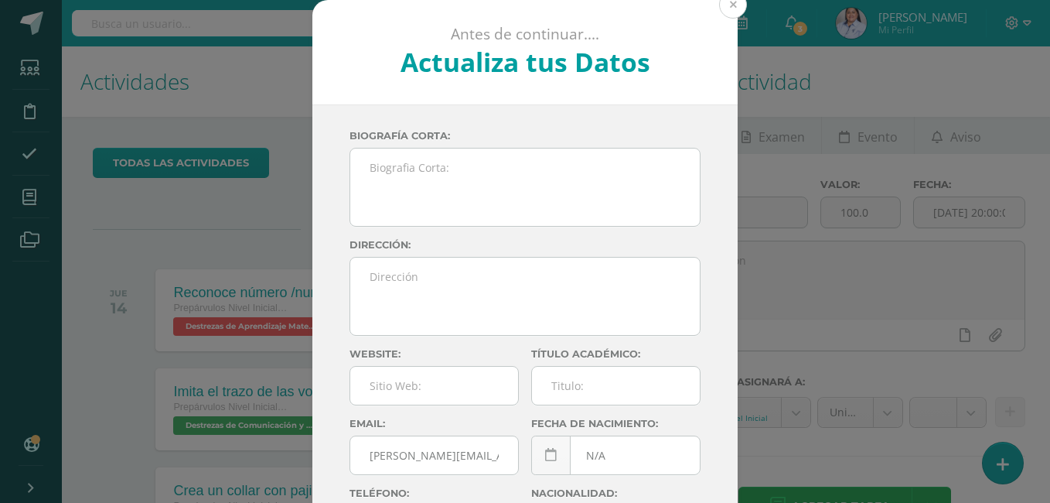
click at [725, 2] on button at bounding box center [733, 5] width 28 height 28
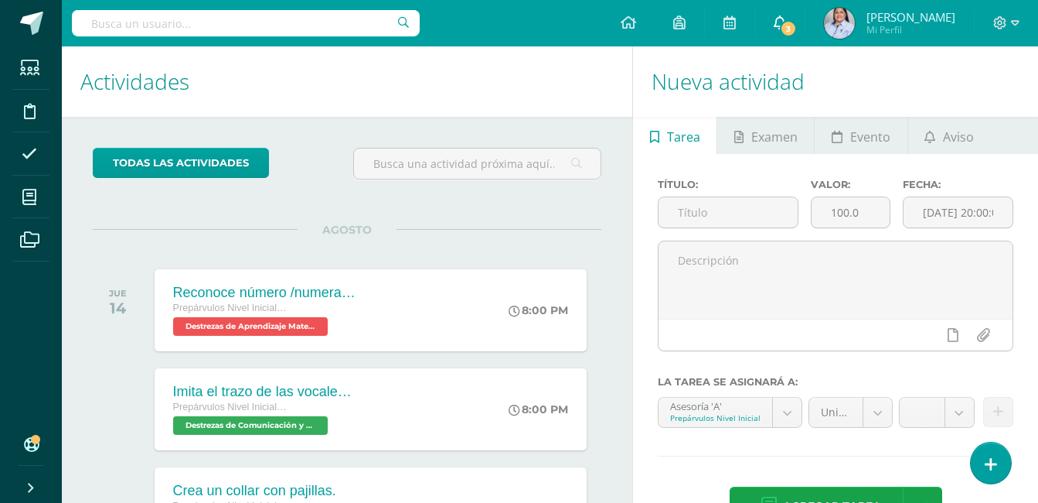
click at [780, 15] on icon at bounding box center [780, 22] width 12 height 14
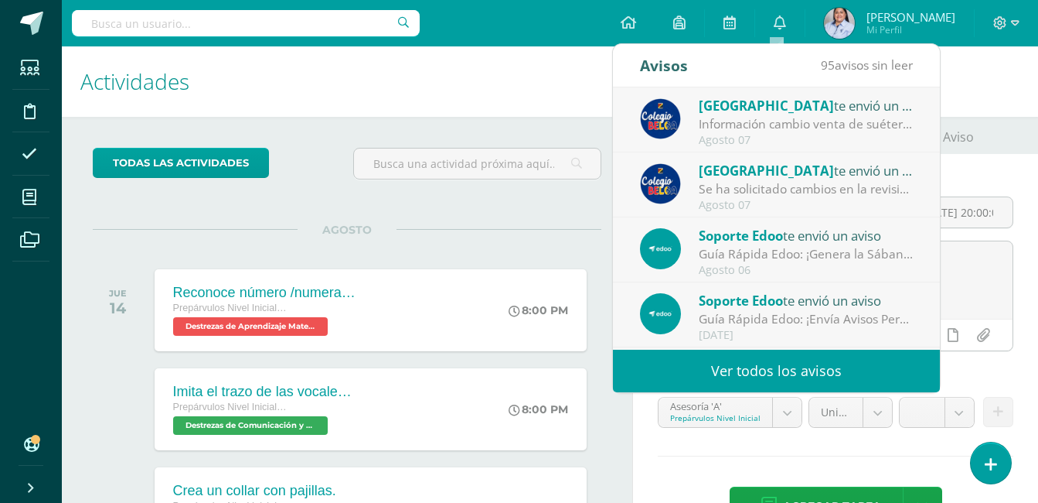
click at [782, 185] on div "Se ha solicitado cambios en la revisión de la unidad Unidad 3 para el curso Ase…" at bounding box center [806, 189] width 215 height 18
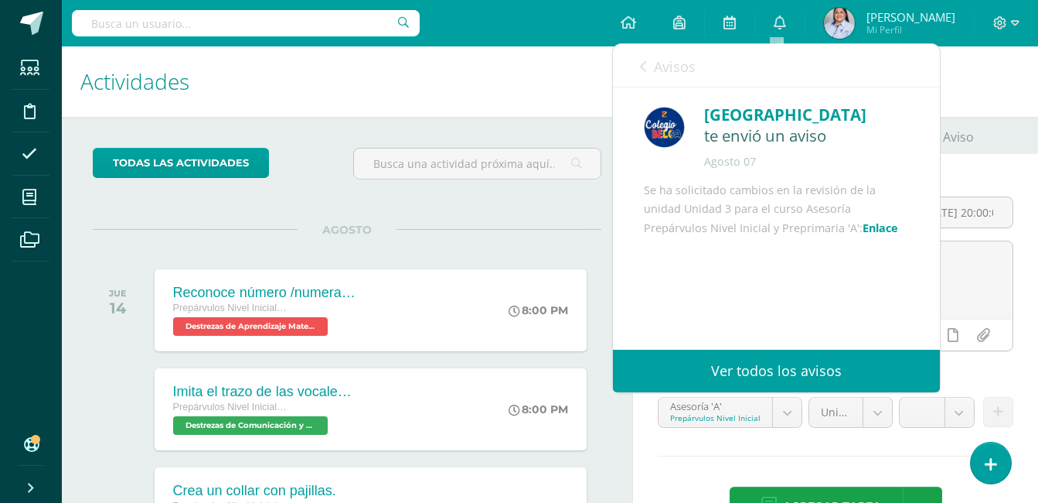
click at [639, 64] on div "Avisos 94 avisos sin leer Avisos" at bounding box center [776, 65] width 327 height 43
click at [646, 72] on icon at bounding box center [643, 66] width 6 height 12
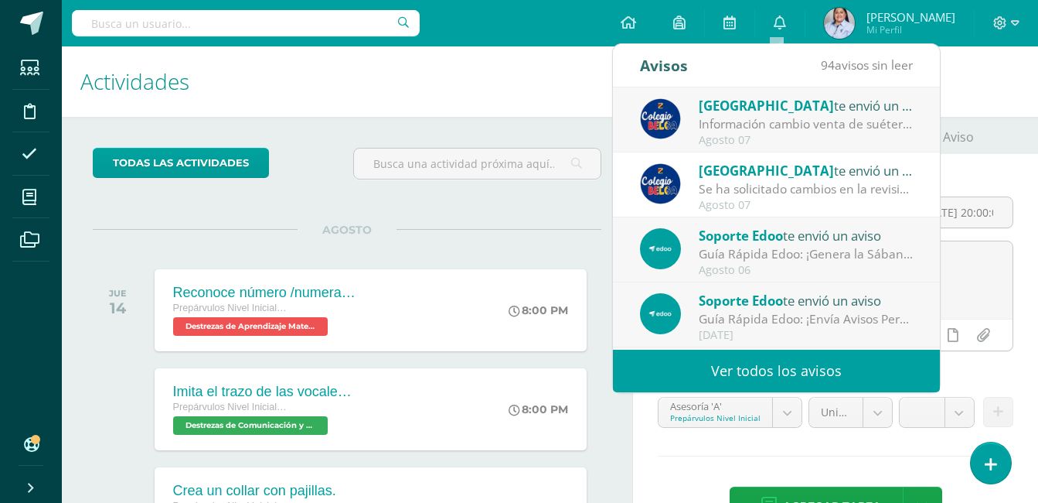
click at [825, 242] on div "Soporte Edoo te envió un aviso" at bounding box center [806, 235] width 215 height 20
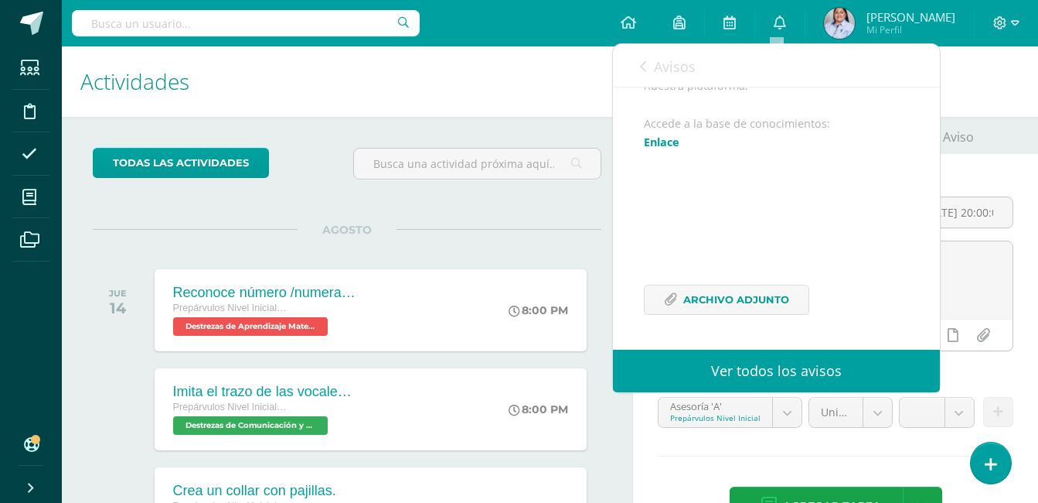
scroll to position [539, 0]
click at [777, 22] on icon at bounding box center [780, 22] width 12 height 14
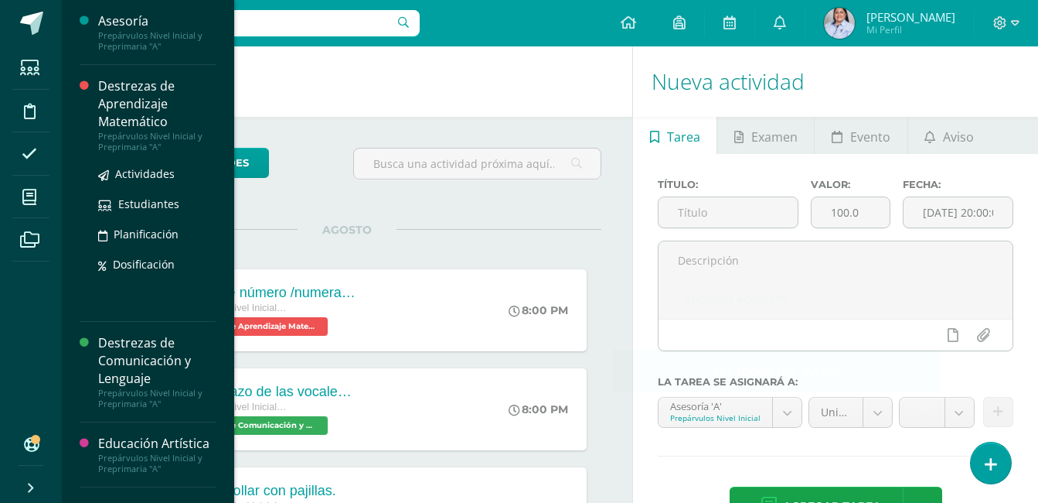
click at [138, 94] on div "Destrezas de Aprendizaje Matemático" at bounding box center [157, 103] width 118 height 53
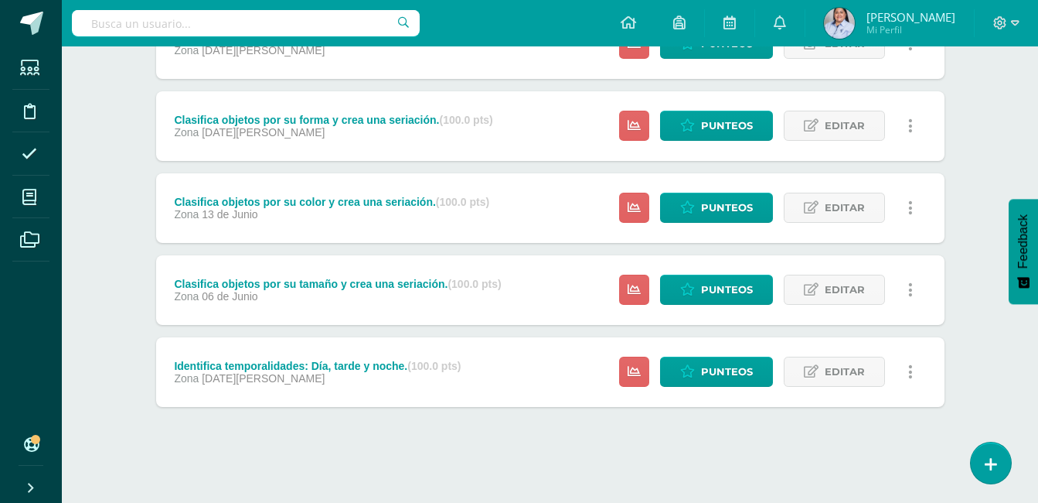
scroll to position [660, 0]
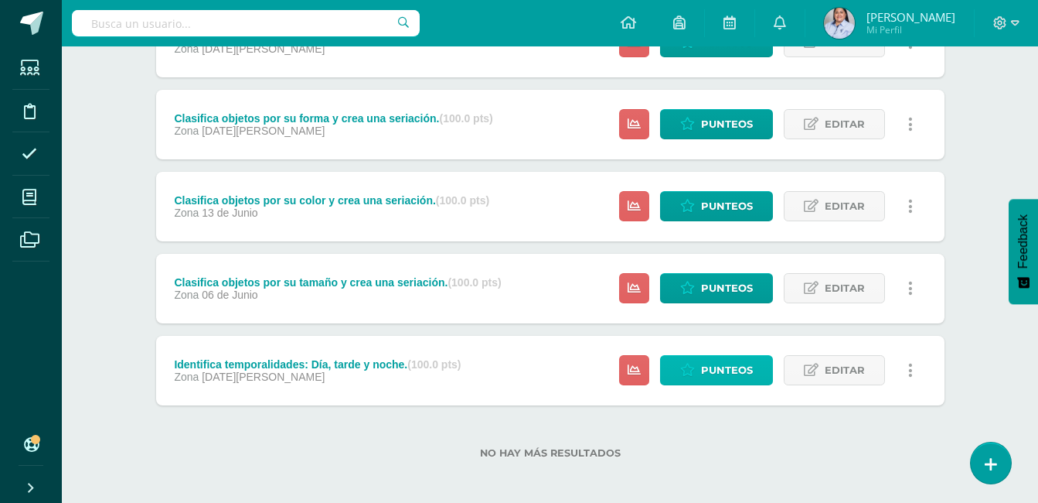
click at [730, 367] on span "Punteos" at bounding box center [727, 370] width 52 height 29
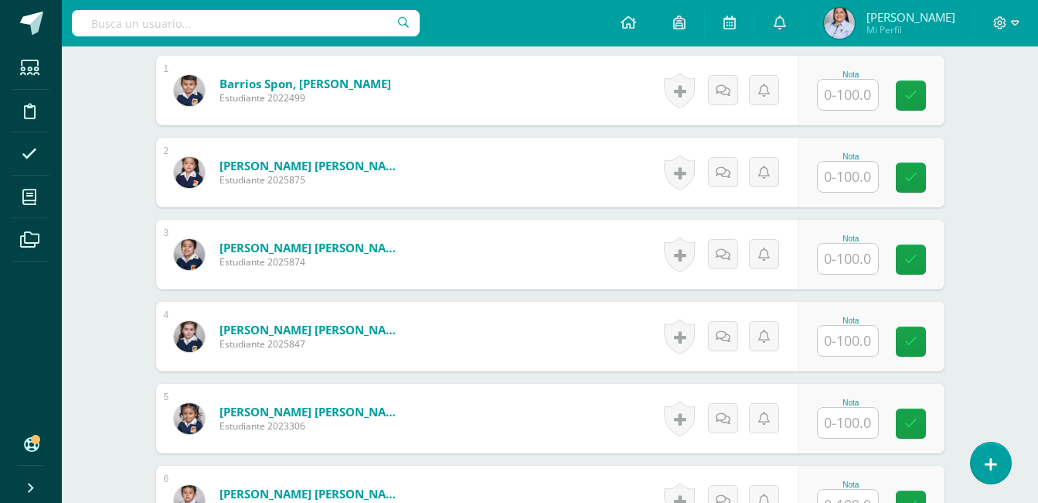
scroll to position [435, 0]
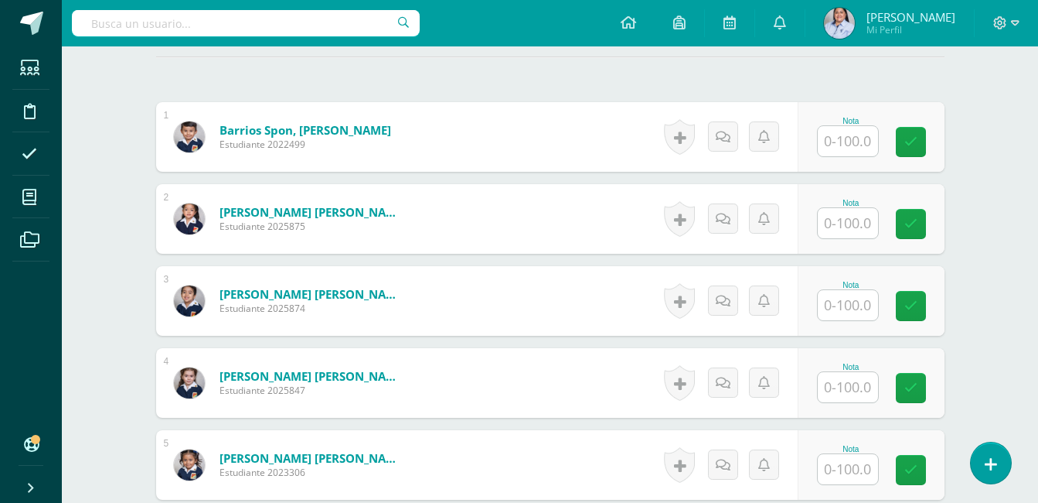
click at [858, 137] on input "text" at bounding box center [848, 141] width 60 height 30
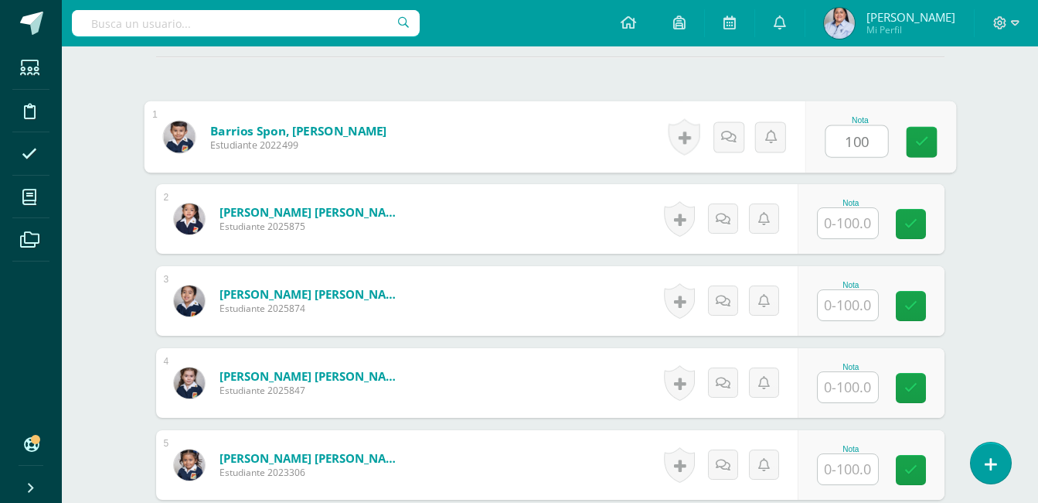
type input "100"
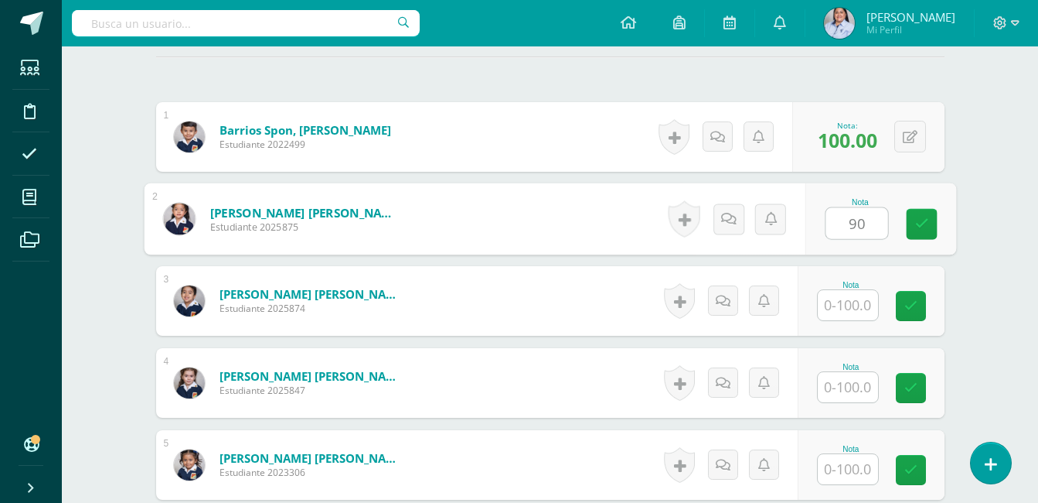
type input "90"
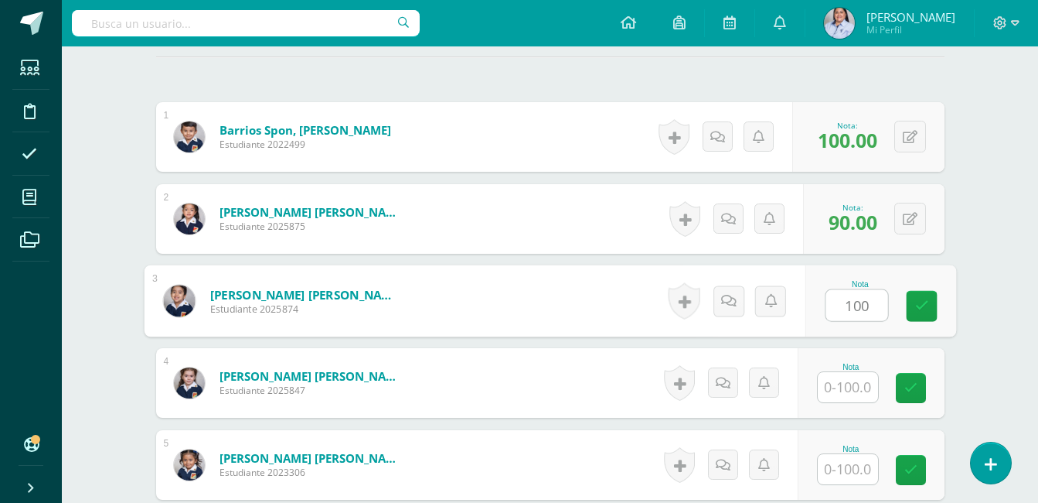
type input "100"
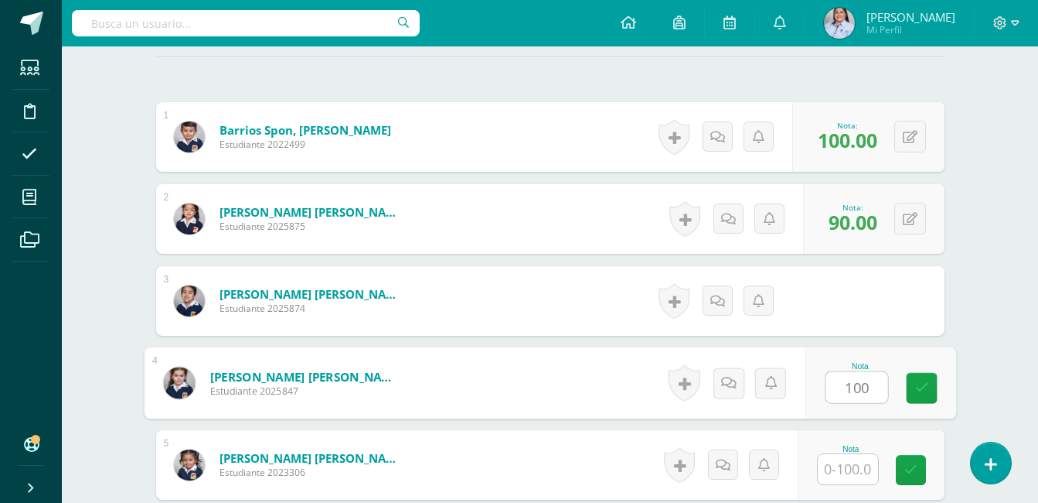
type input "100"
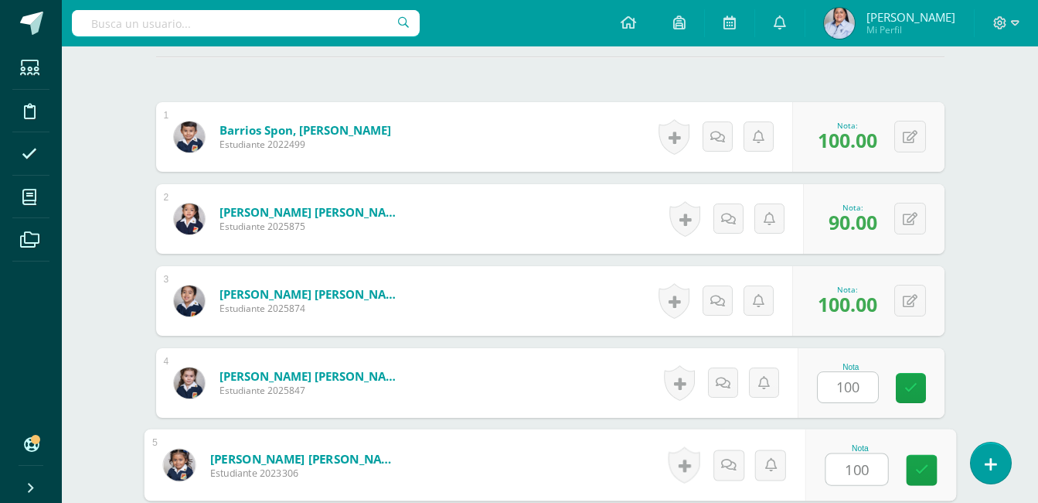
type input "100"
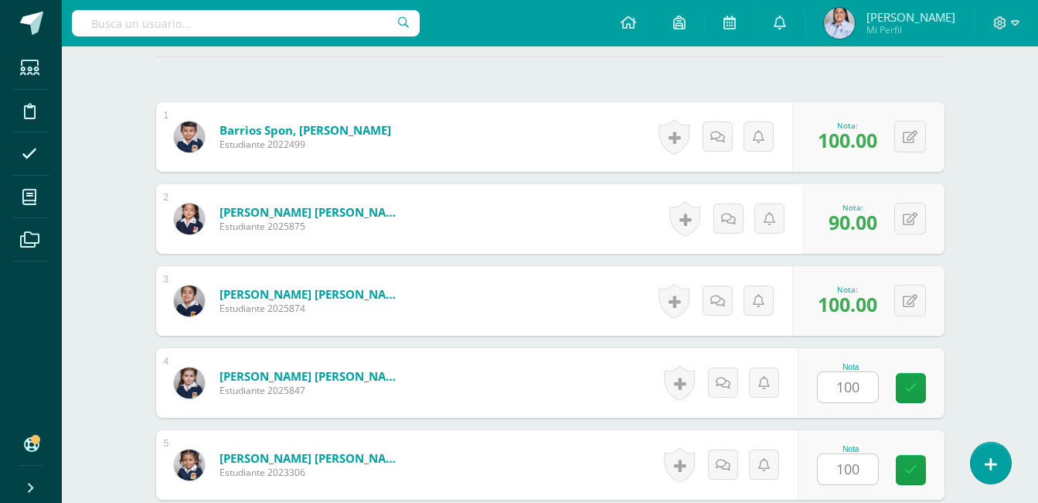
scroll to position [735, 0]
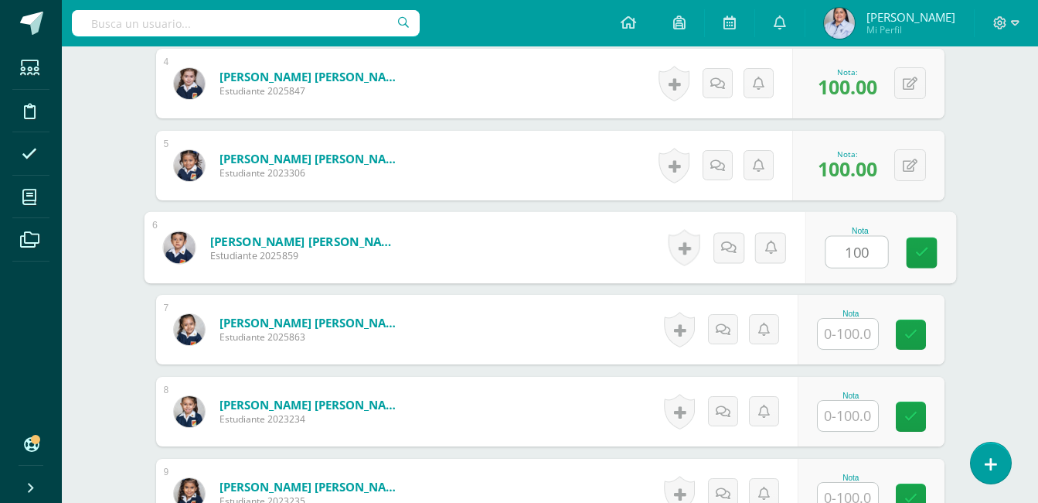
type input "100"
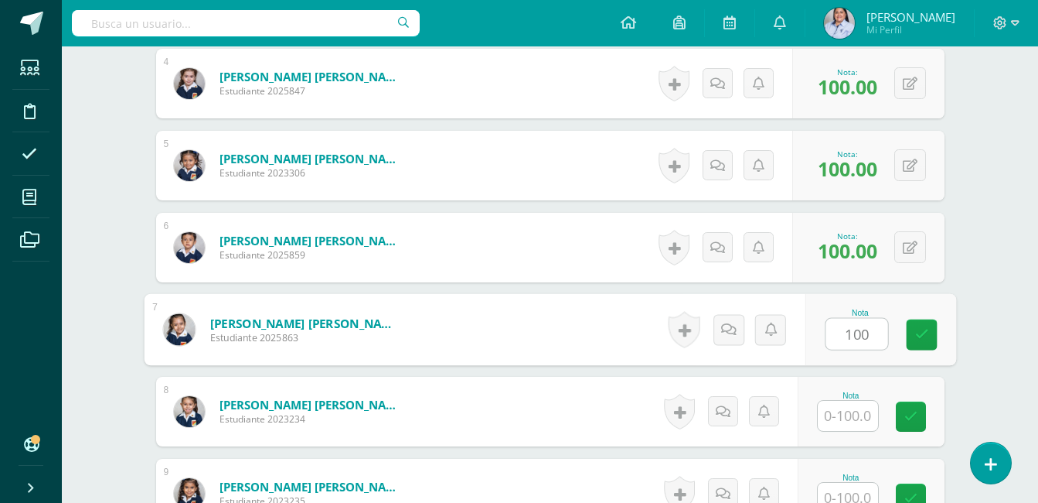
type input "100"
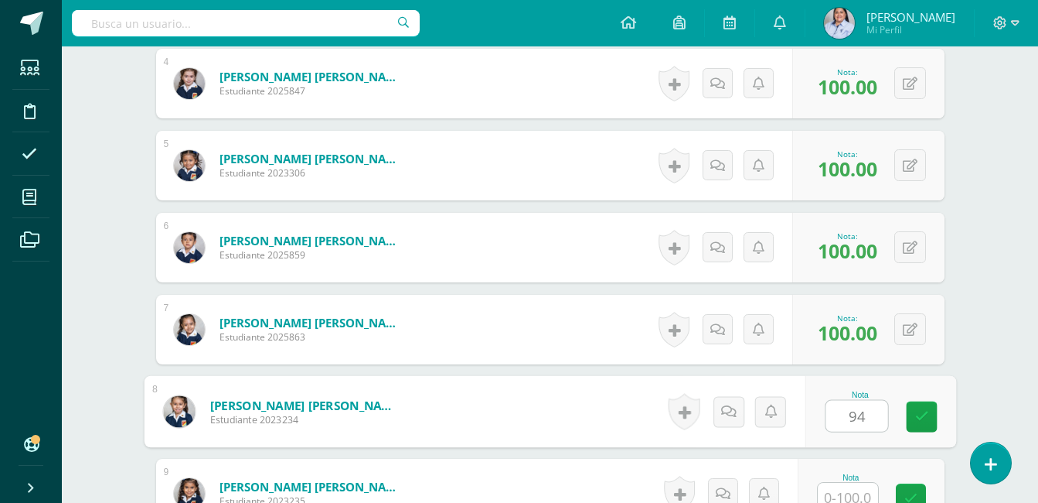
type input "94"
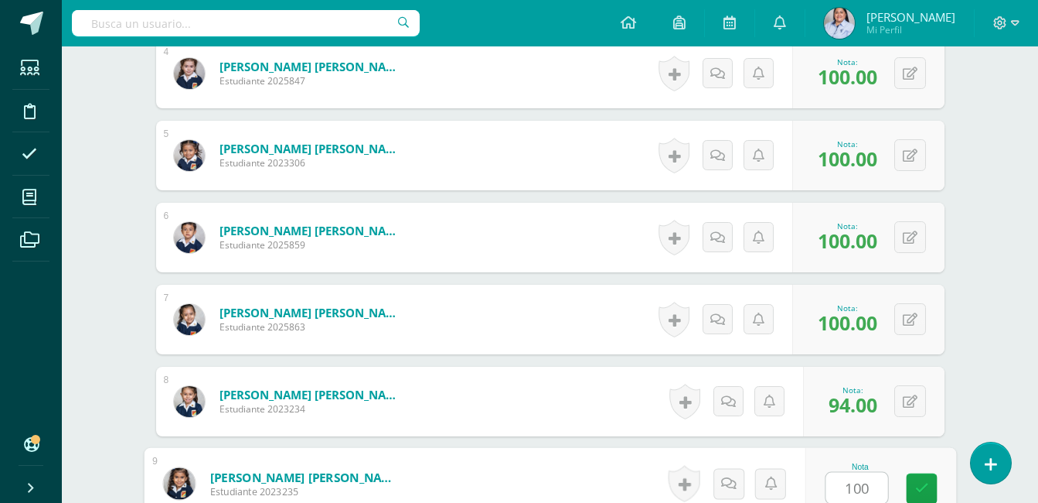
type input "100"
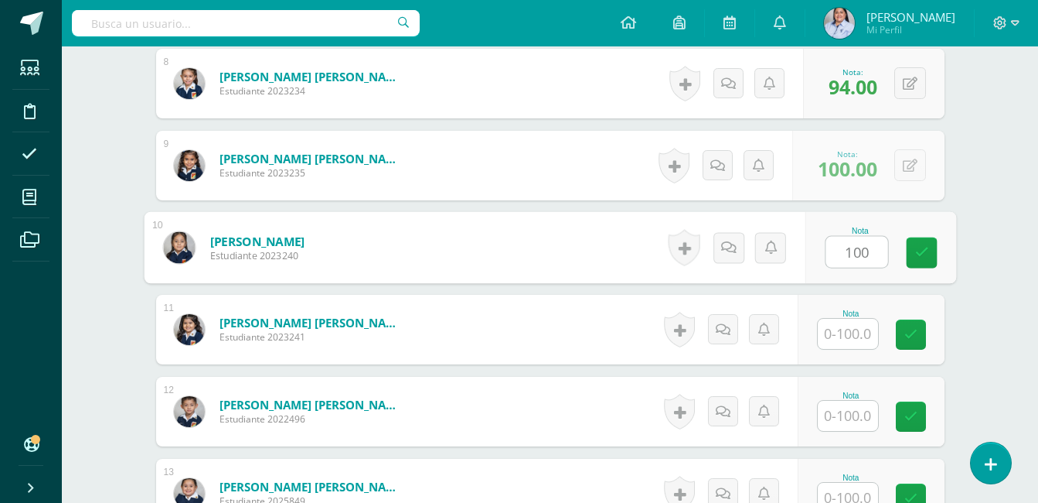
type input "100"
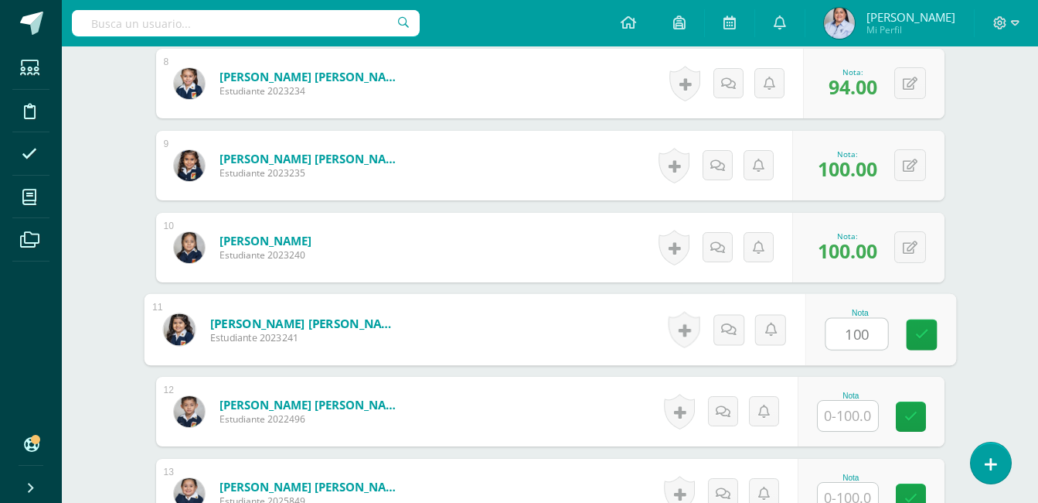
type input "100"
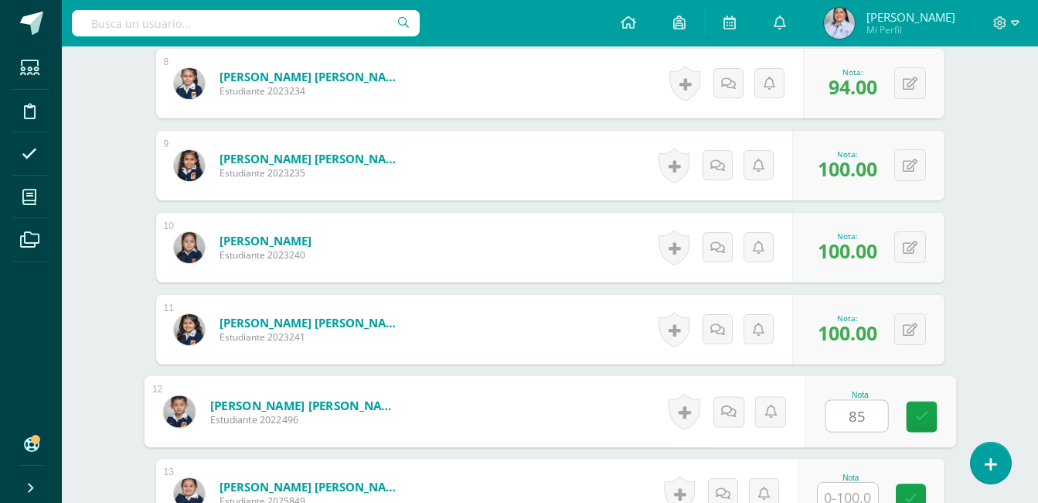
type input "85"
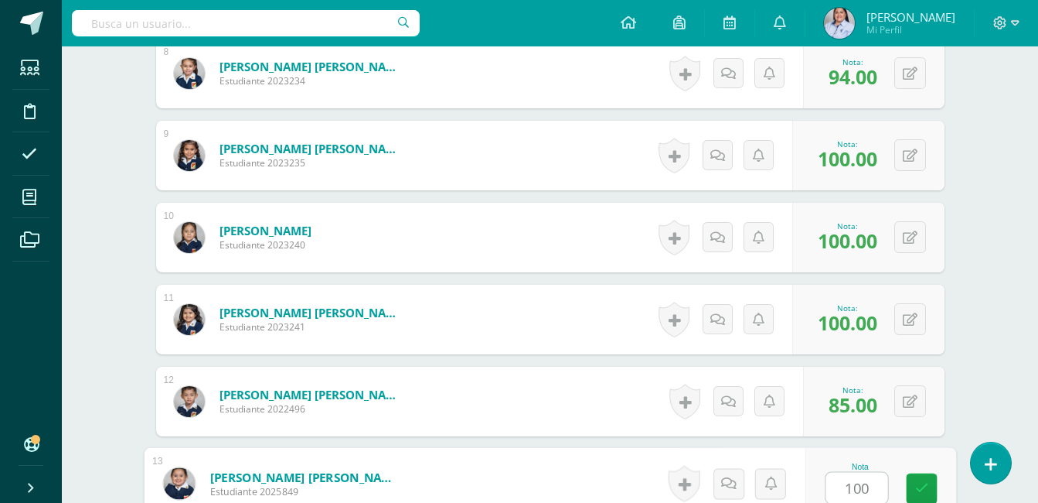
type input "100"
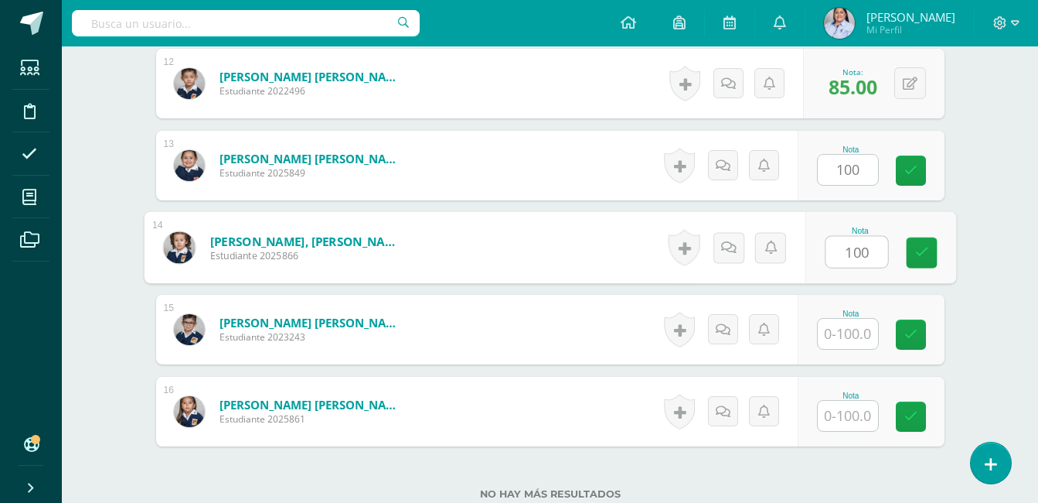
type input "100"
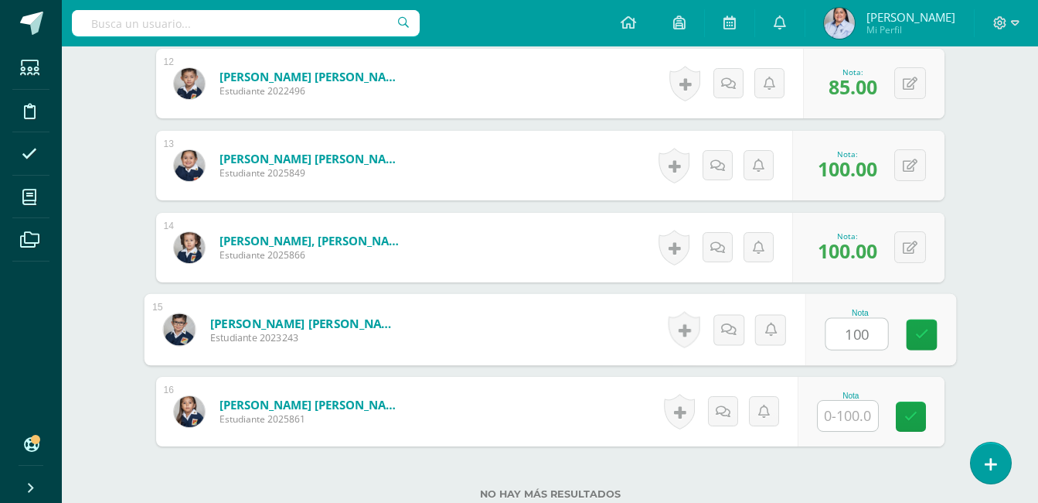
type input "100"
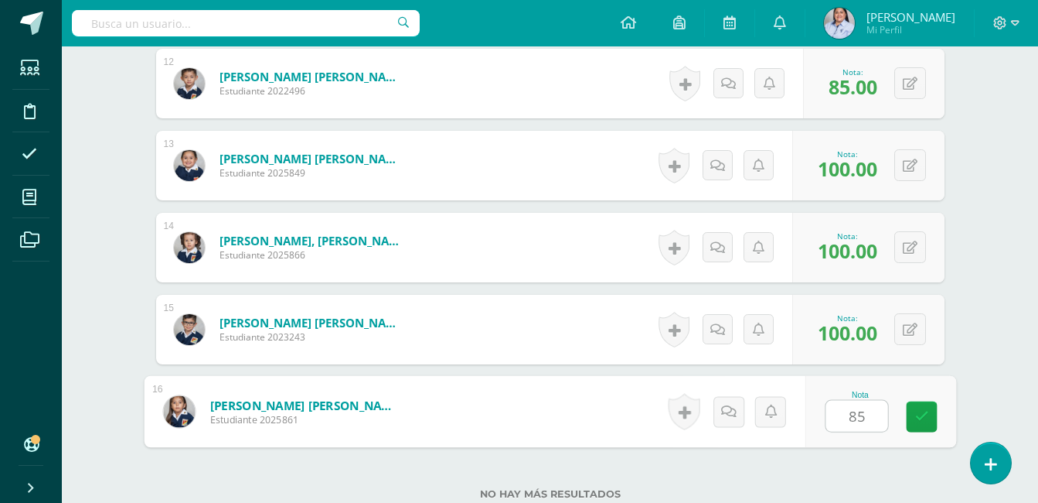
type input "85"
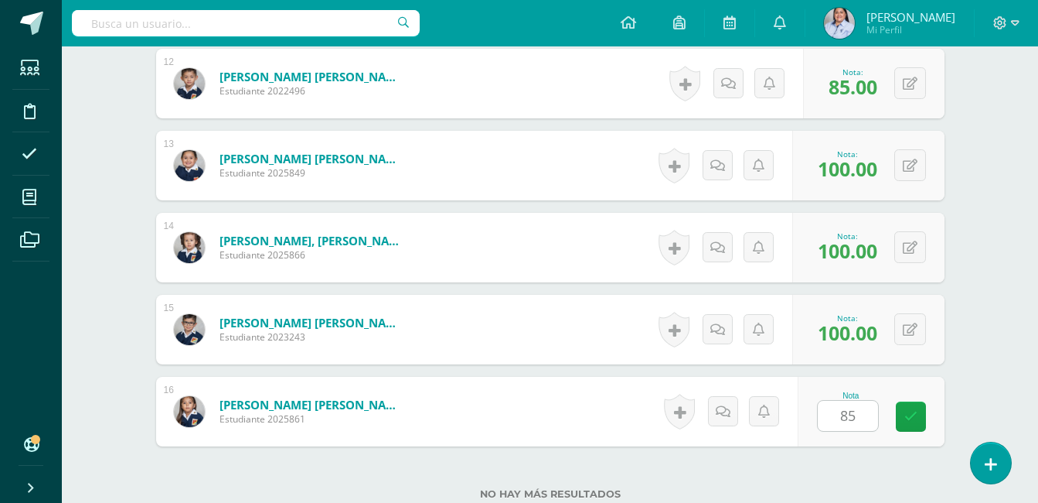
scroll to position [1511, 0]
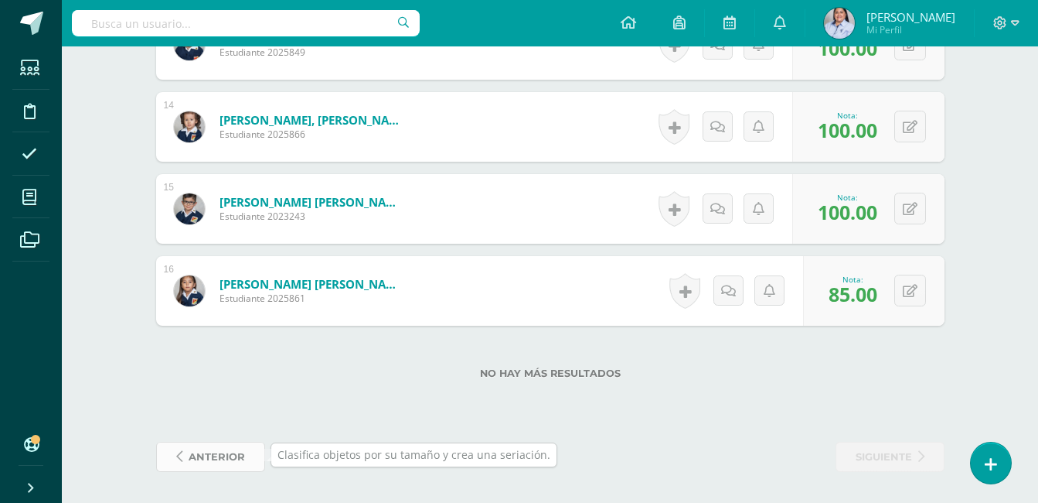
click at [209, 455] on span "anterior" at bounding box center [217, 456] width 56 height 29
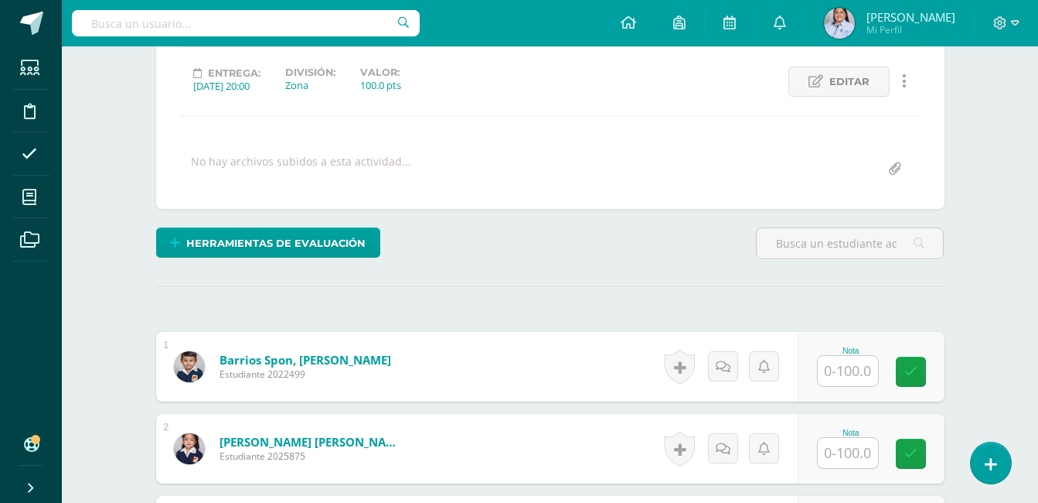
scroll to position [206, 0]
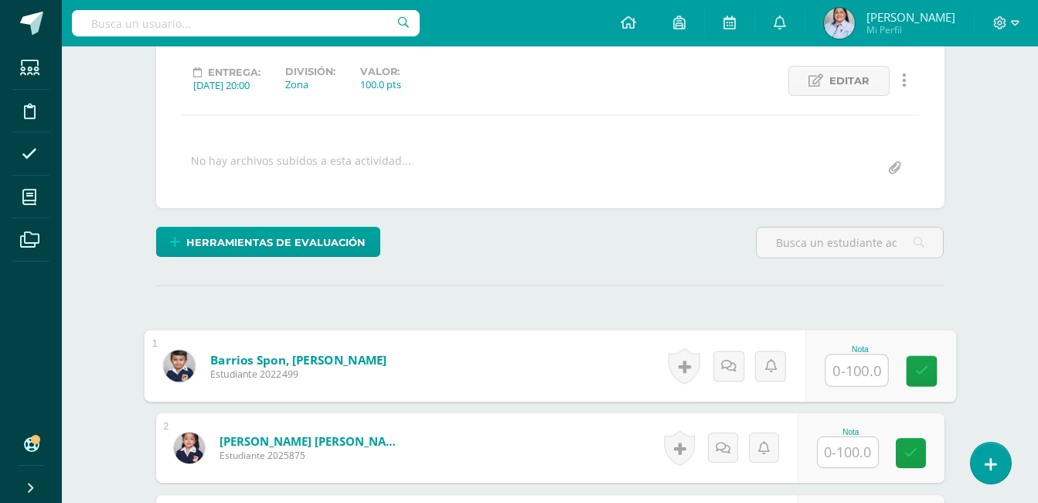
click at [848, 371] on input "text" at bounding box center [857, 370] width 62 height 31
type input "80"
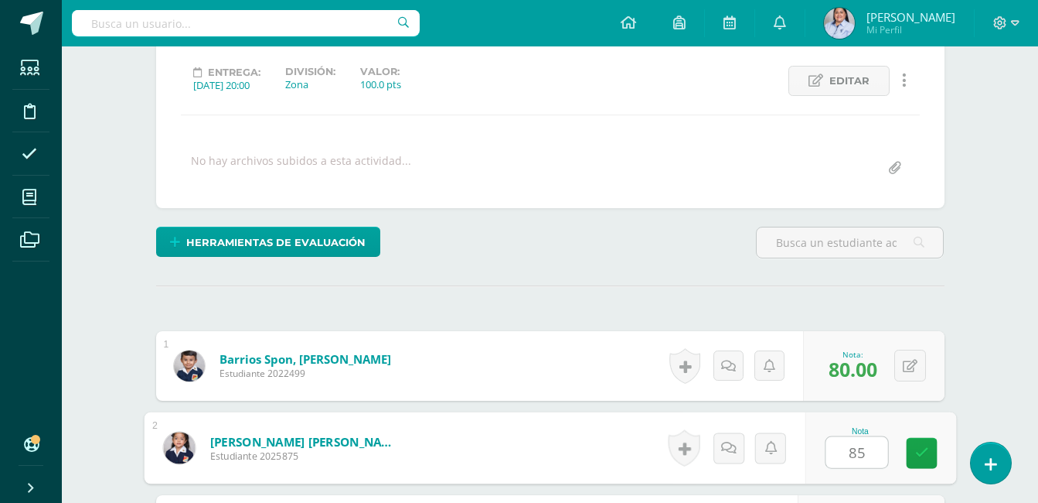
type input "85"
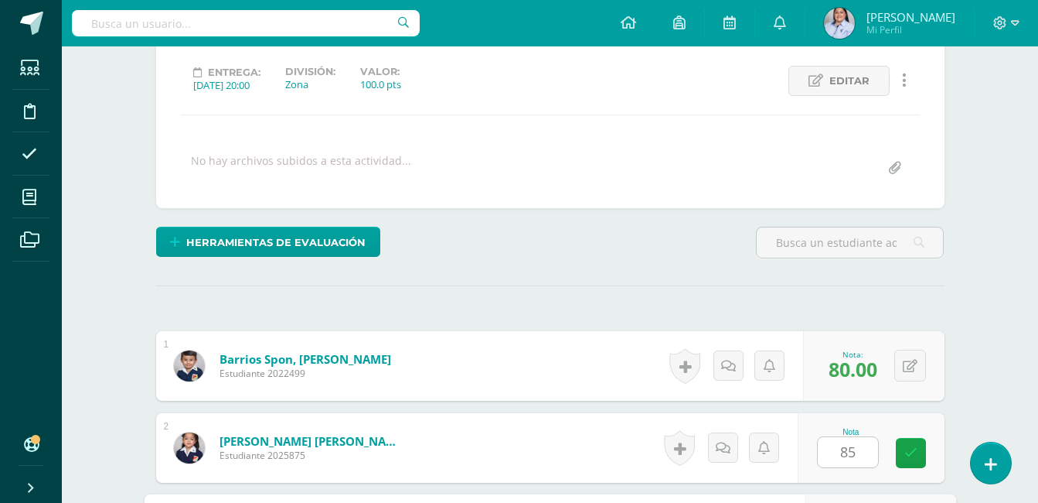
scroll to position [489, 0]
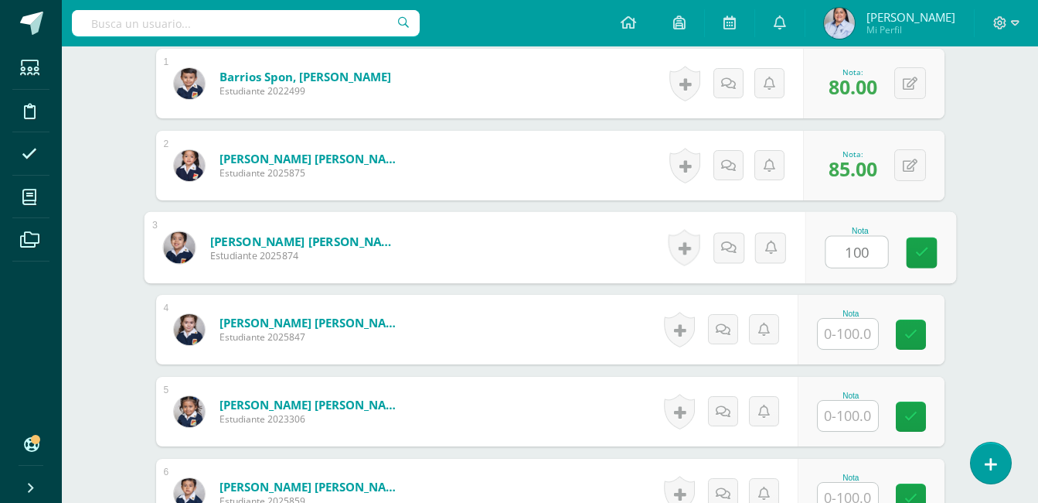
type input "100"
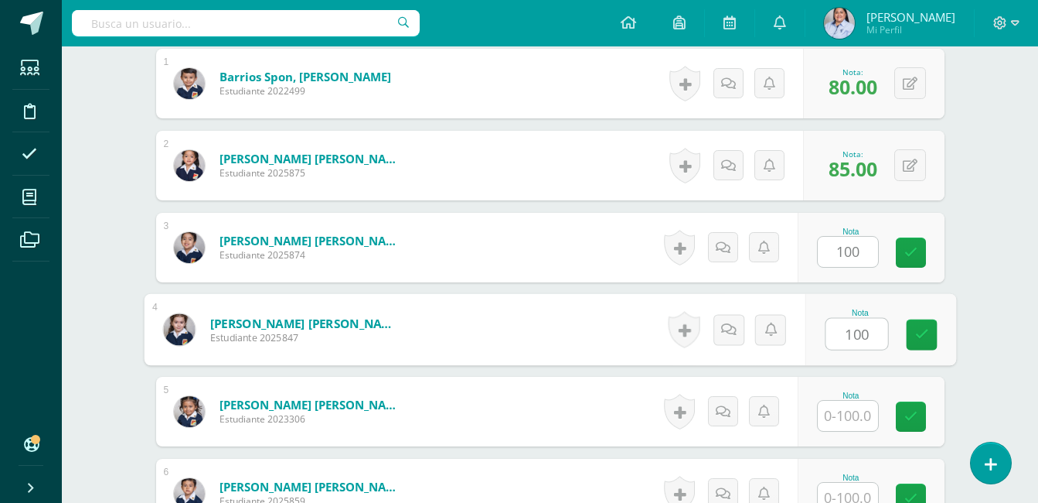
type input "100"
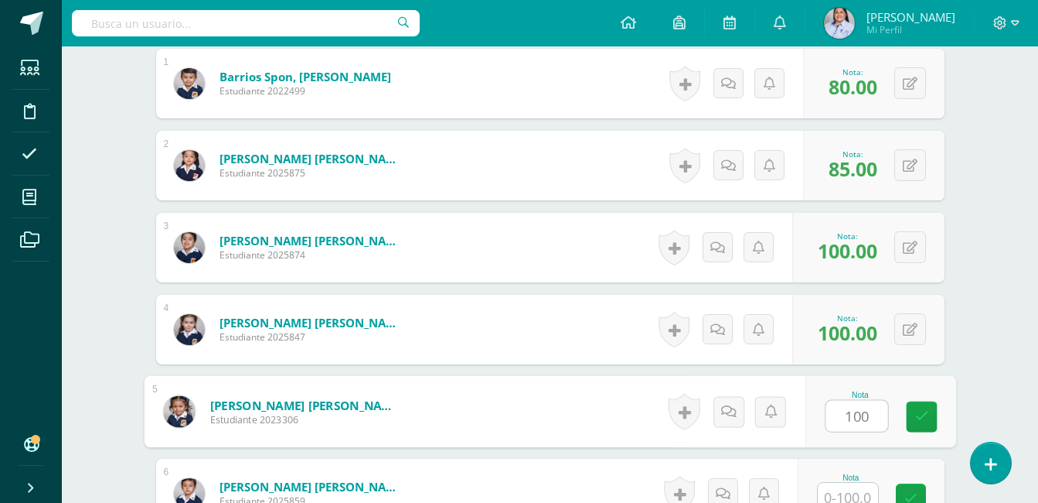
type input "100"
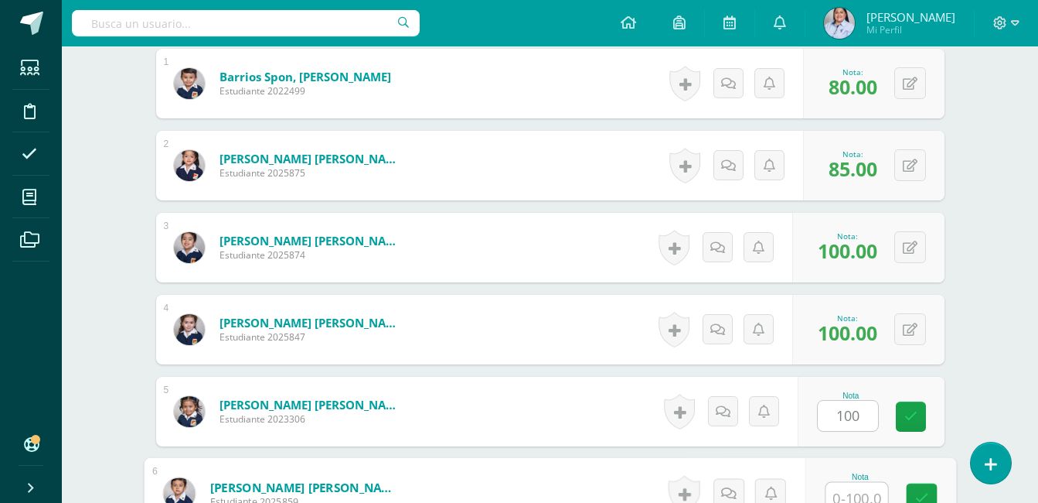
scroll to position [499, 0]
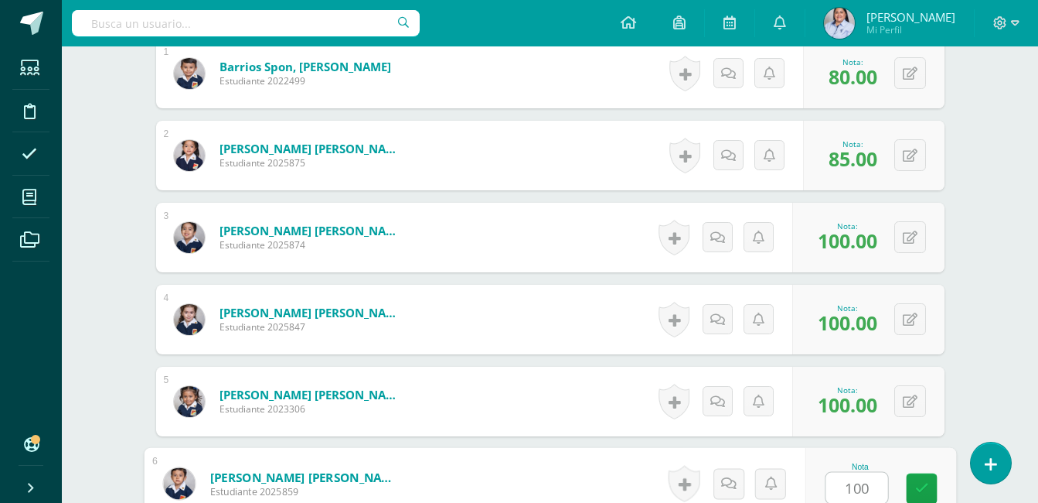
type input "100"
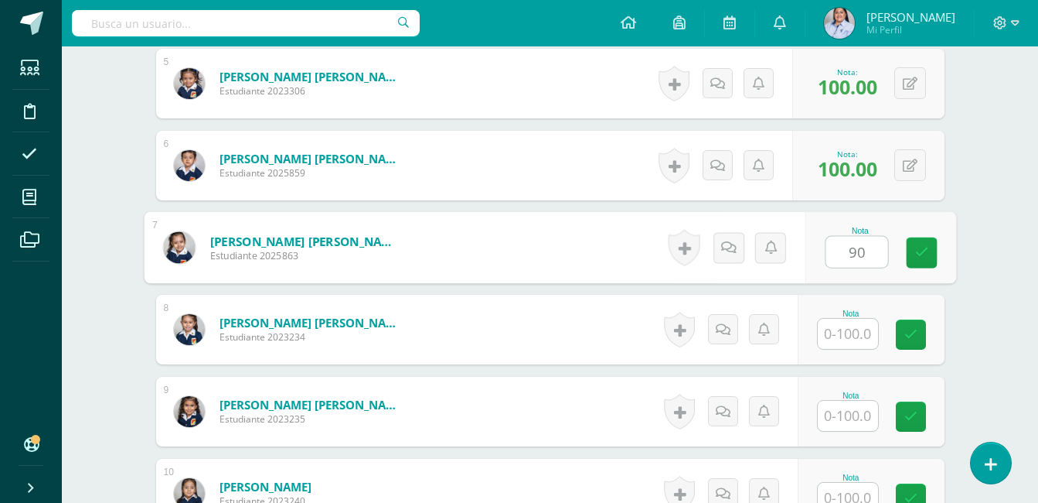
type input "90"
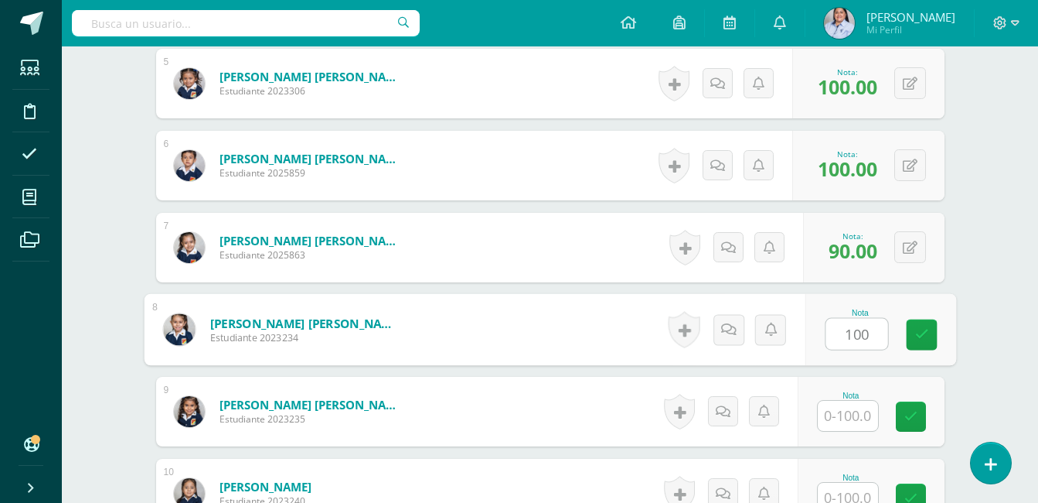
type input "100"
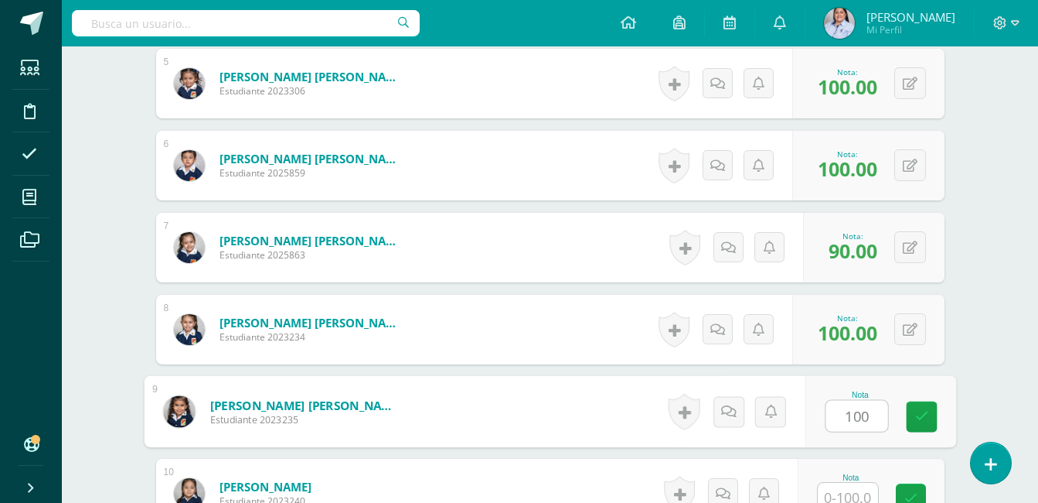
type input "100"
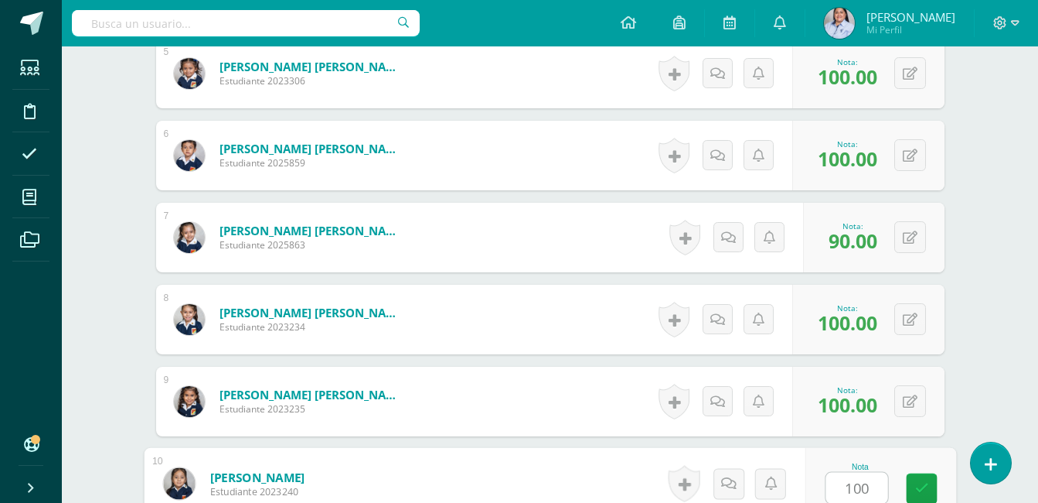
type input "100"
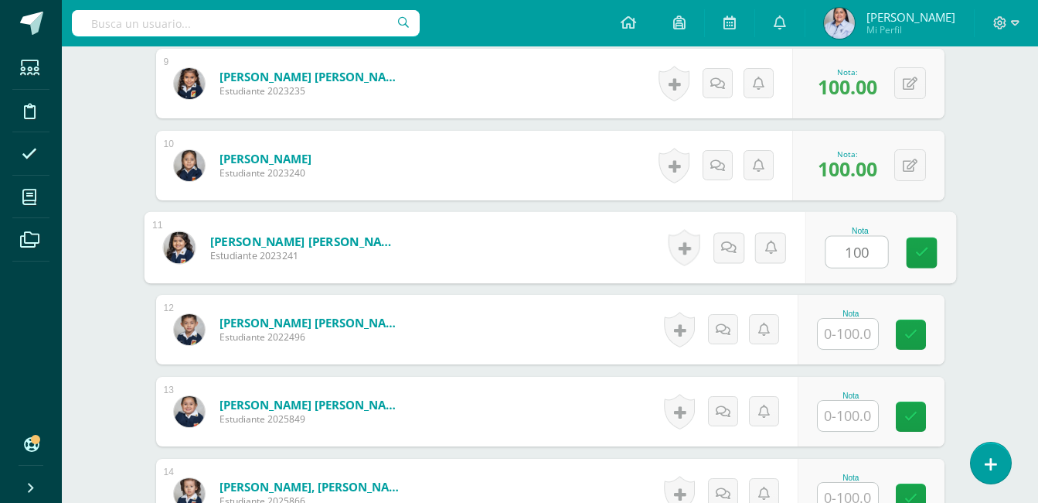
type input "100"
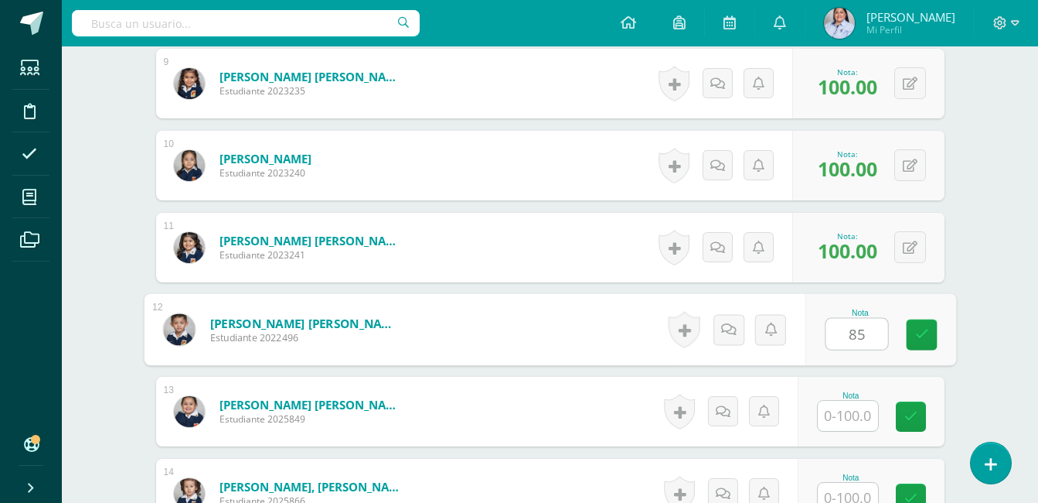
type input "85"
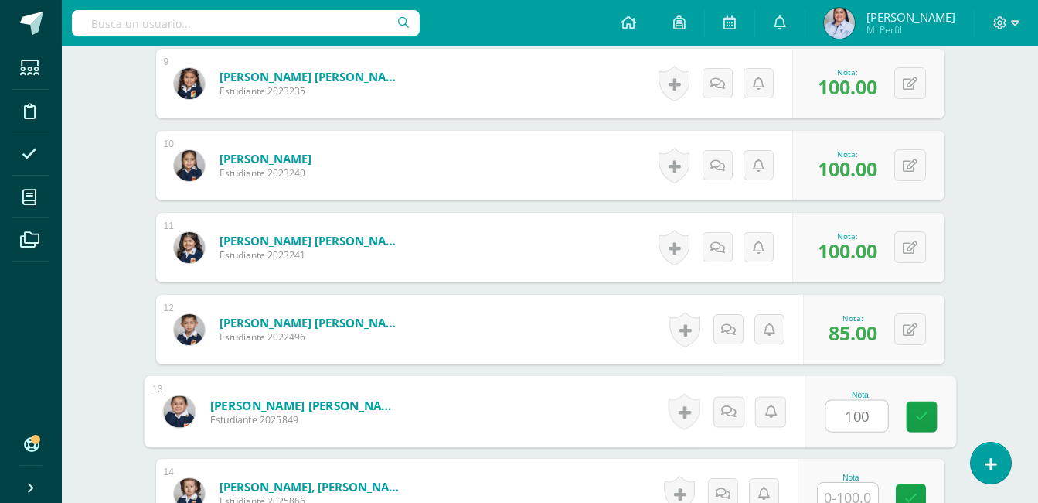
type input "100"
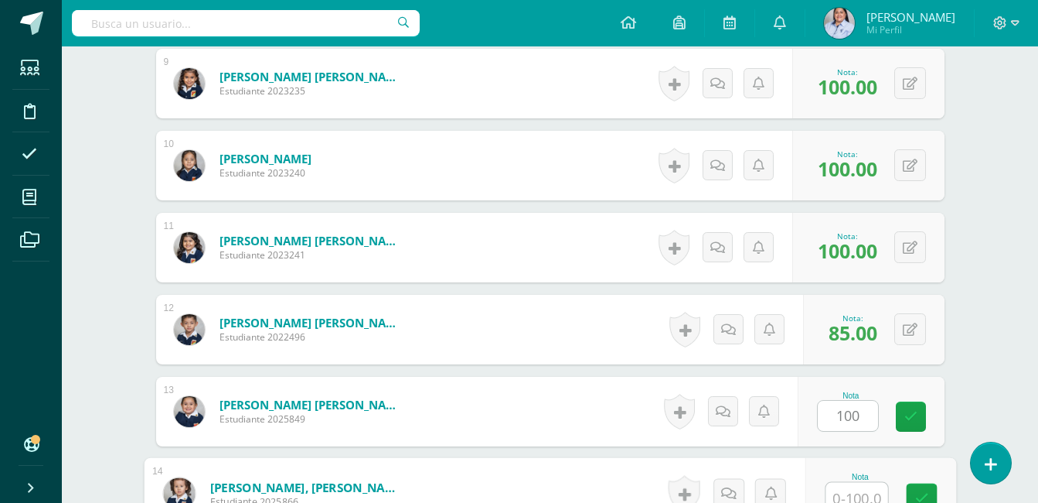
scroll to position [1154, 0]
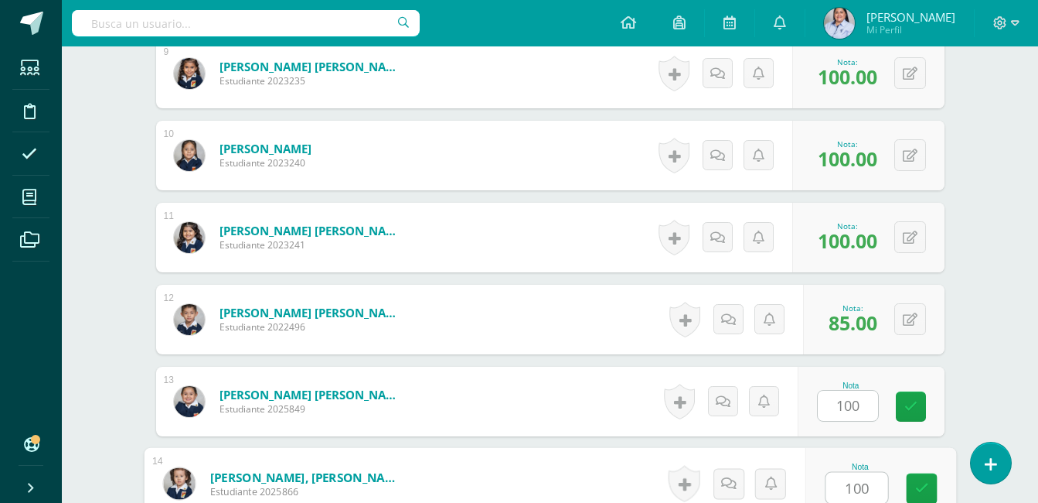
type input "100"
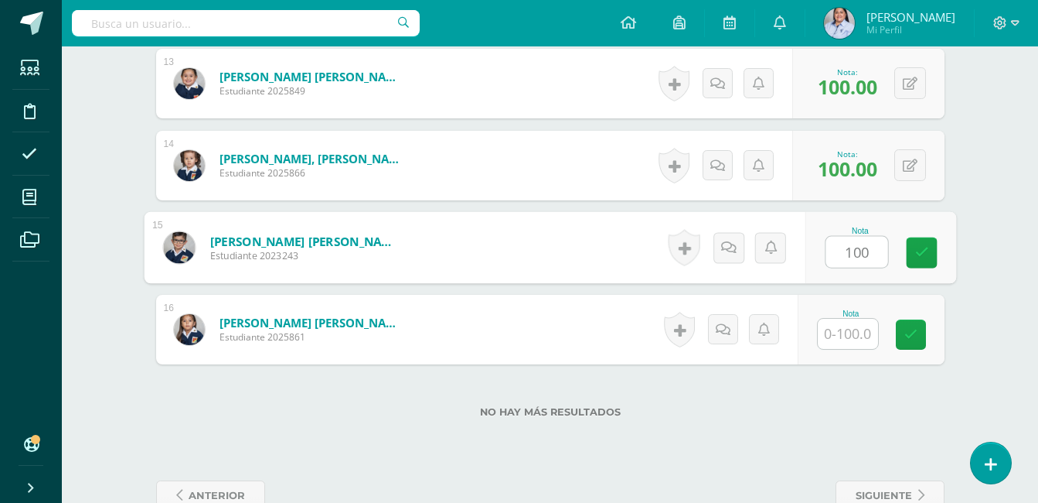
type input "100"
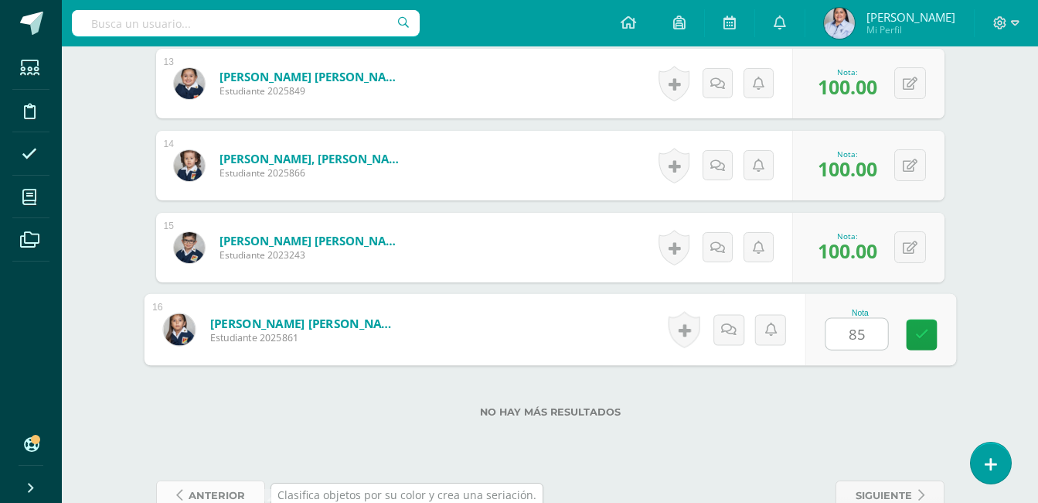
type input "85"
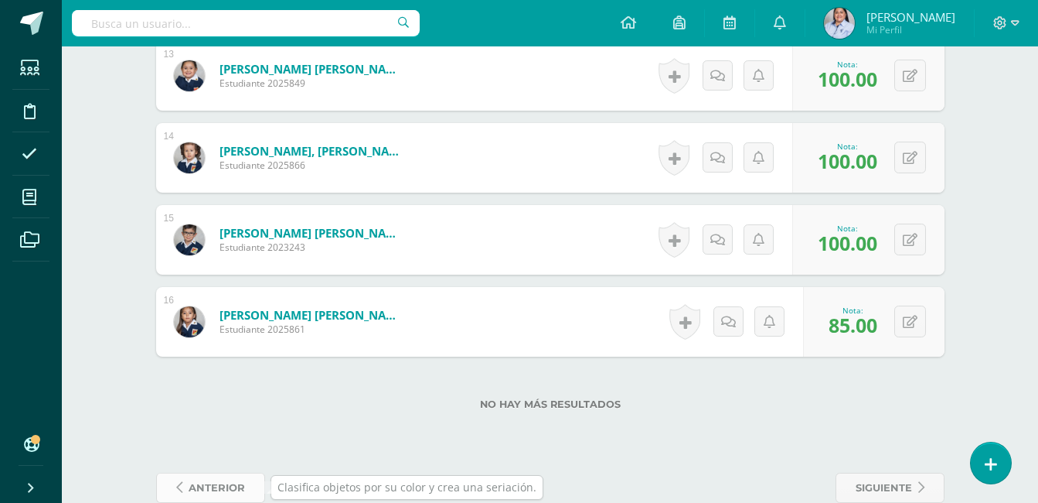
click at [209, 490] on span "anterior" at bounding box center [217, 487] width 56 height 29
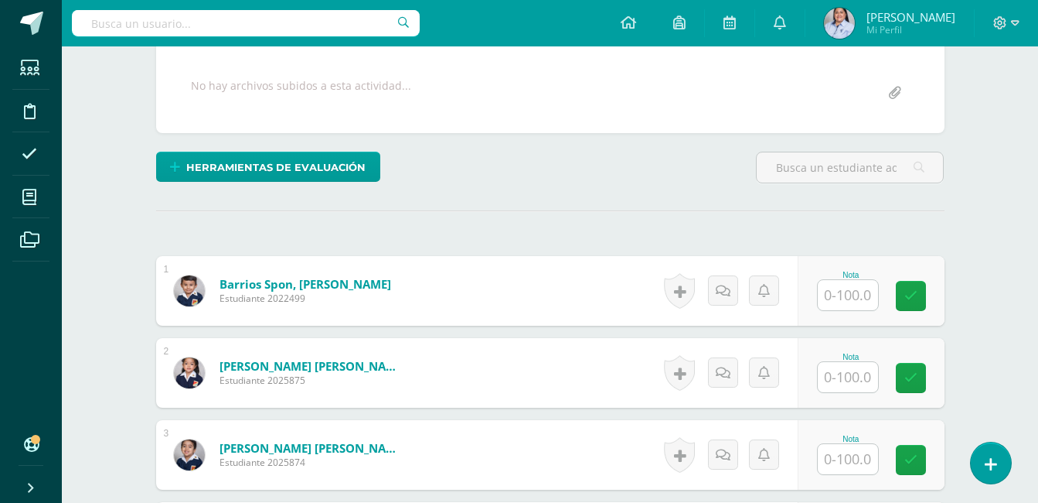
scroll to position [315, 0]
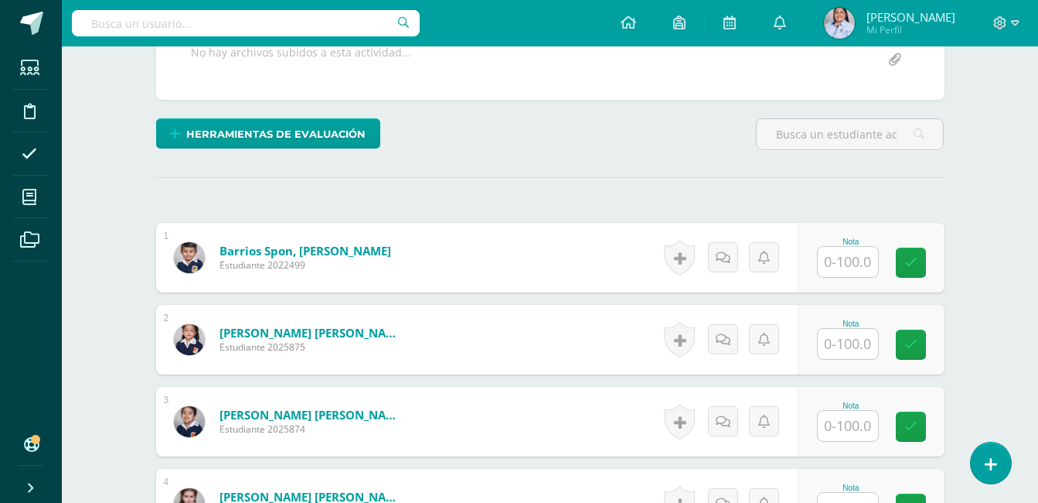
click at [854, 259] on input "text" at bounding box center [848, 262] width 60 height 30
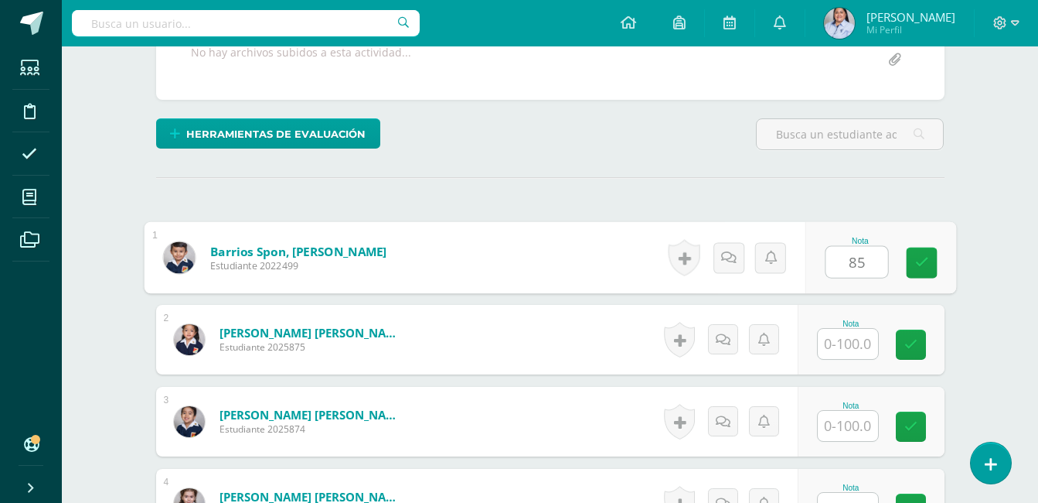
type input "85"
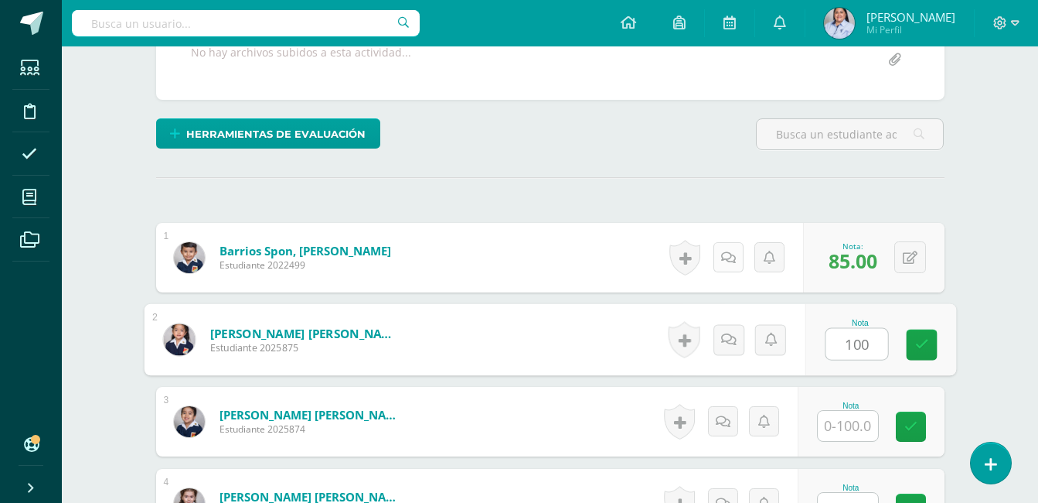
type input "100"
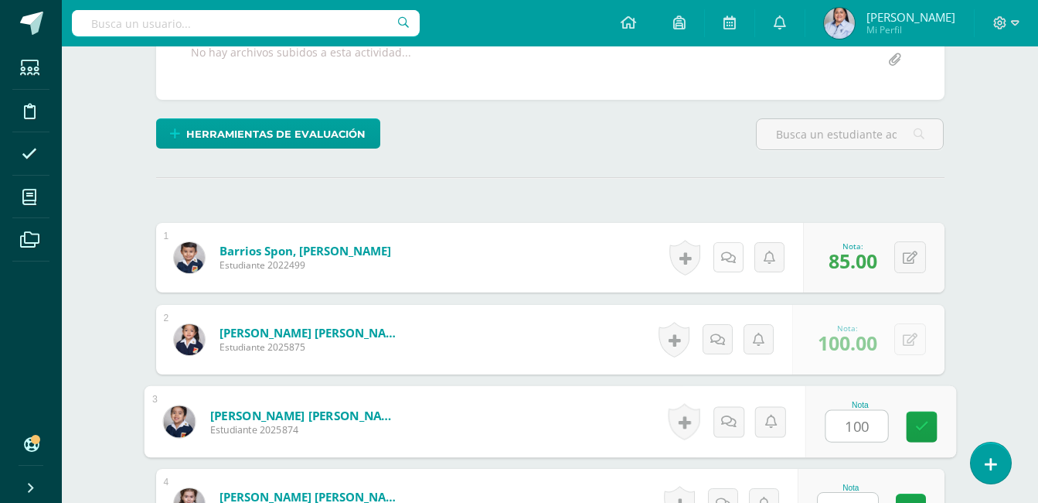
type input "100"
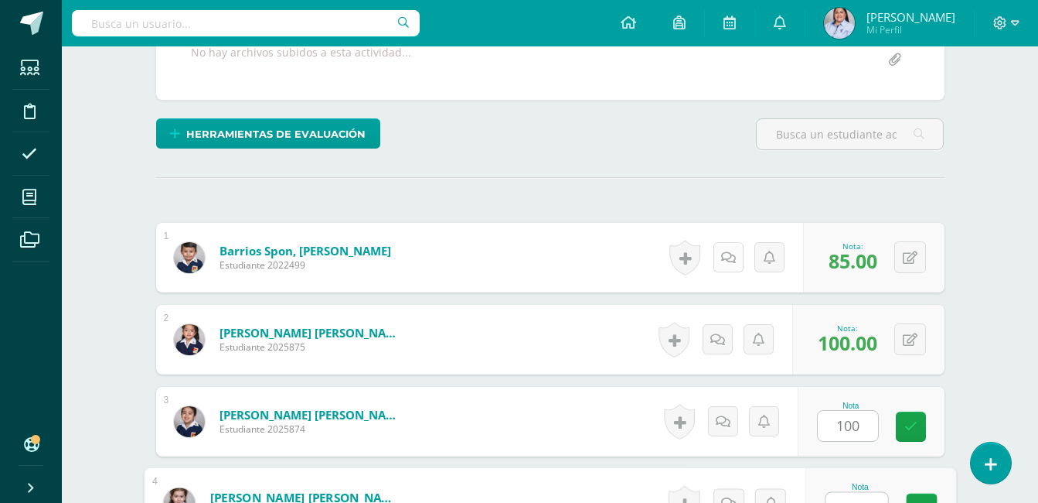
scroll to position [335, 0]
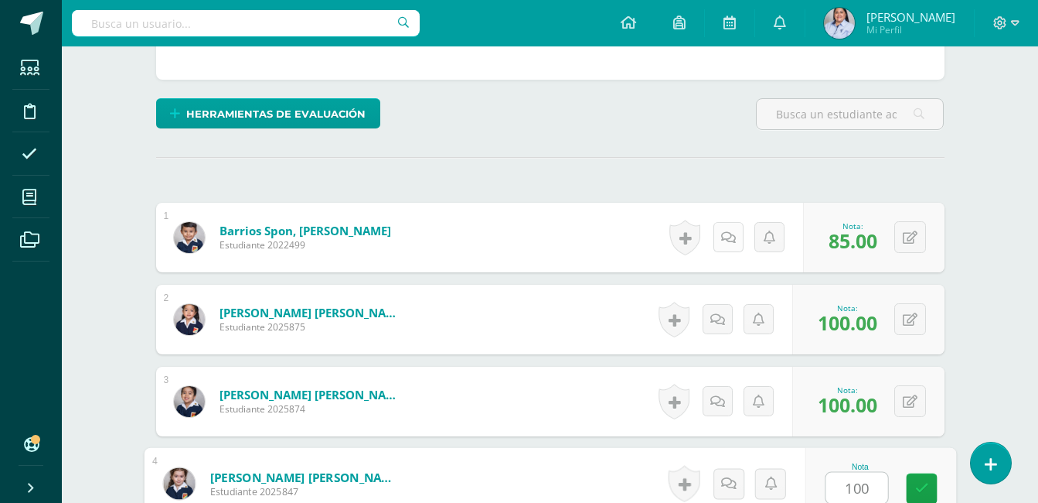
type input "100"
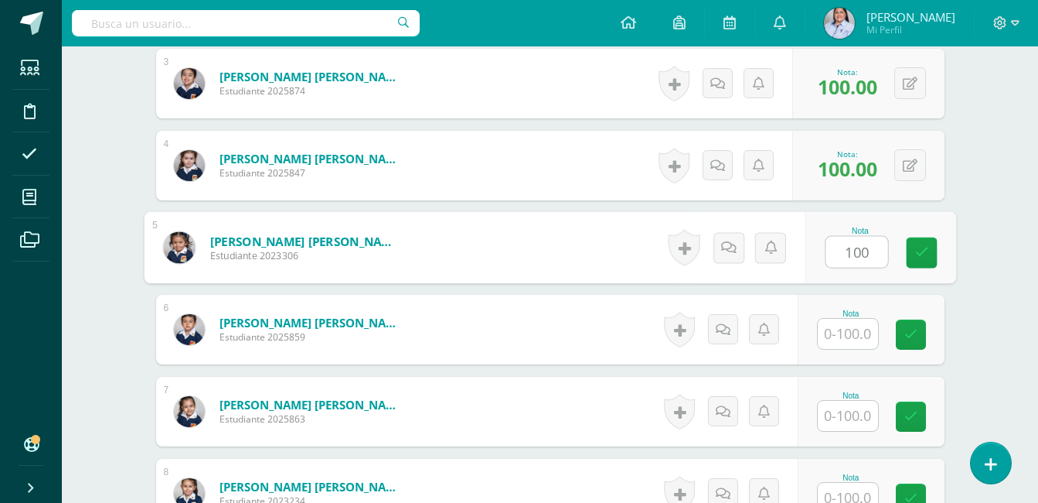
type input "100"
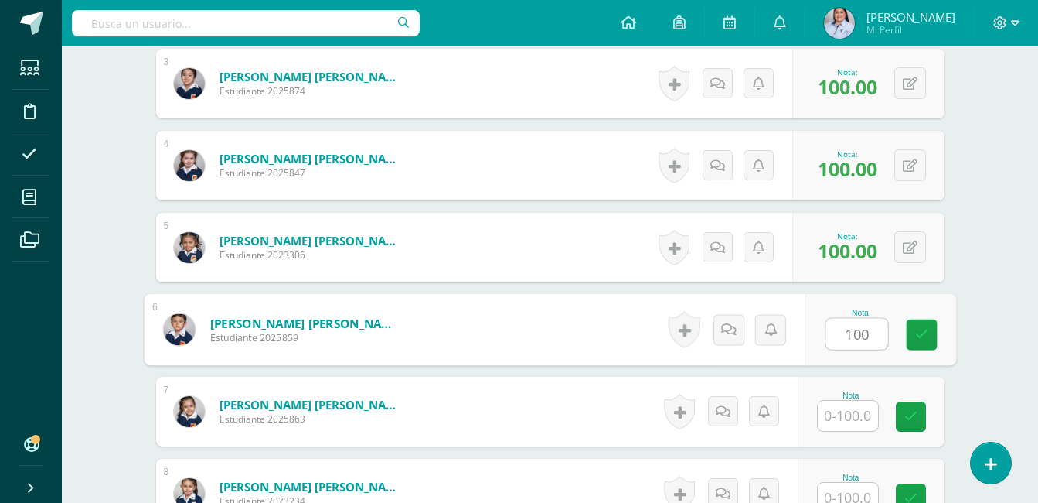
type input "100"
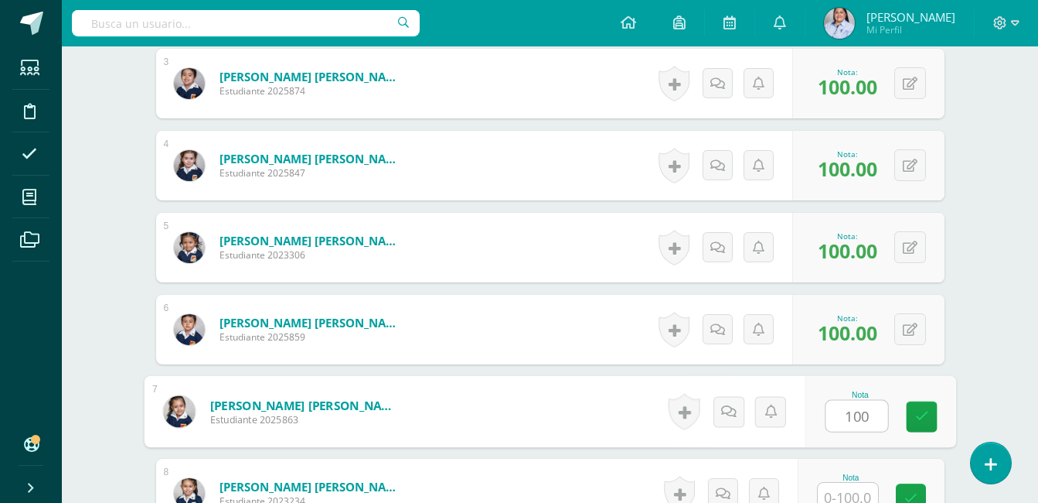
type input "100"
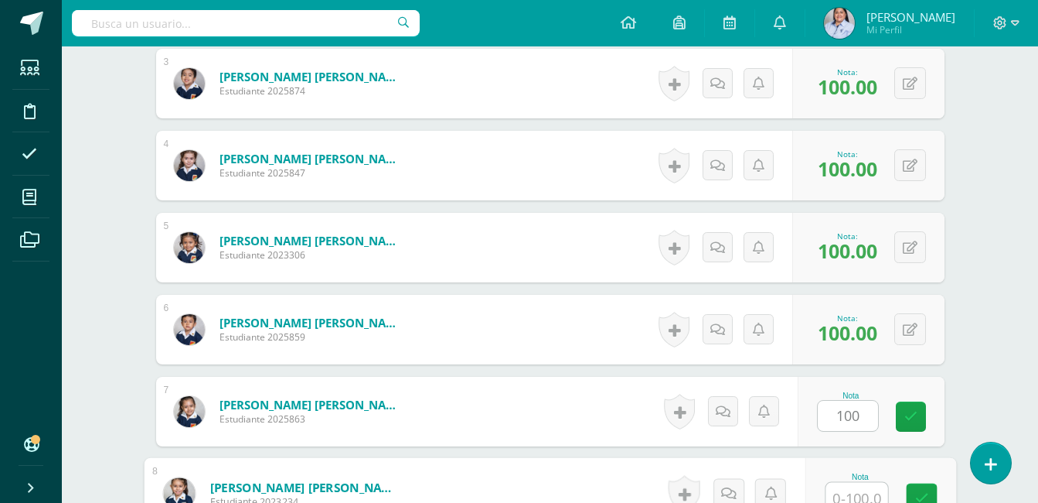
scroll to position [663, 0]
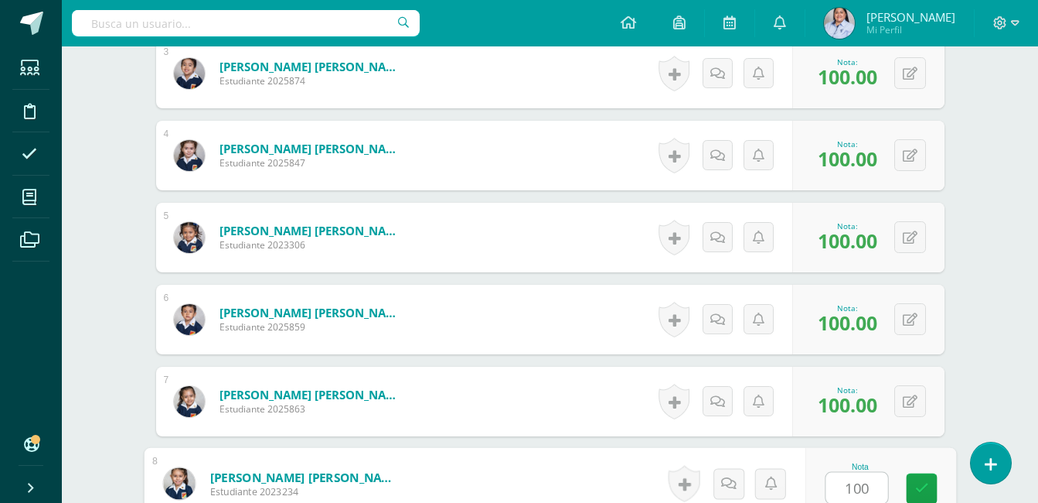
type input "100"
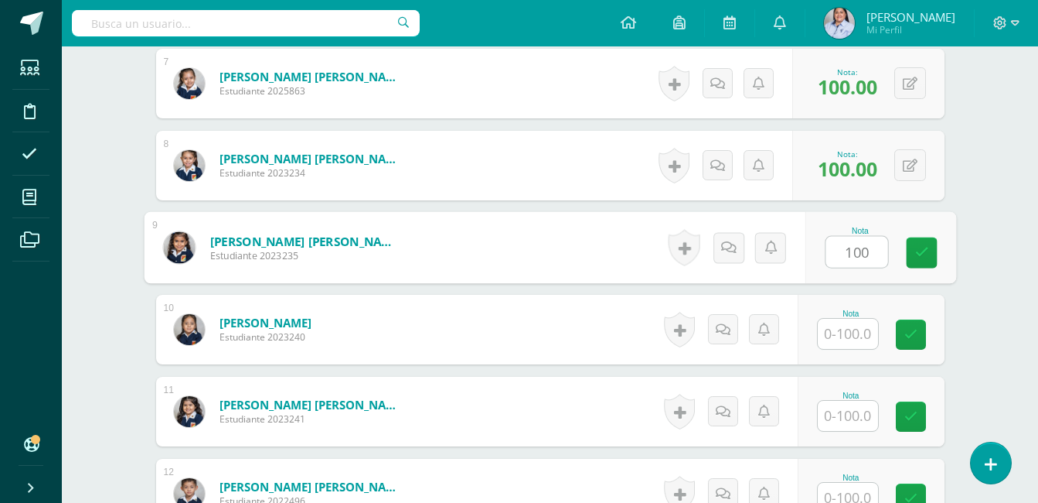
type input "100"
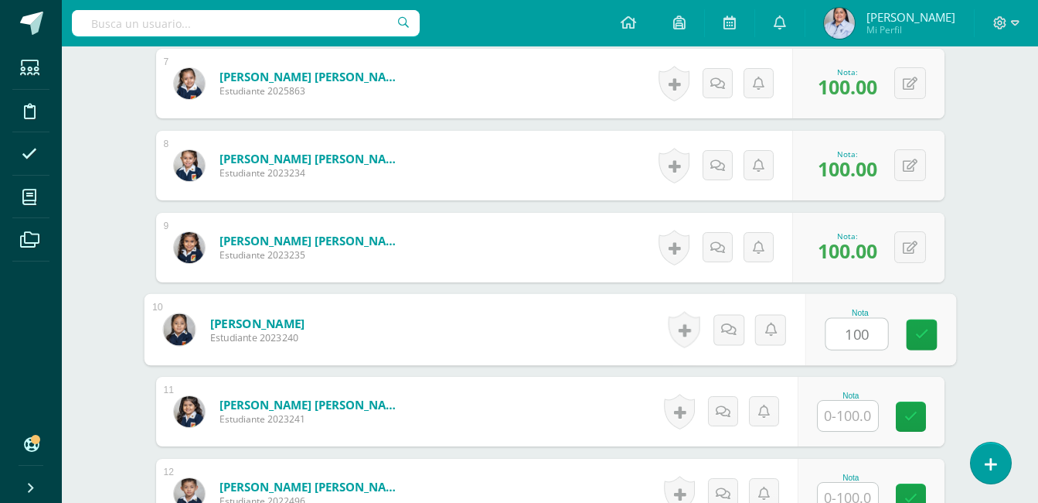
type input "100"
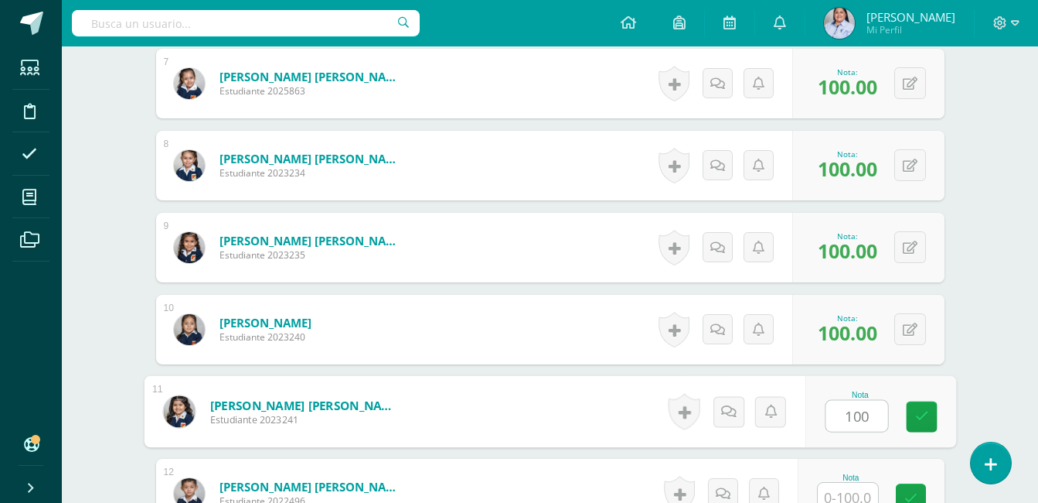
type input "100"
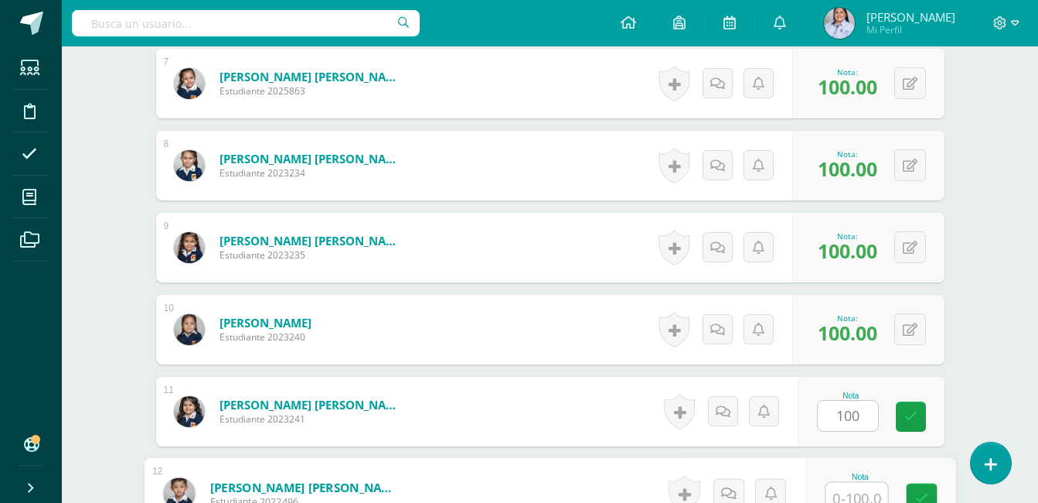
scroll to position [991, 0]
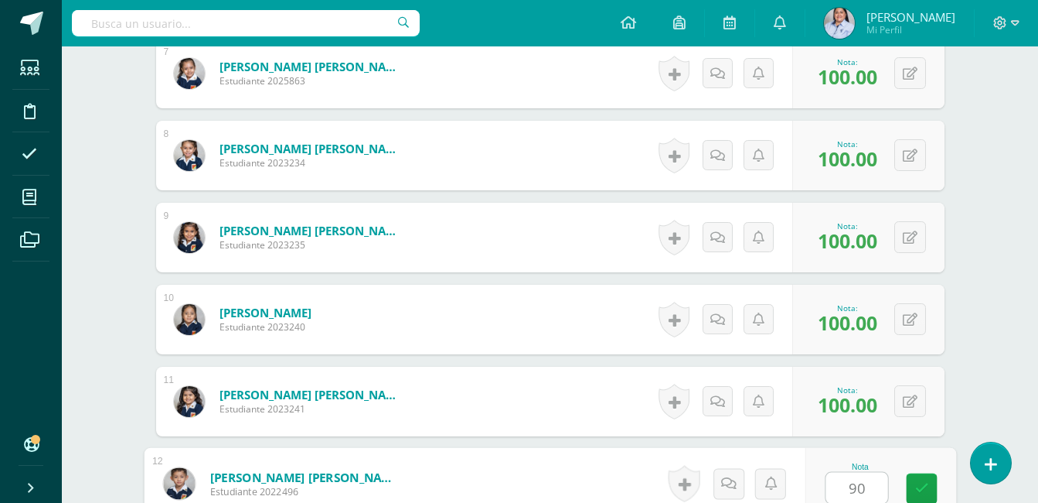
type input "90"
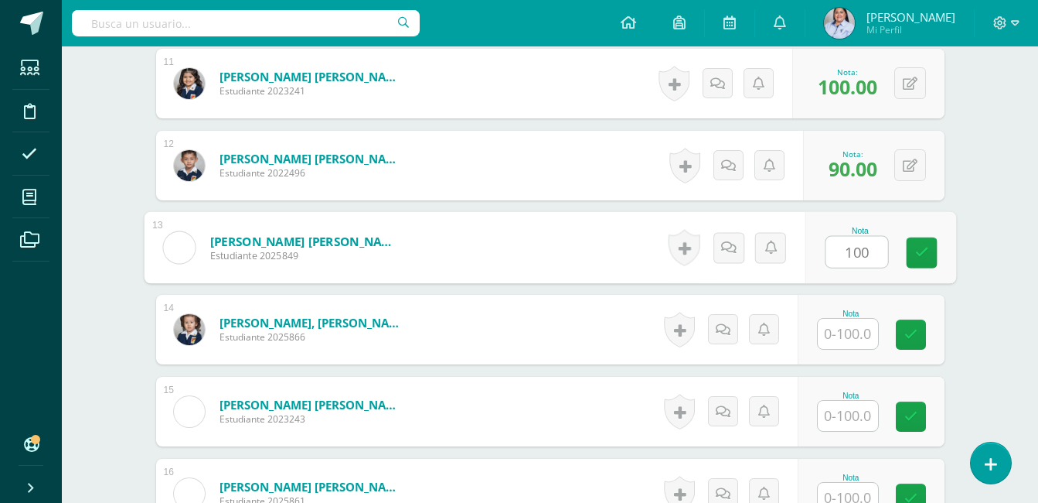
type input "100"
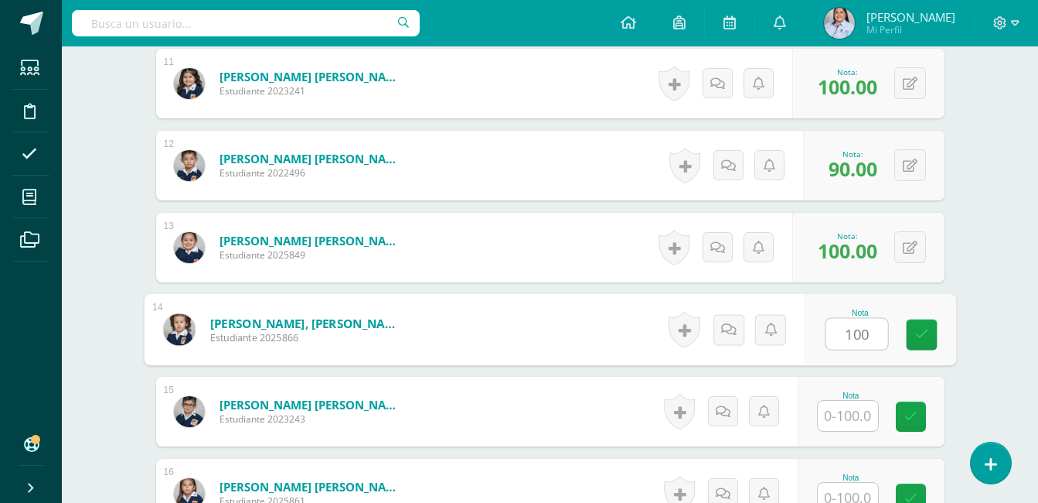
type input "100"
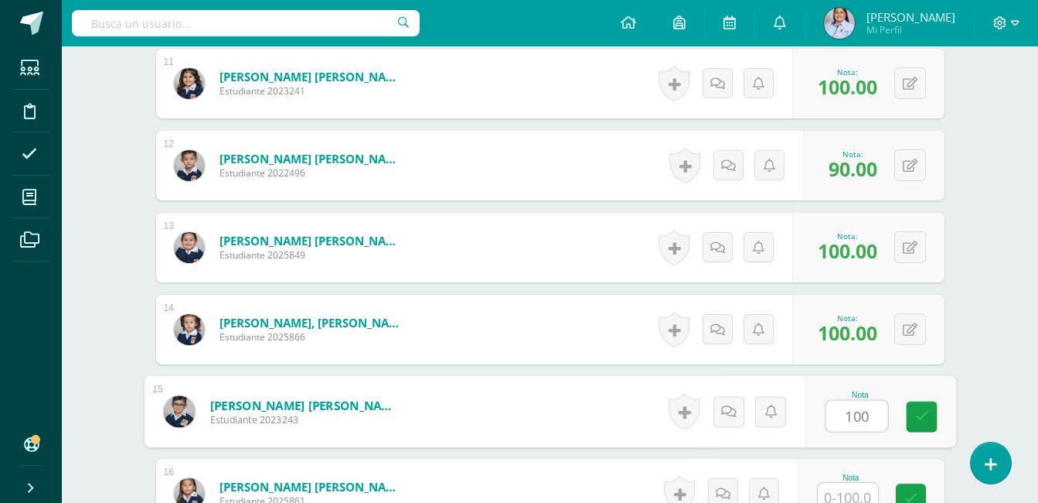
type input "100"
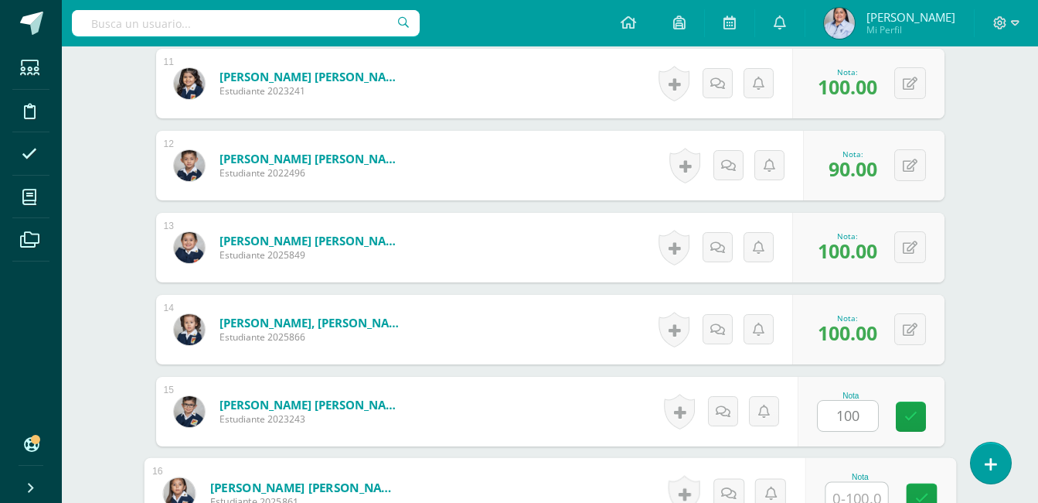
scroll to position [1318, 0]
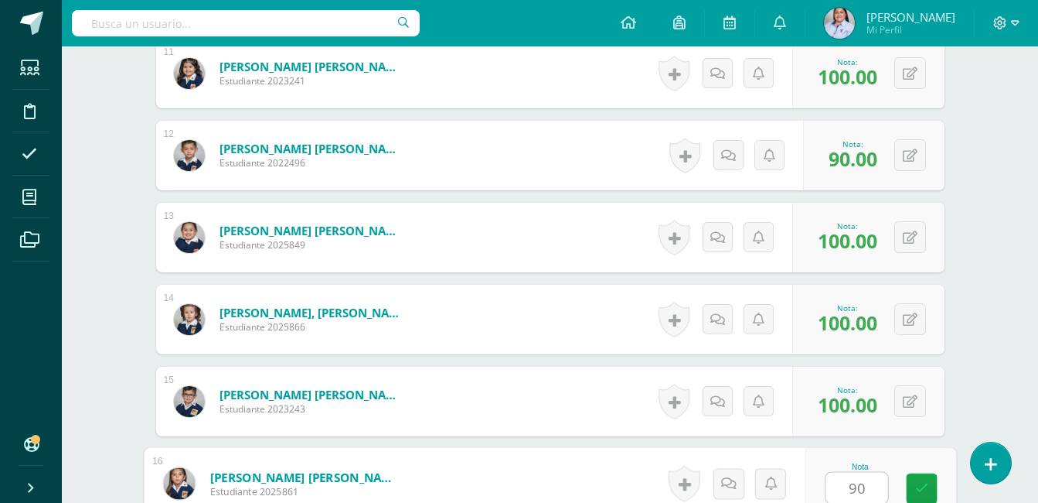
type input "90"
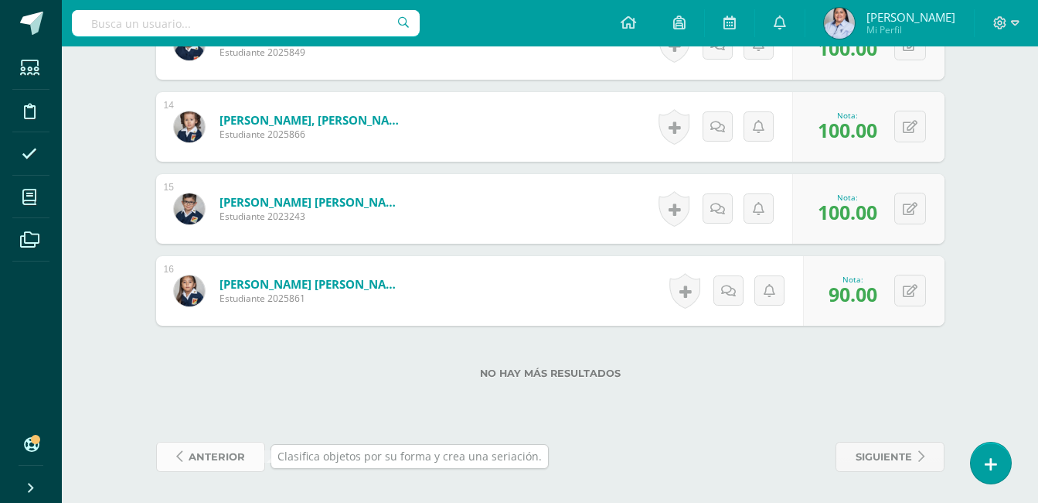
click at [232, 455] on span "anterior" at bounding box center [217, 456] width 56 height 29
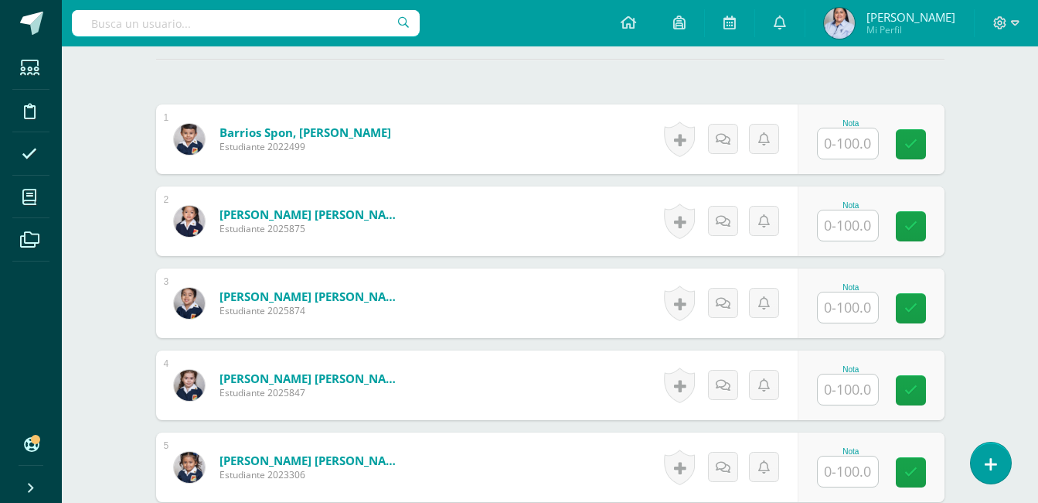
scroll to position [440, 0]
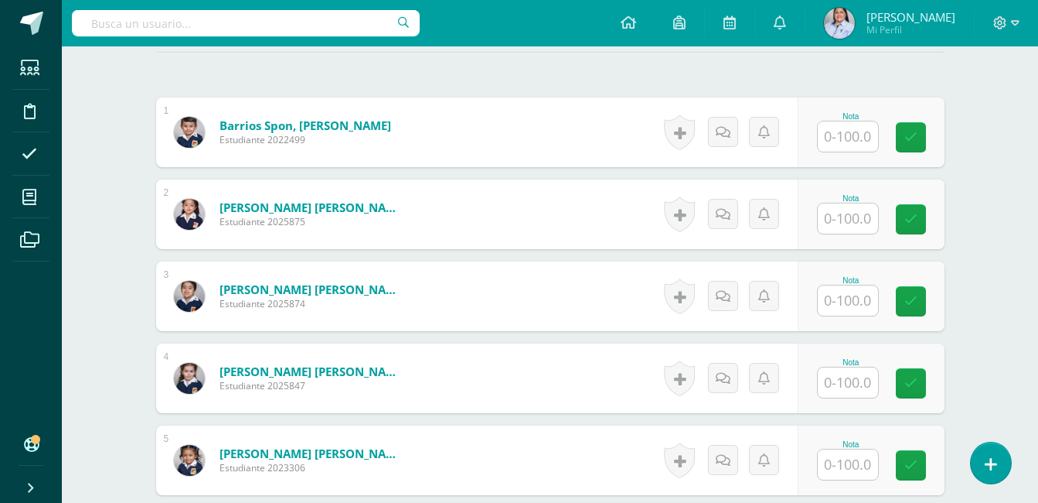
click at [862, 133] on input "text" at bounding box center [848, 136] width 60 height 30
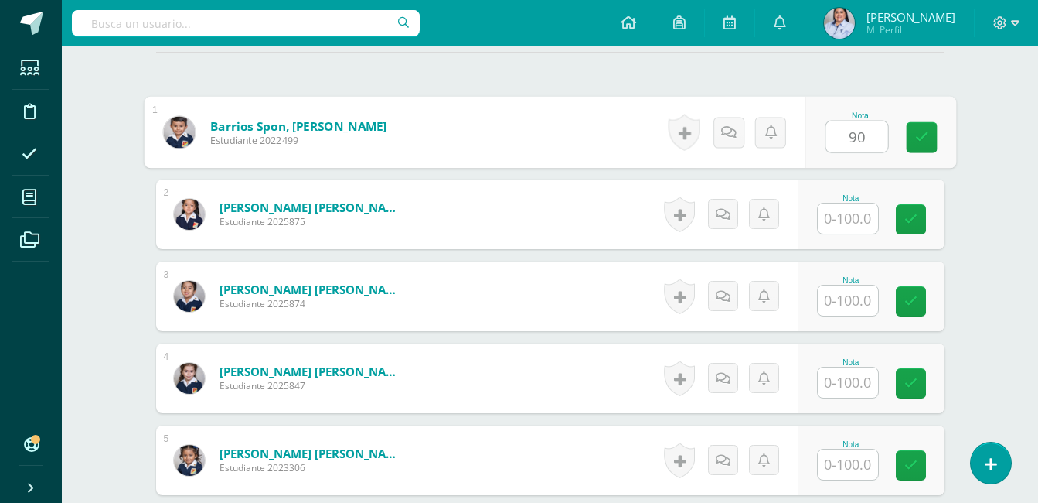
type input "90"
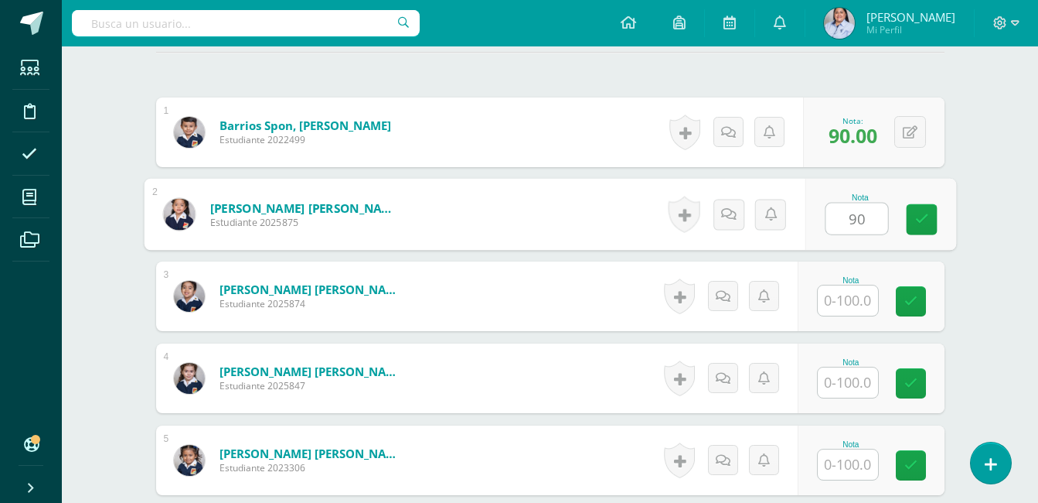
type input "90"
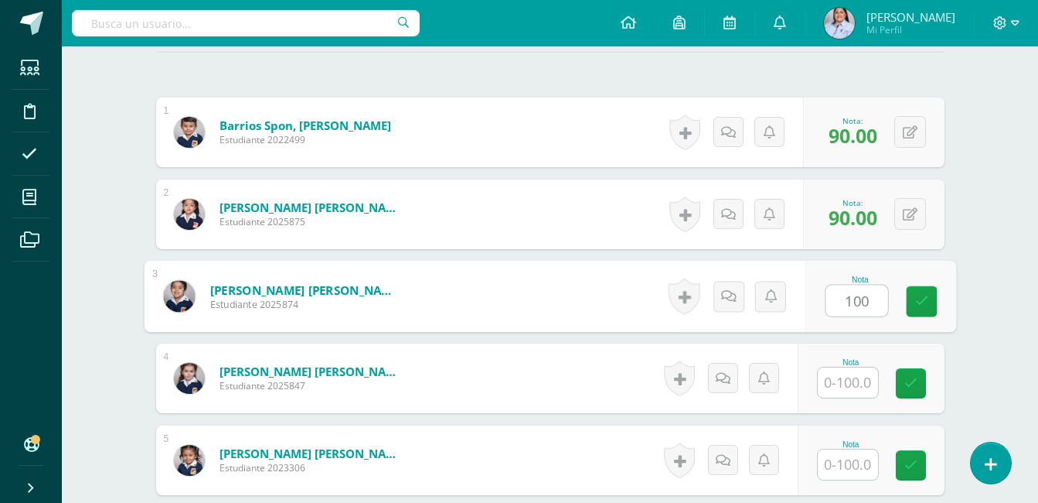
type input "100"
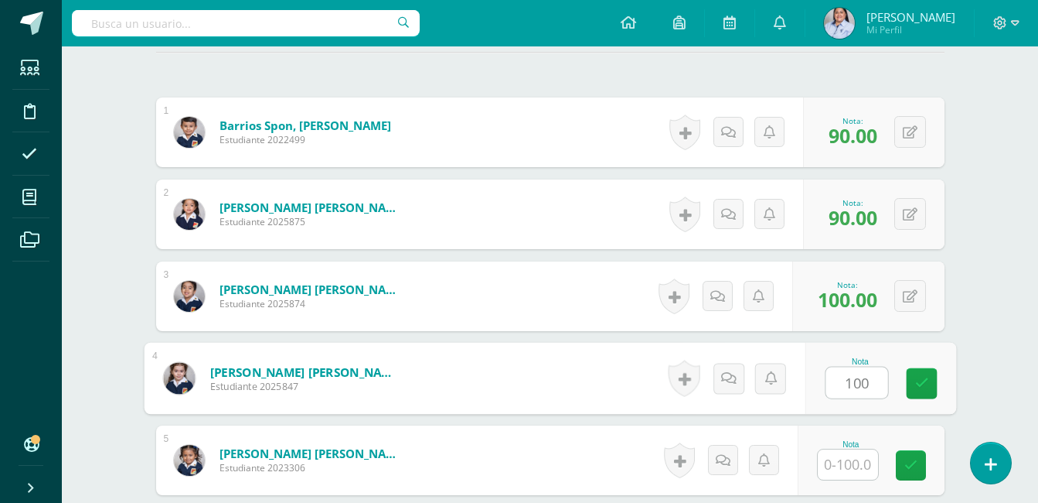
type input "100"
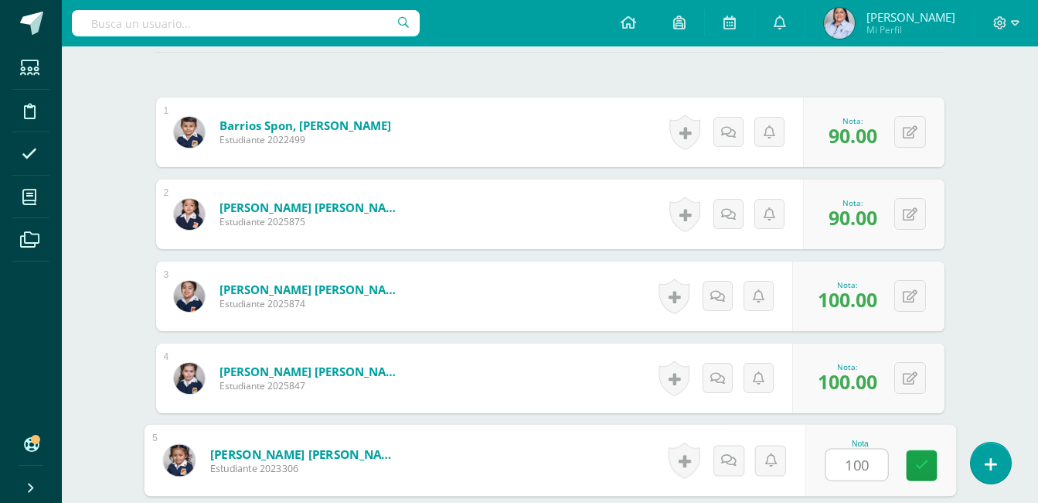
type input "100"
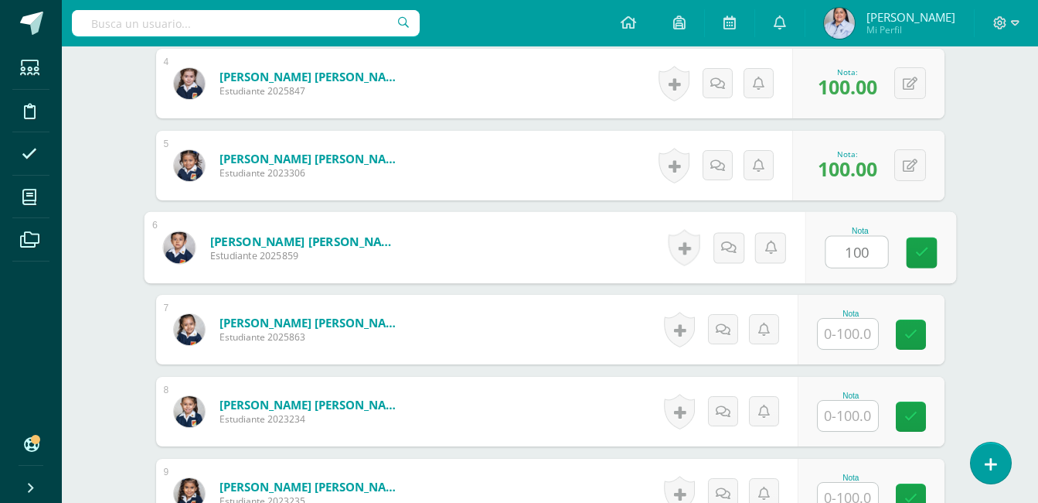
type input "100"
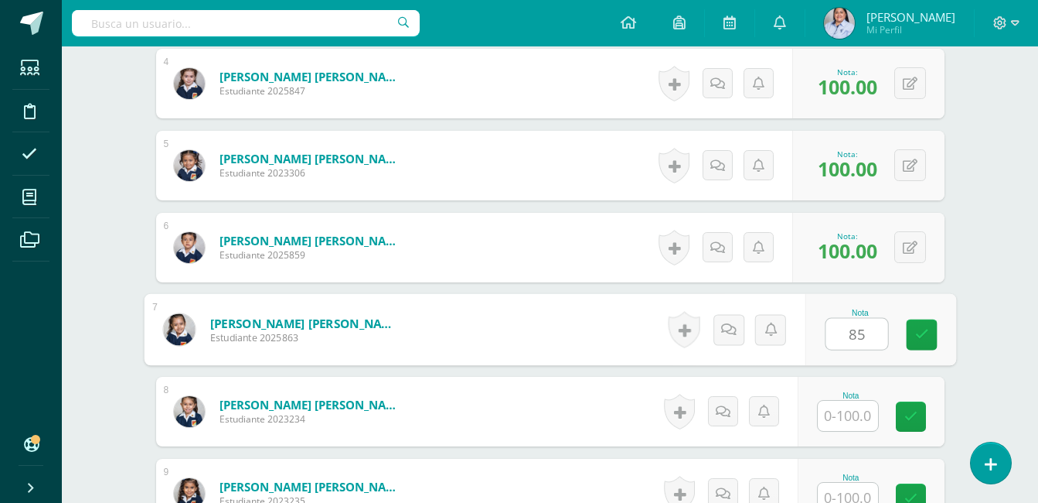
type input "85"
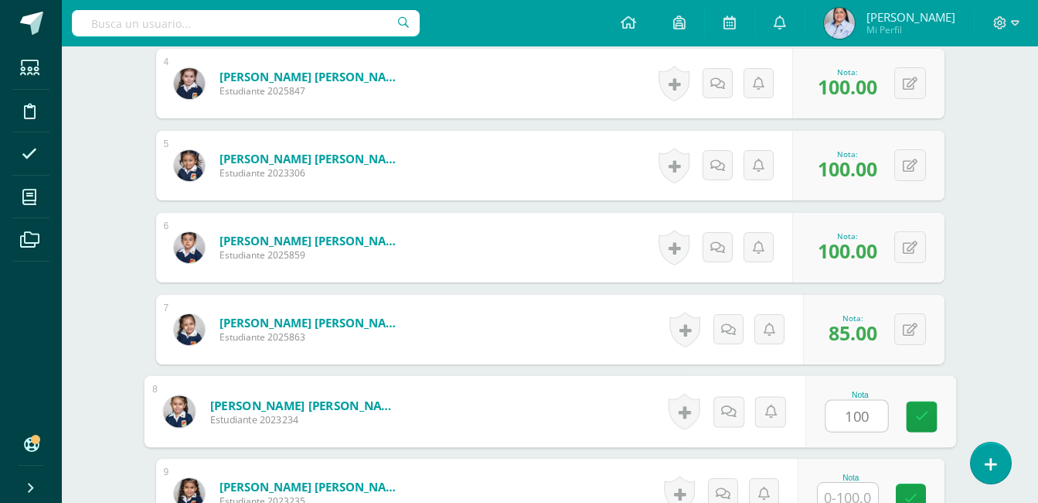
type input "100"
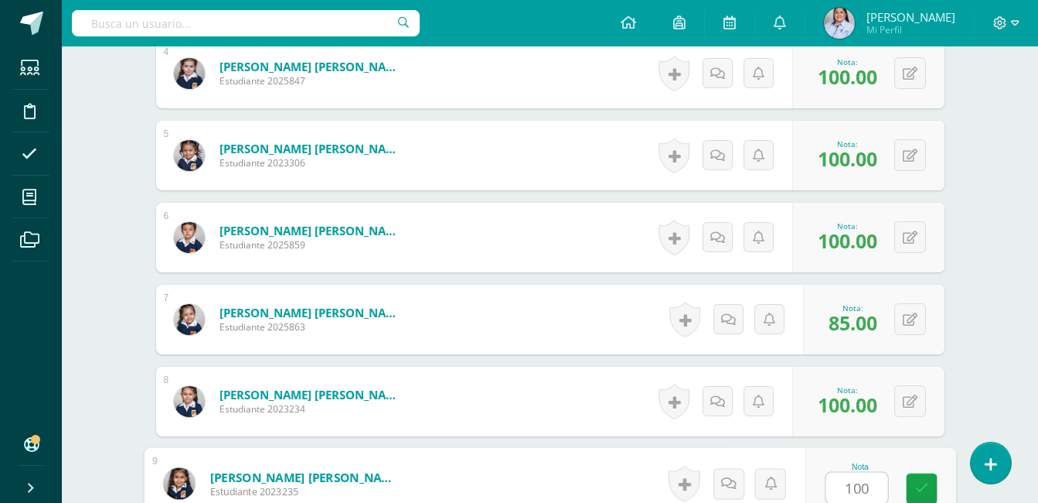
type input "100"
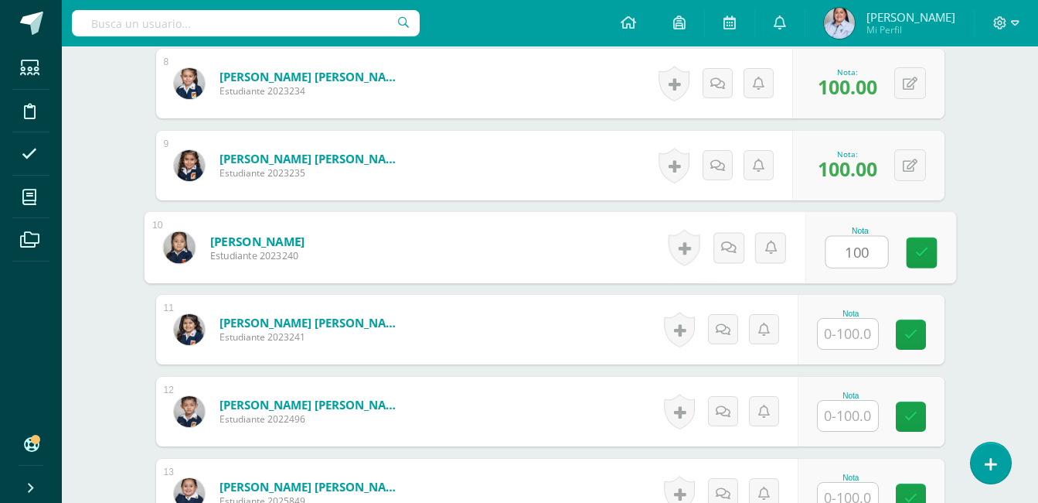
type input "100"
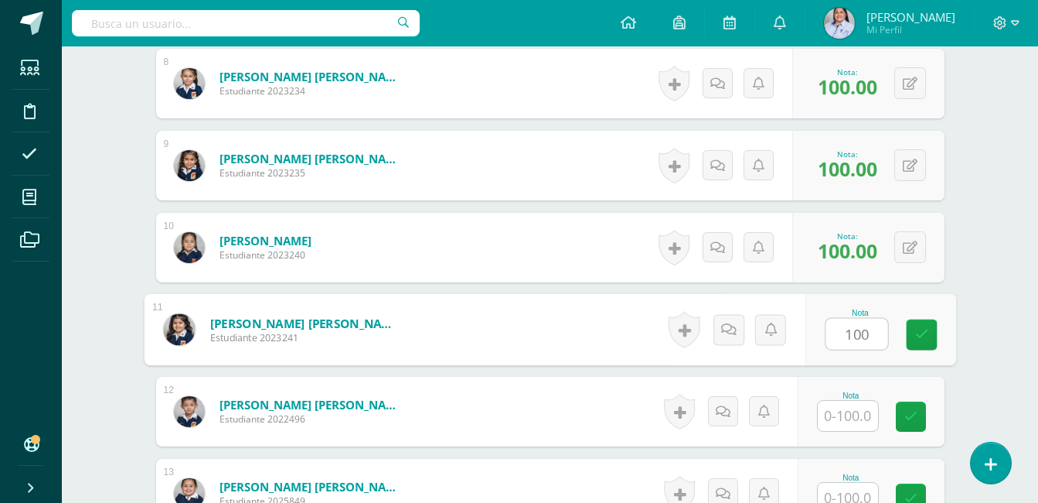
type input "100"
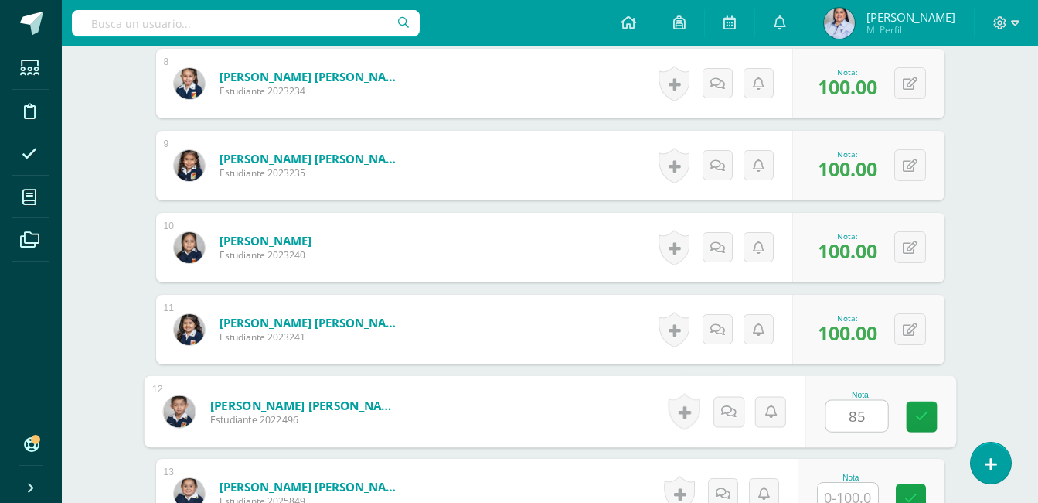
type input "85"
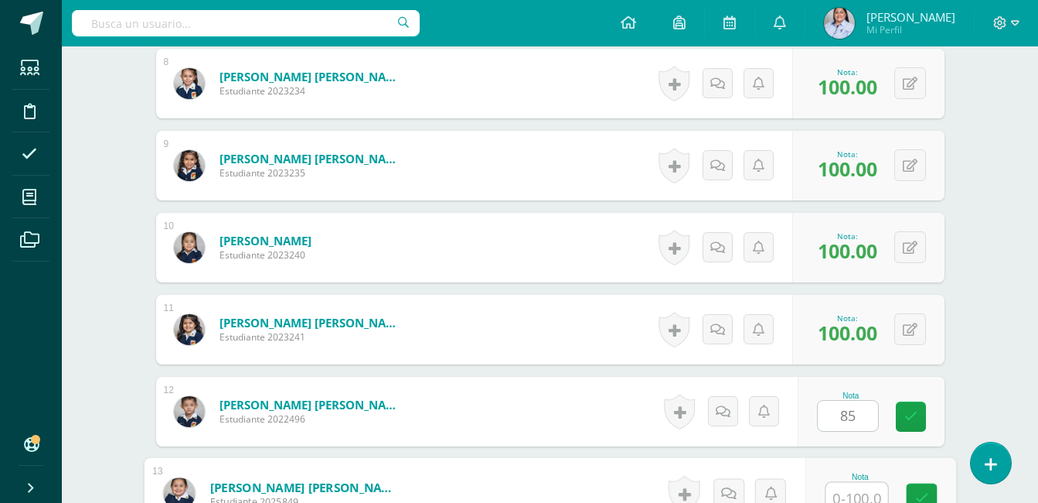
scroll to position [1073, 0]
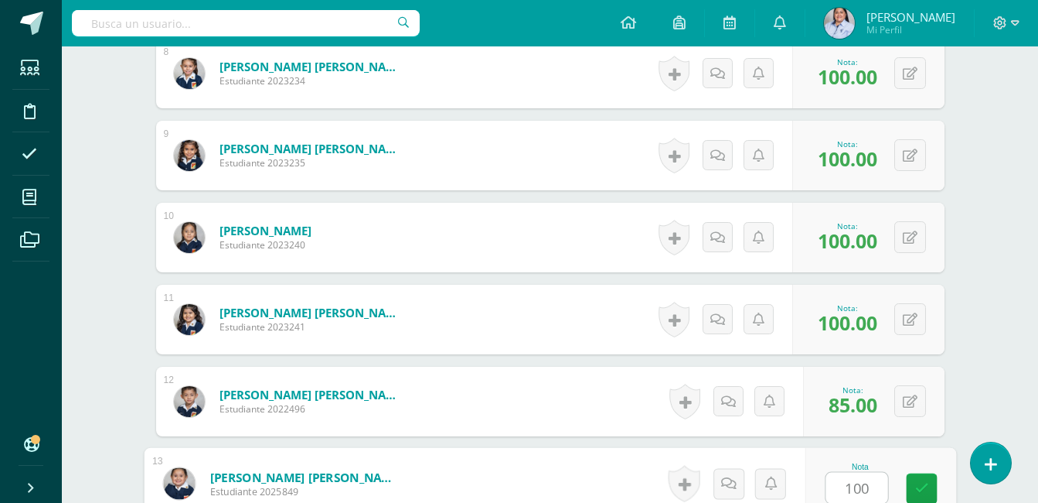
type input "100"
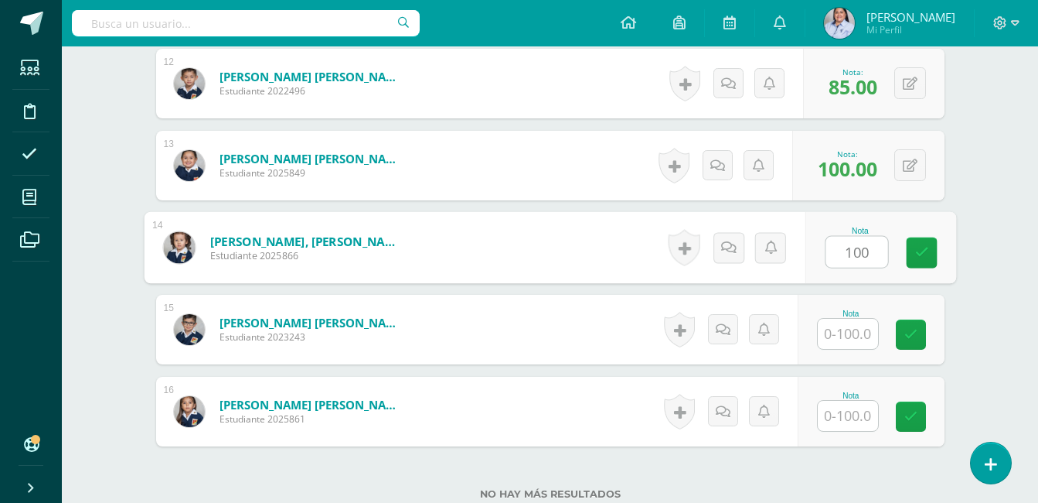
type input "100"
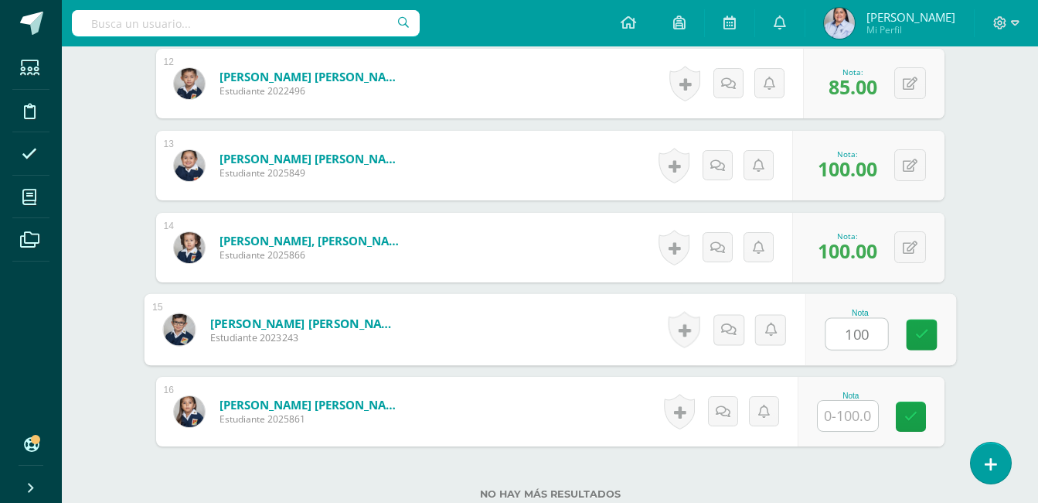
type input "100"
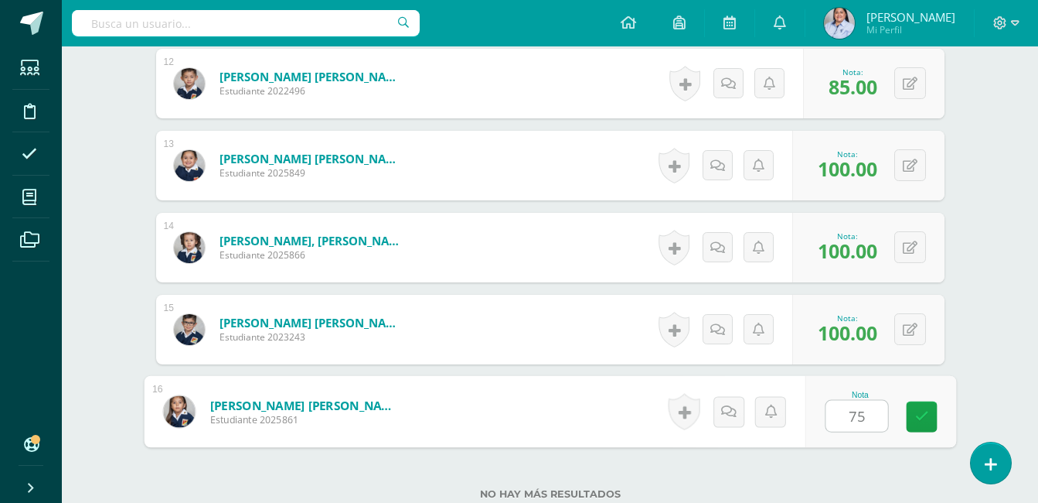
type input "75"
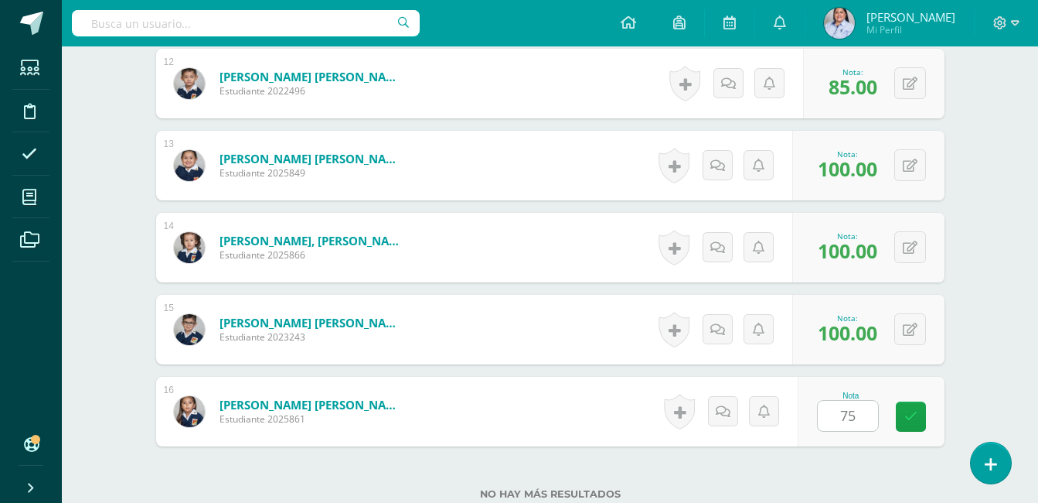
scroll to position [1511, 0]
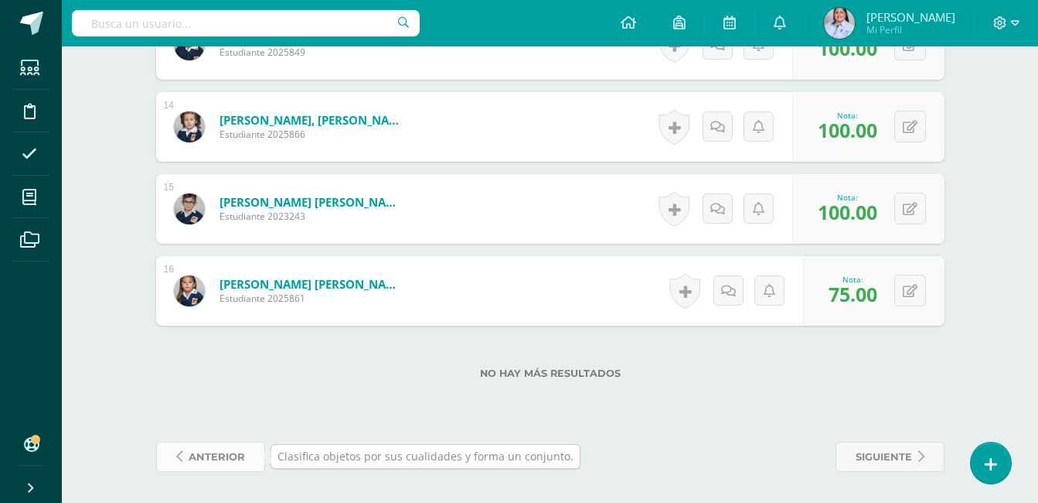
click at [212, 449] on span "anterior" at bounding box center [217, 456] width 56 height 29
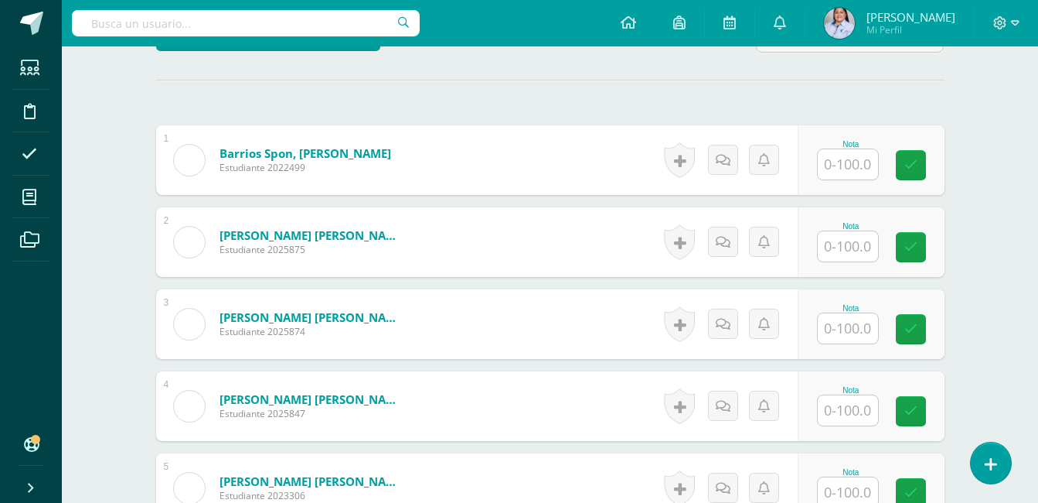
scroll to position [385, 0]
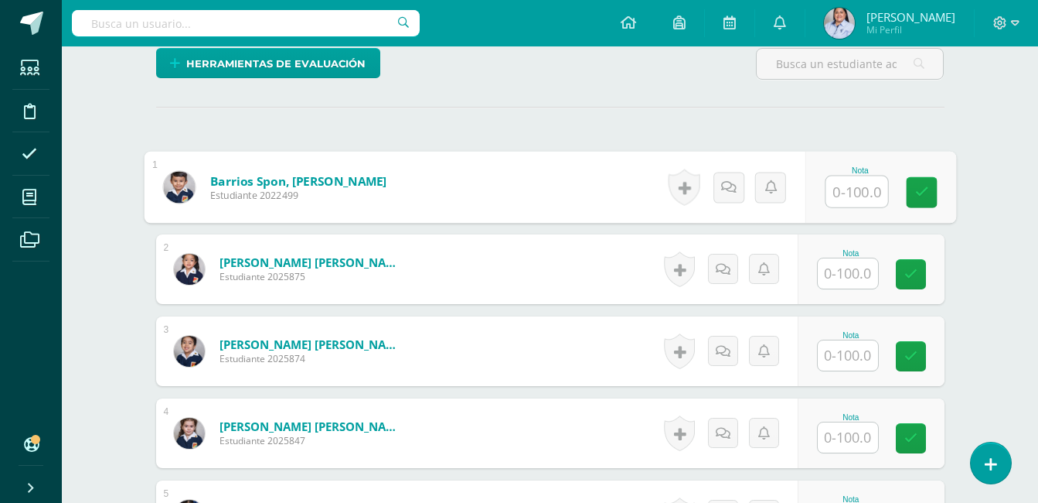
click at [837, 188] on input "text" at bounding box center [857, 191] width 62 height 31
type input "100"
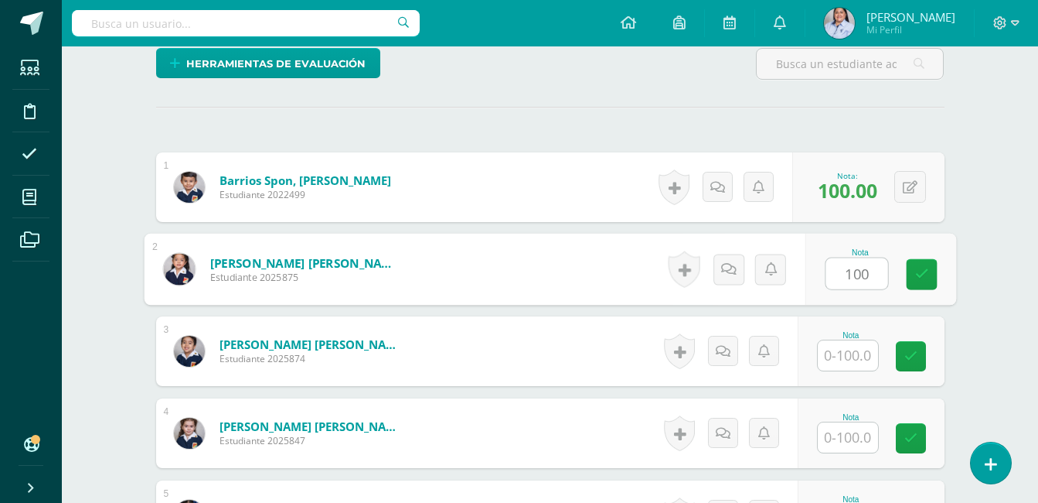
type input "100"
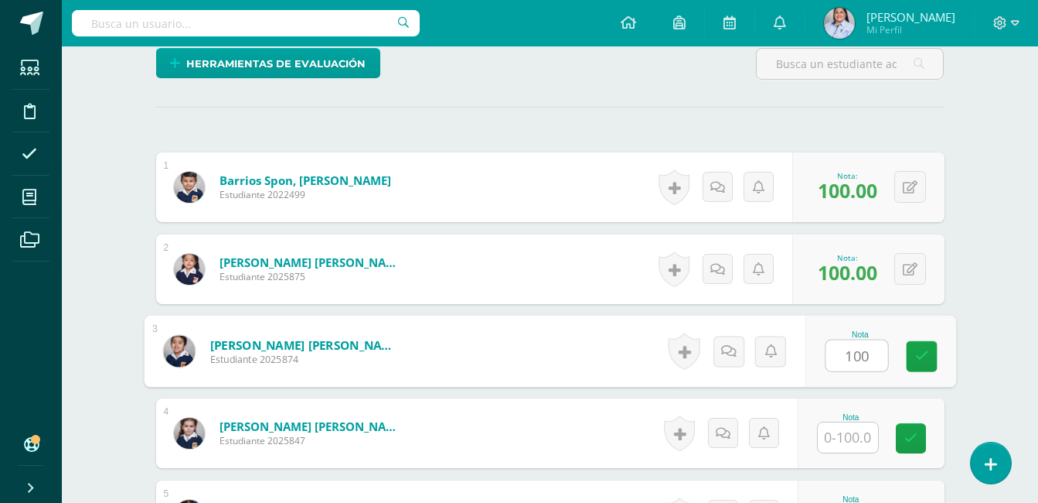
type input "100"
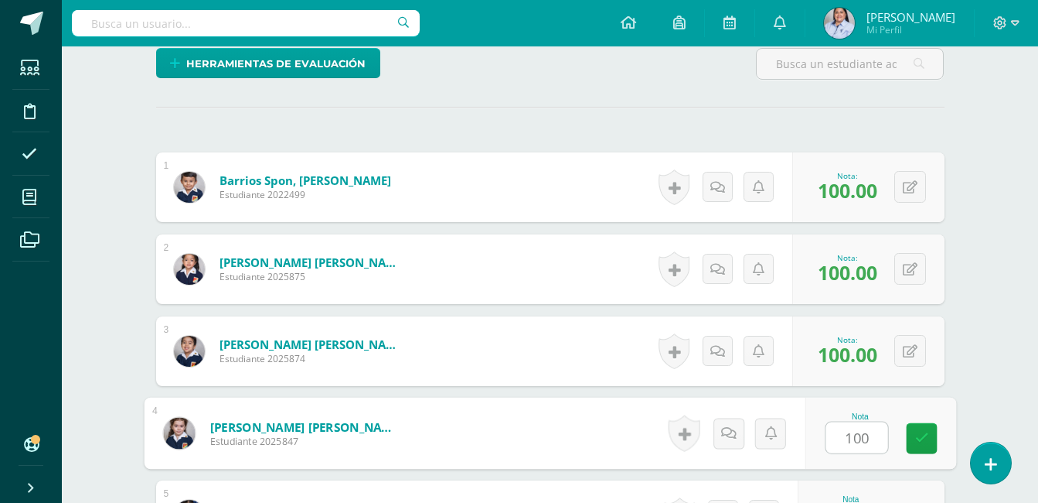
type input "100"
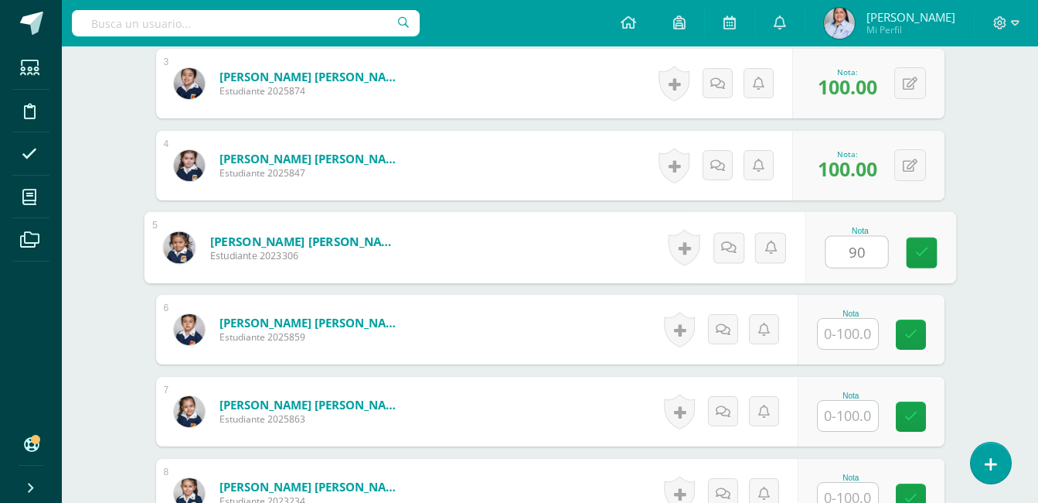
type input "90"
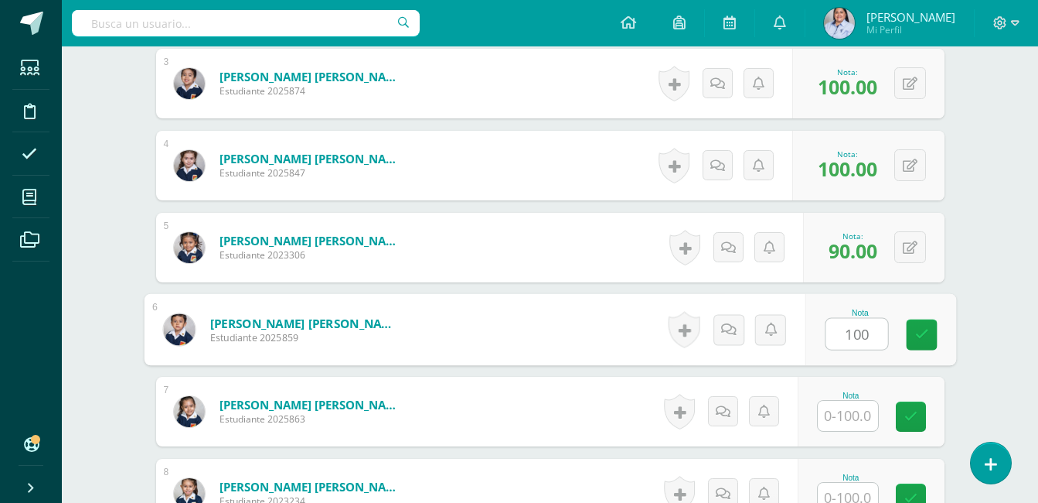
type input "100"
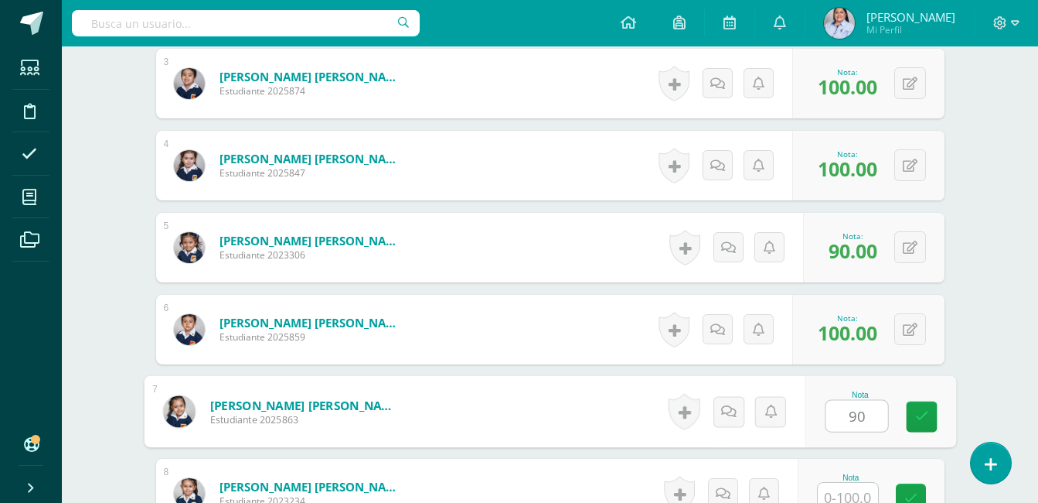
type input "90"
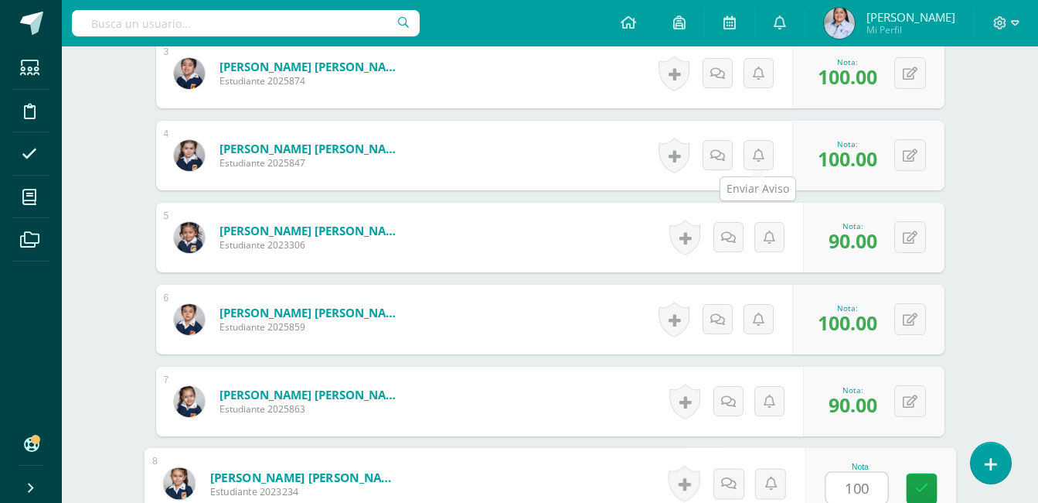
type input "100"
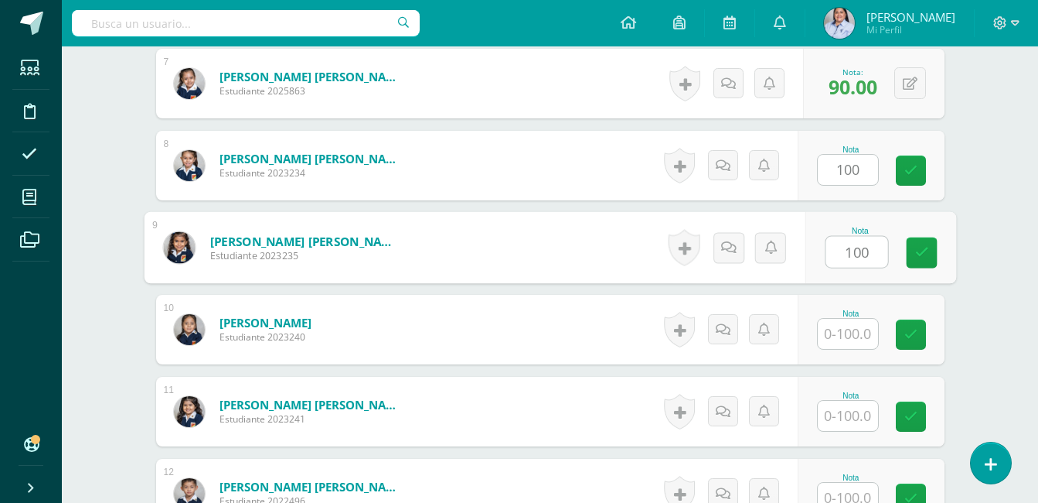
type input "100"
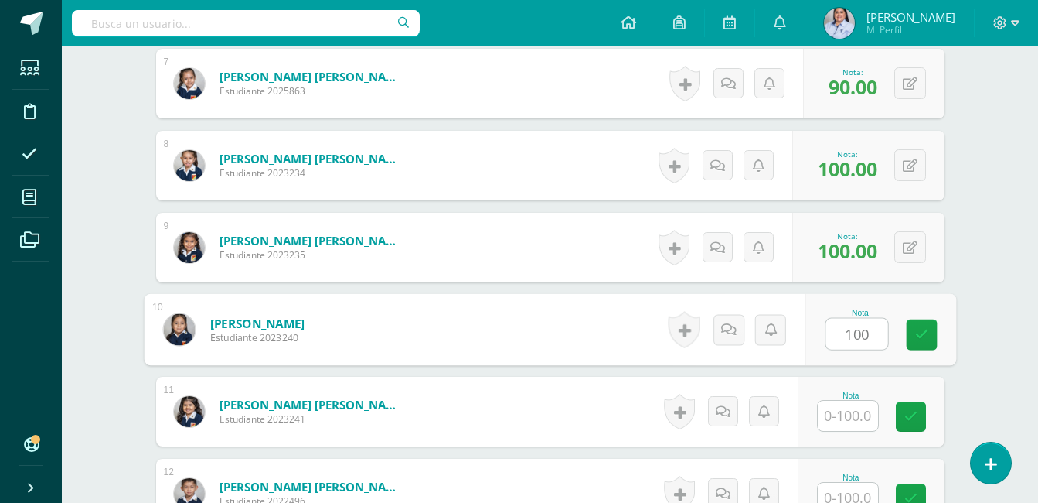
type input "100"
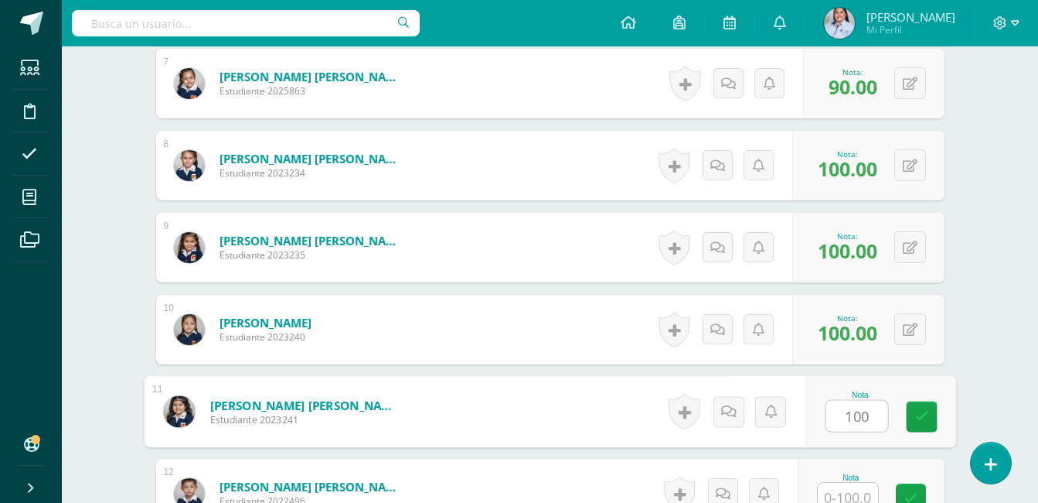
type input "100"
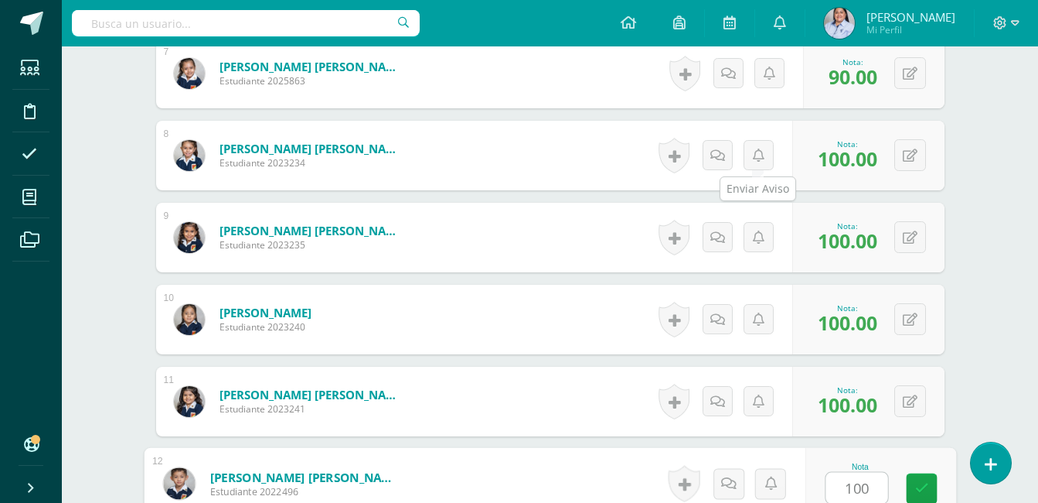
type input "100"
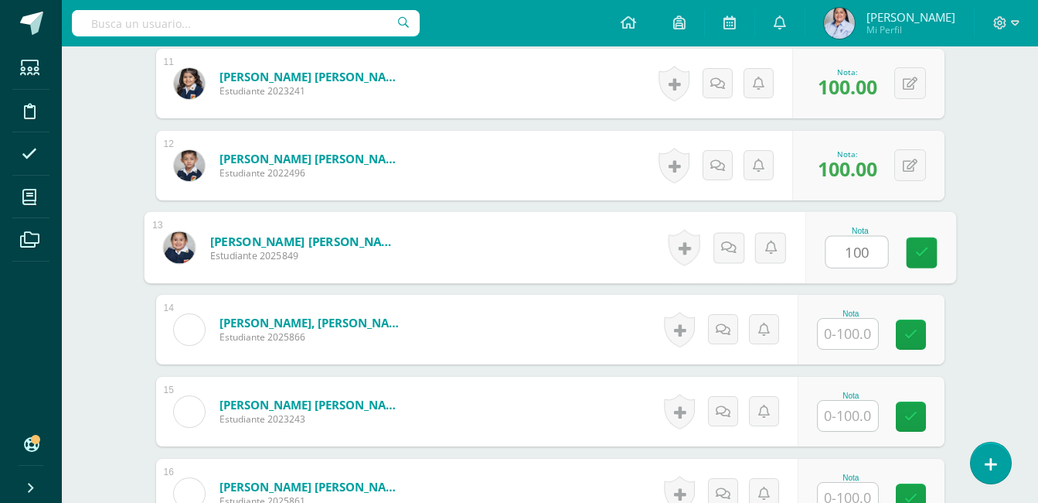
type input "100"
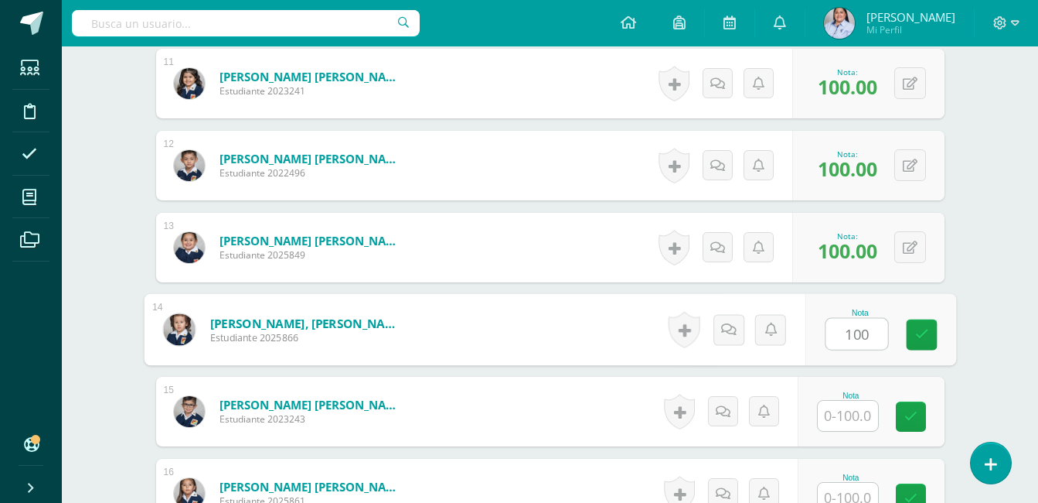
type input "100"
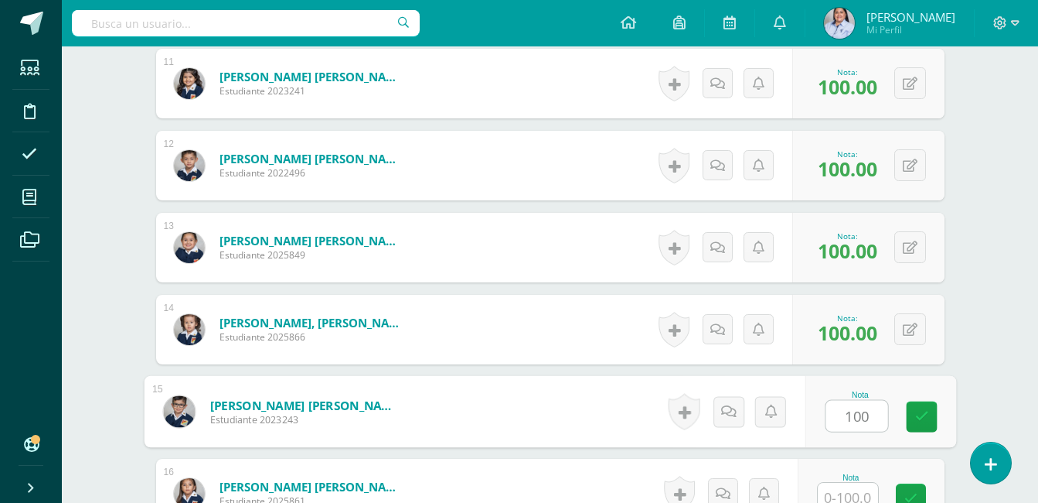
type input "100"
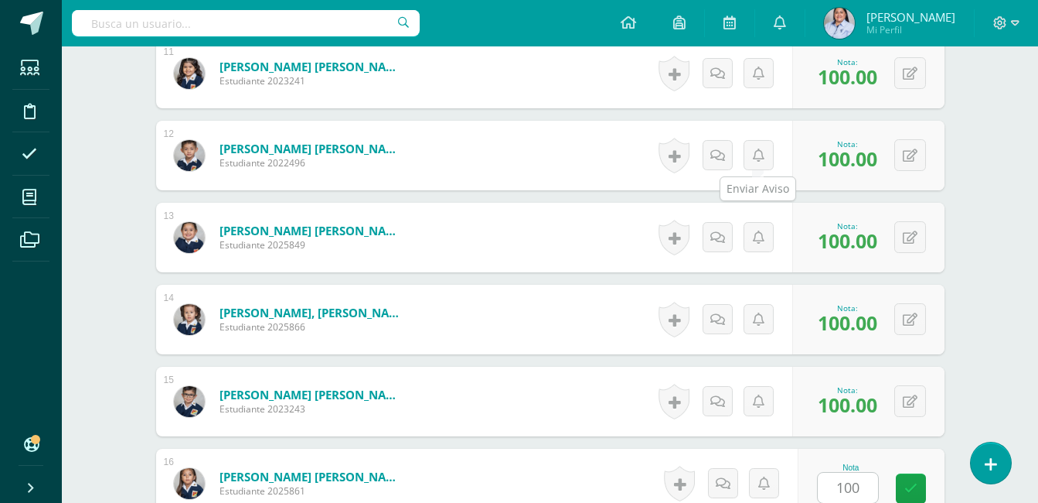
scroll to position [1511, 0]
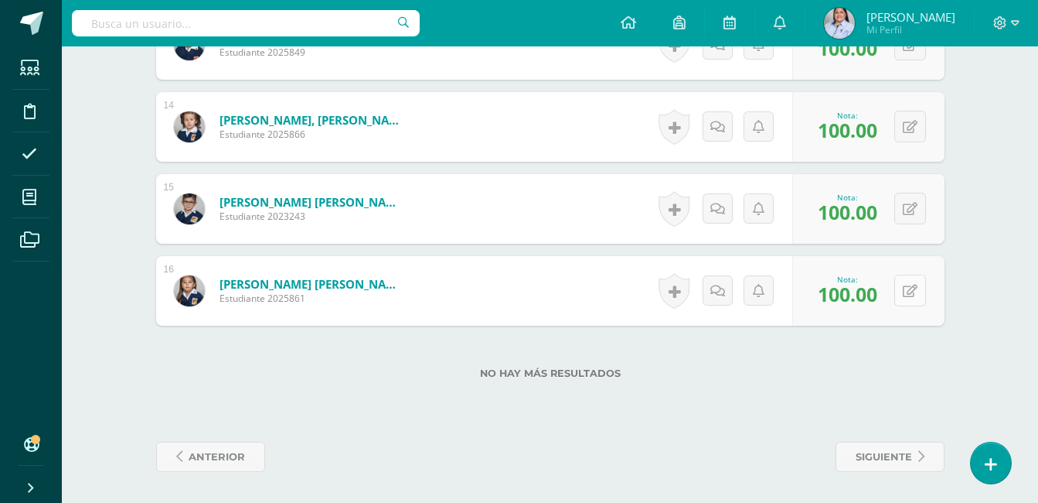
click at [907, 289] on button at bounding box center [911, 291] width 32 height 32
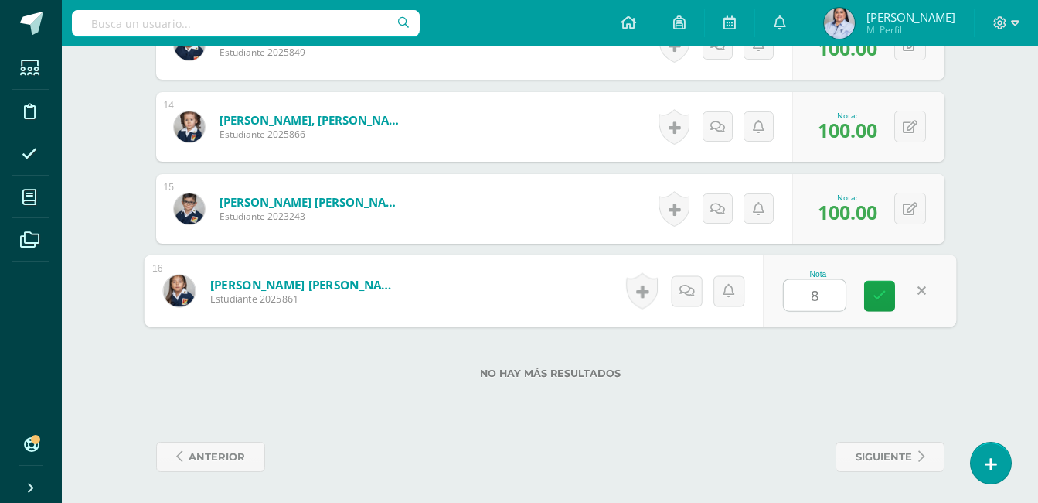
type input "85"
click at [876, 295] on icon at bounding box center [880, 295] width 14 height 13
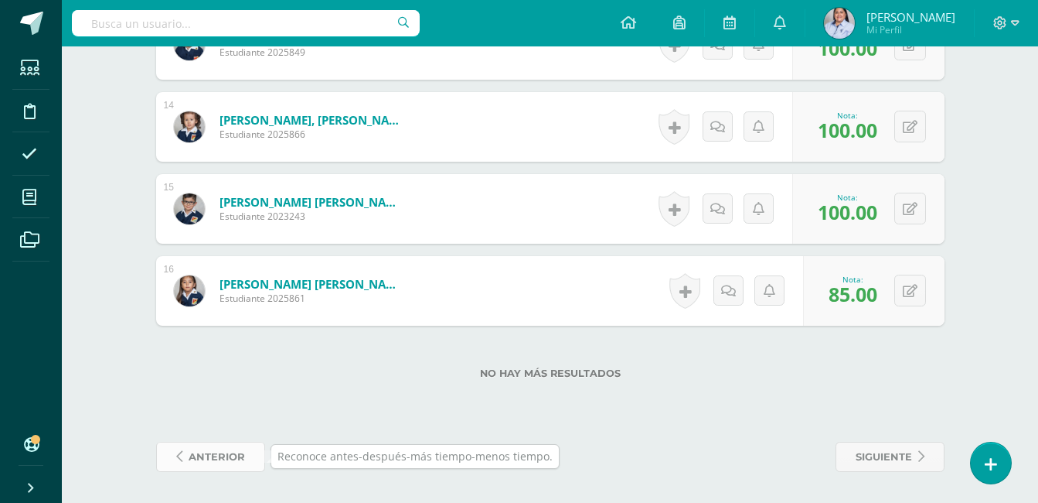
click at [223, 456] on span "anterior" at bounding box center [217, 456] width 56 height 29
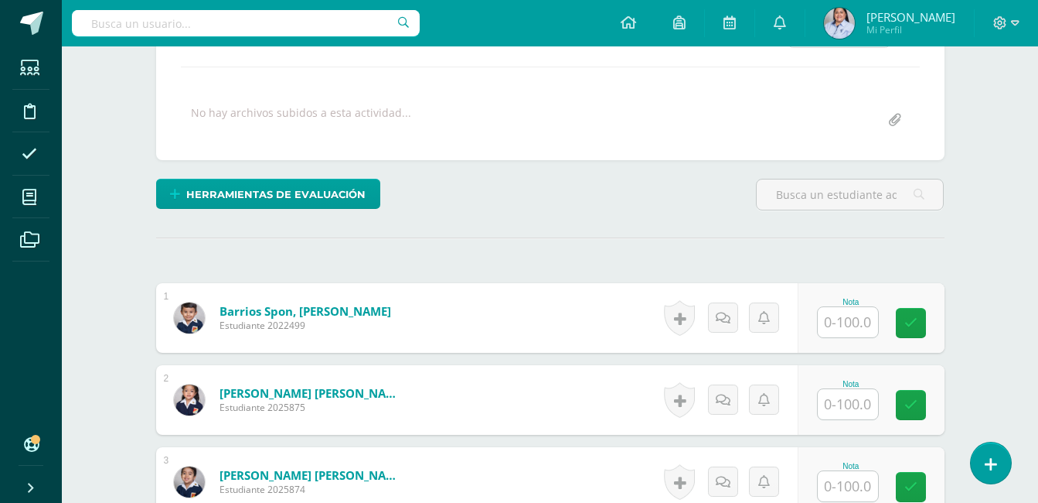
scroll to position [275, 0]
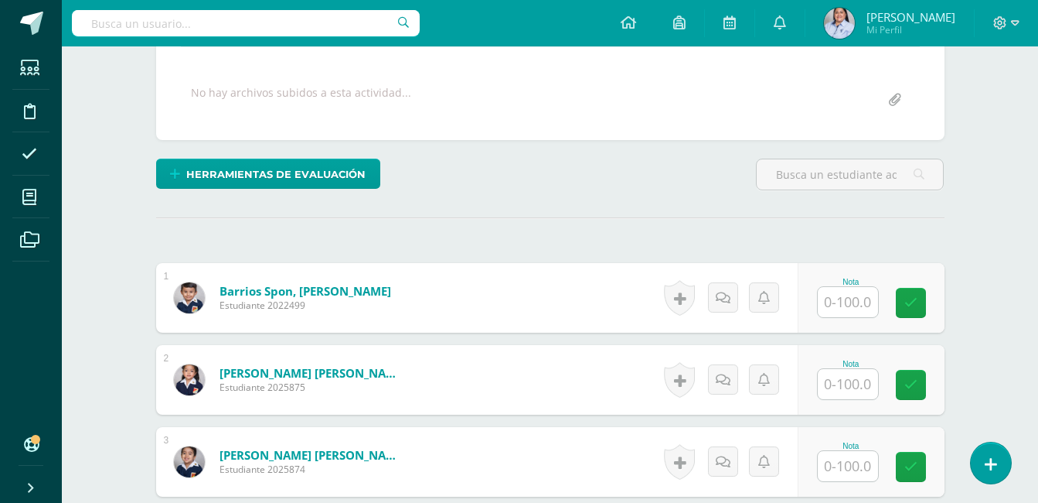
click at [839, 297] on input "text" at bounding box center [848, 302] width 60 height 30
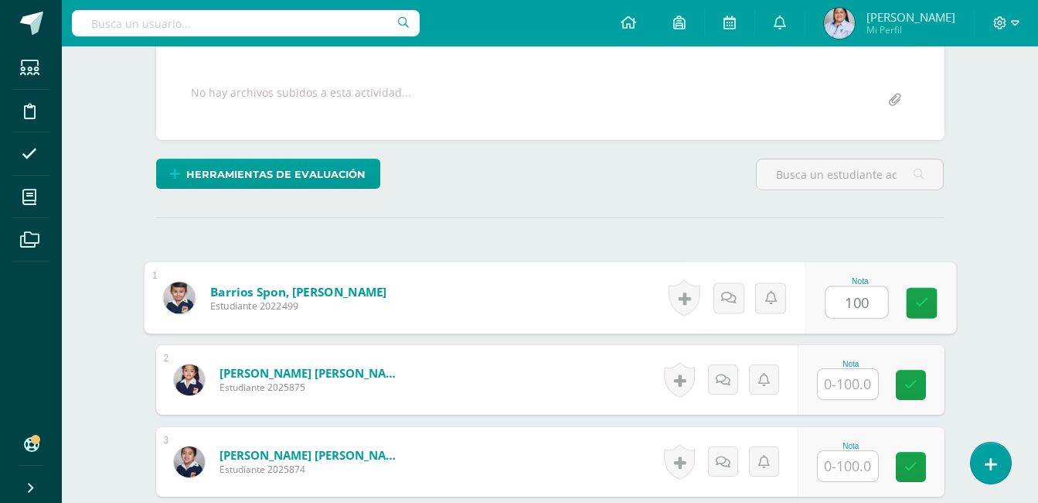
type input "100"
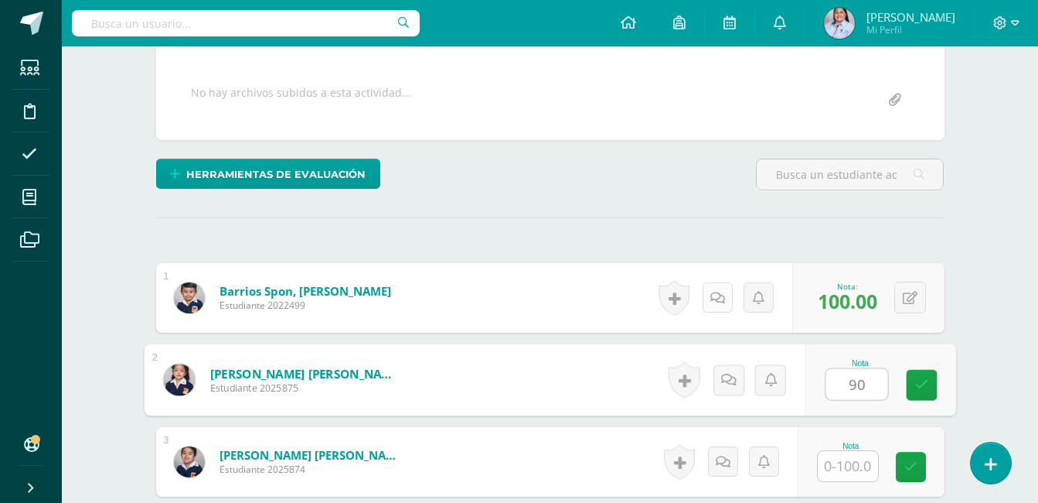
type input "90"
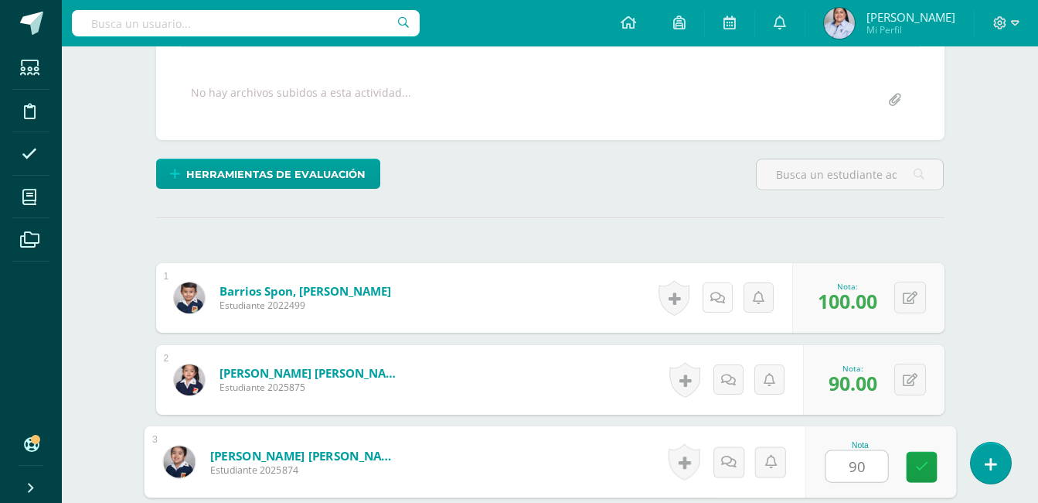
type input "90"
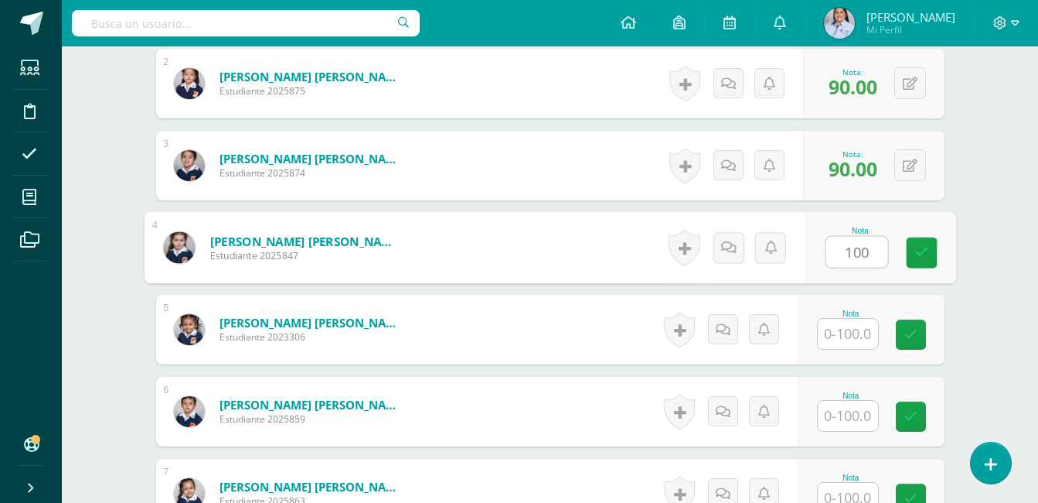
type input "100"
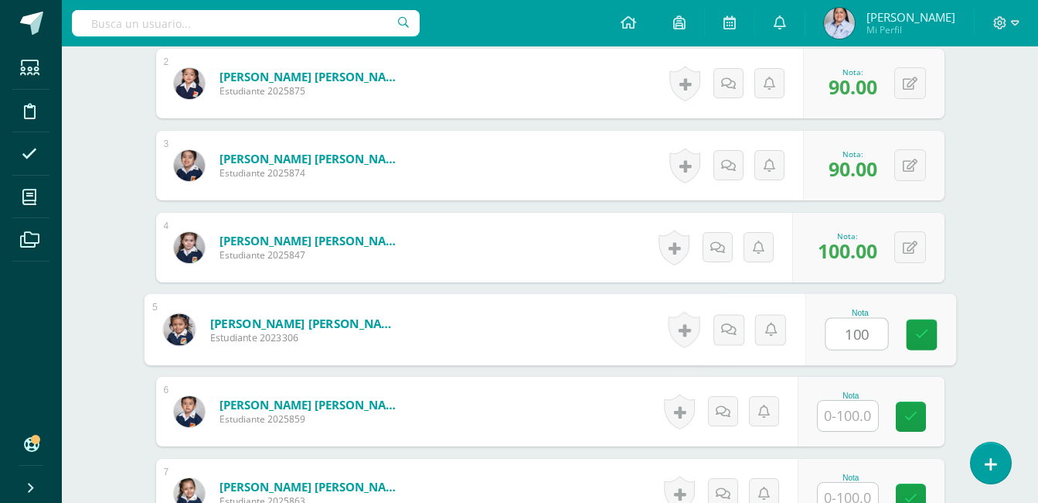
type input "100"
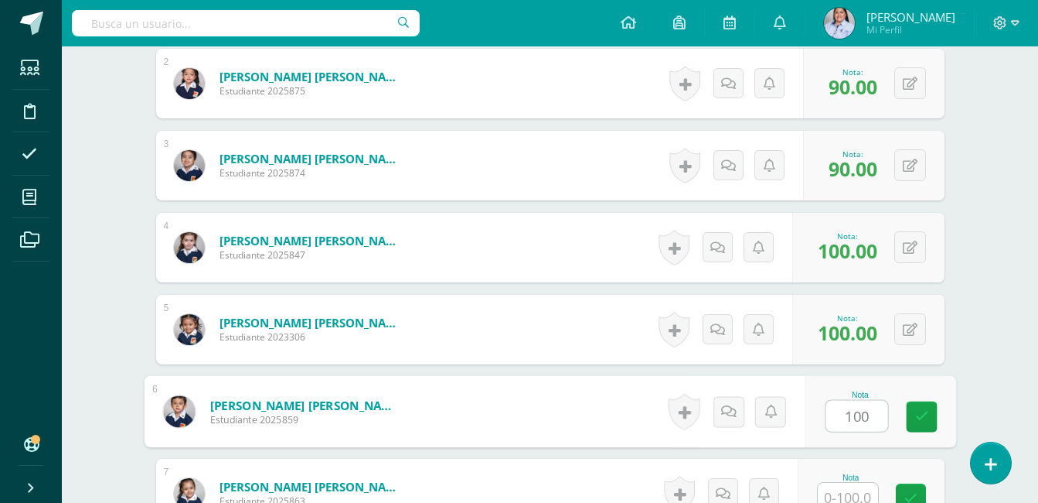
type input "100"
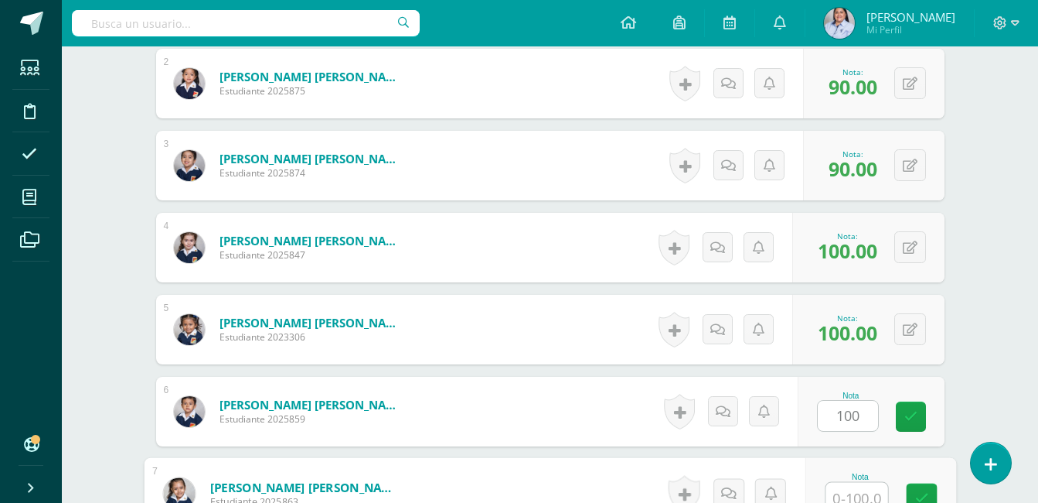
scroll to position [581, 0]
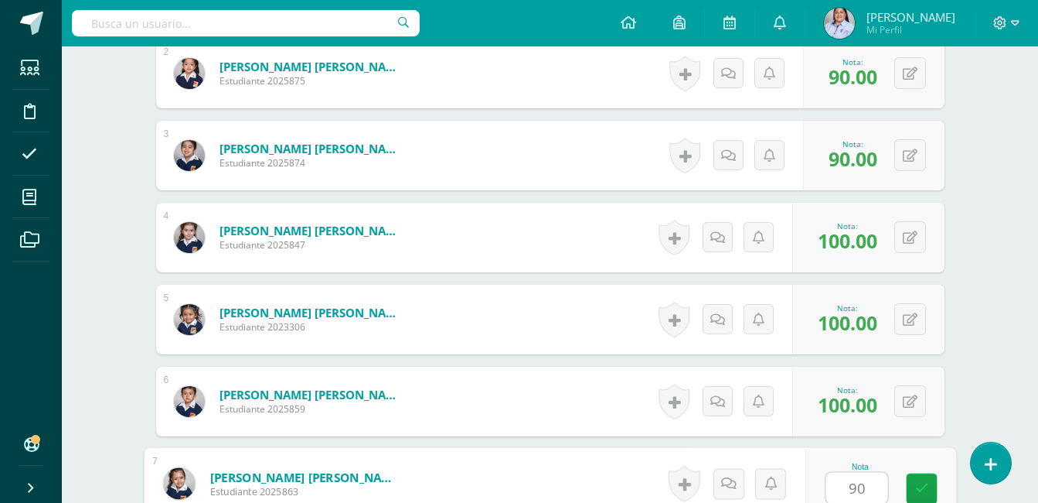
type input "90"
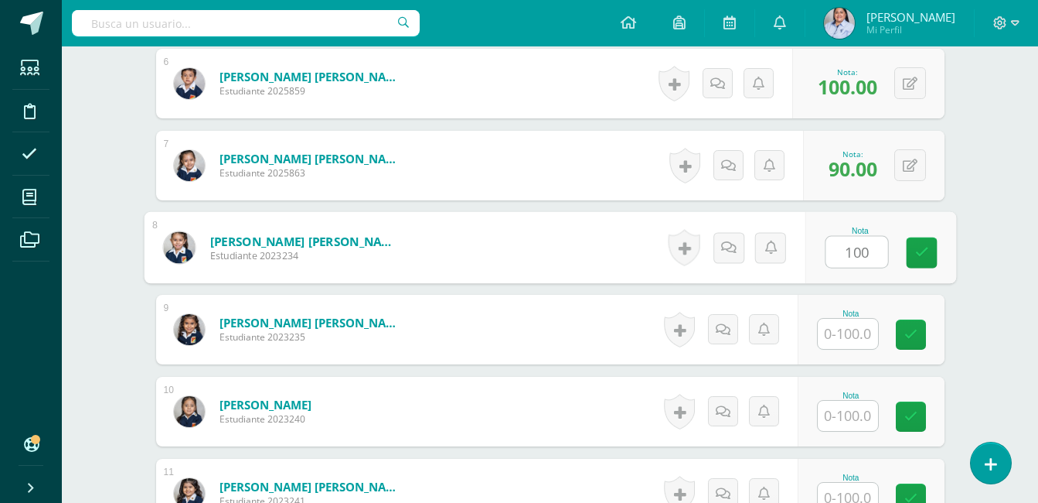
type input "100"
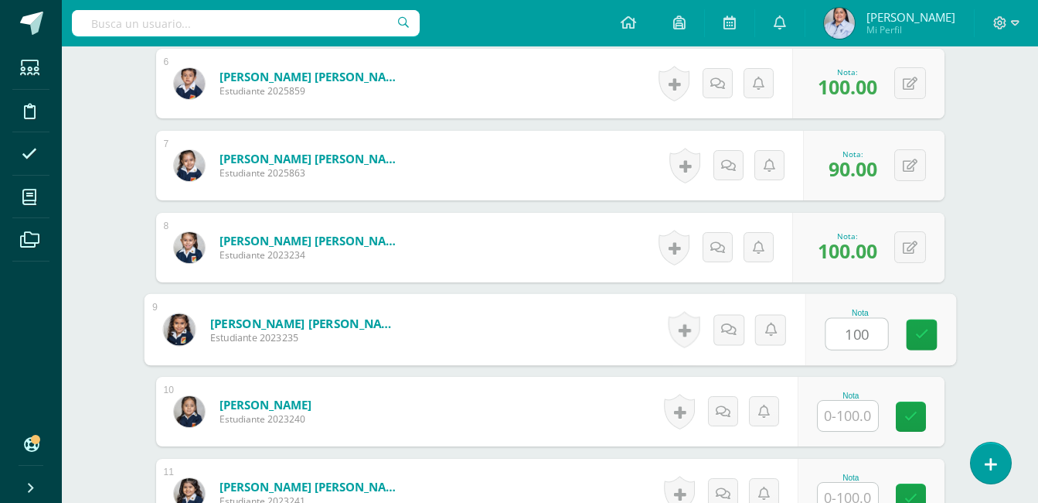
type input "100"
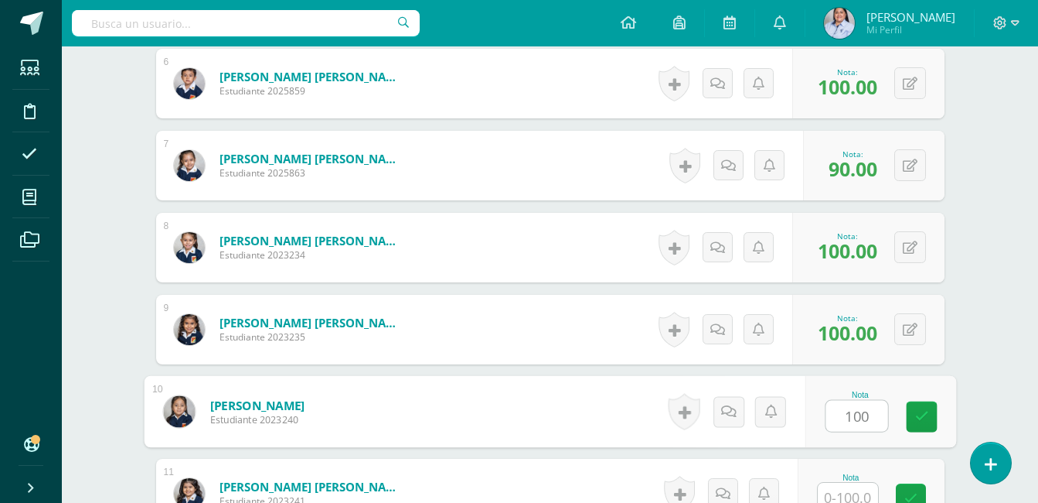
type input "100"
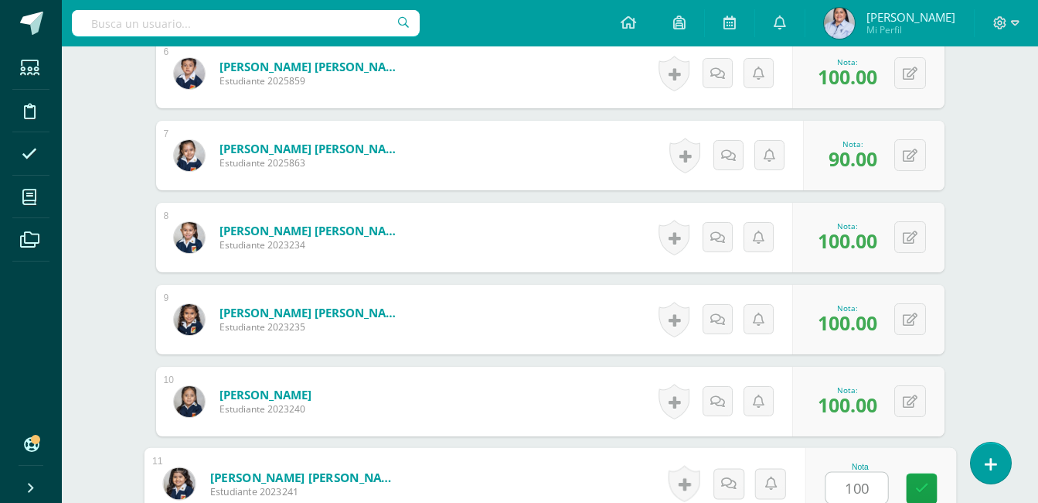
type input "100"
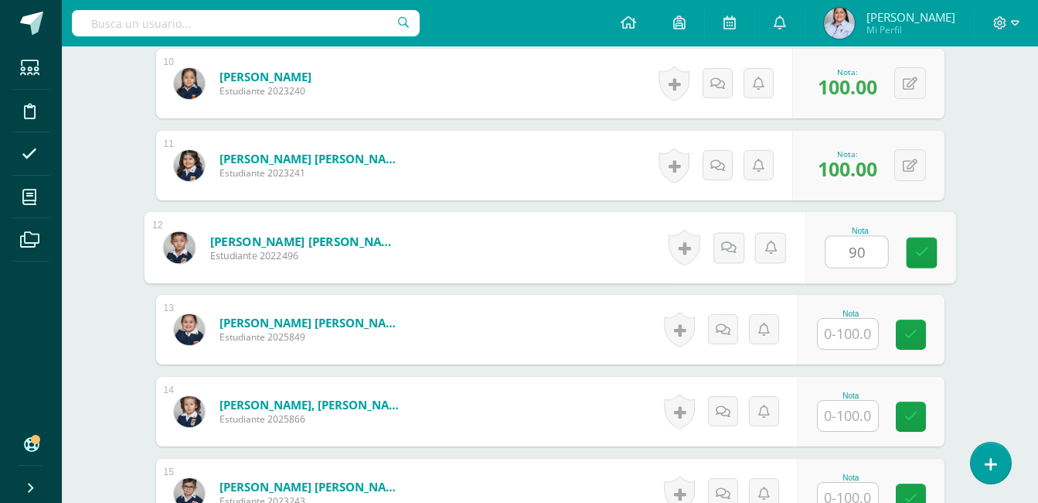
type input "90"
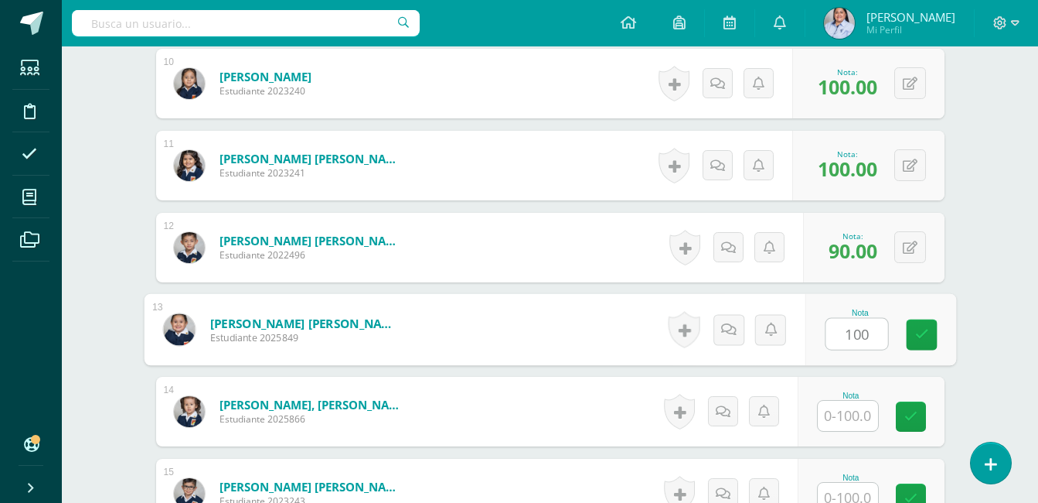
type input "100"
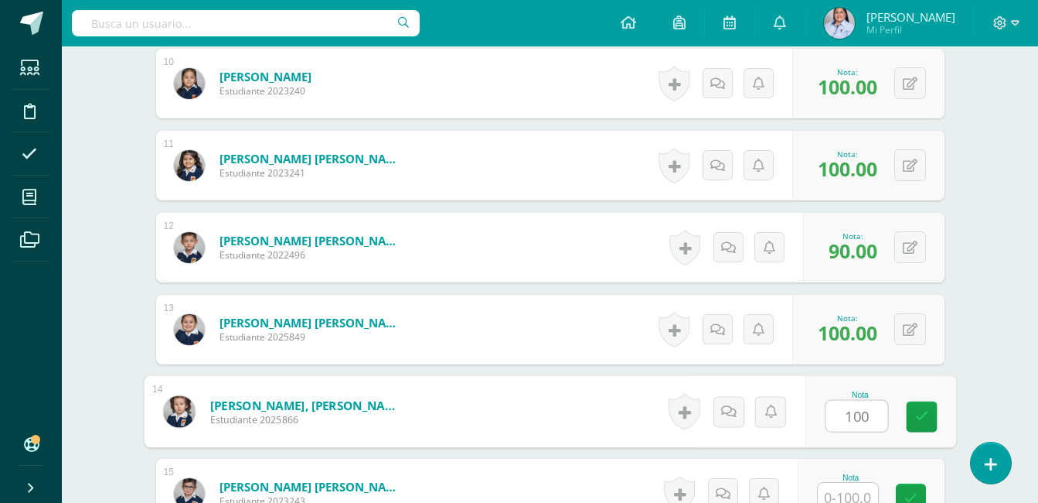
type input "100"
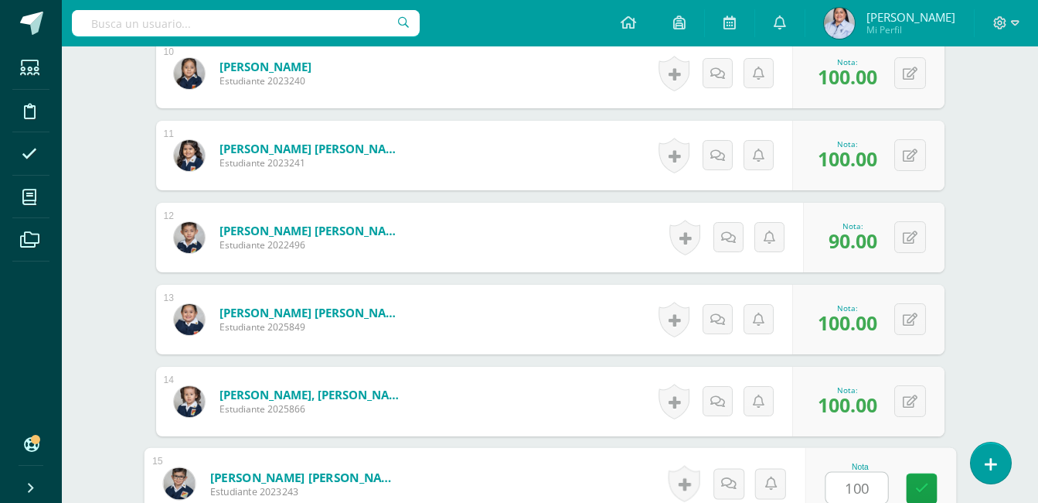
type input "100"
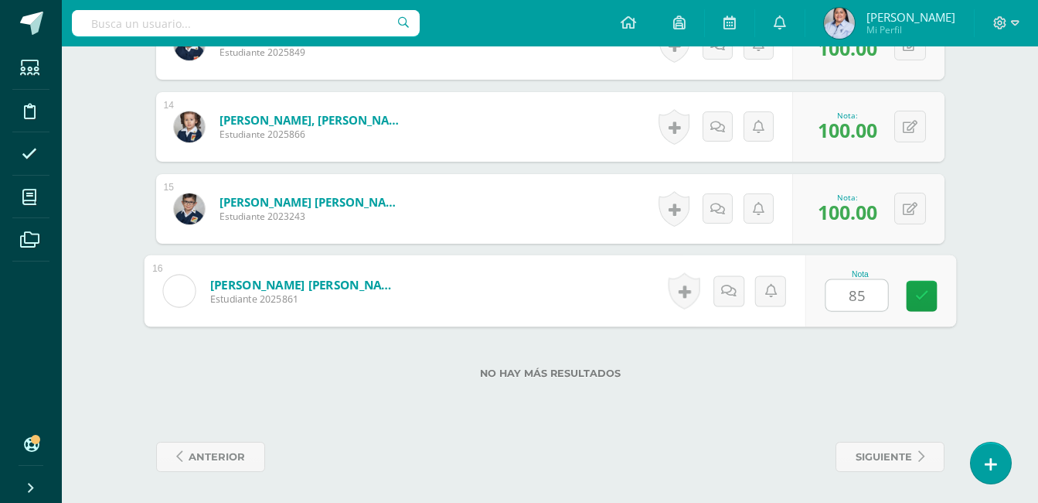
type input "85"
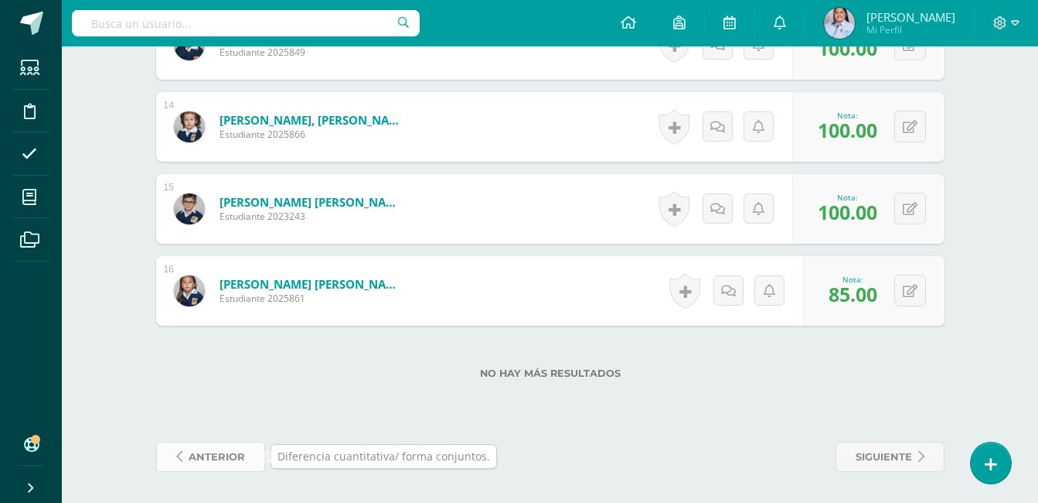
click at [208, 452] on span "anterior" at bounding box center [217, 456] width 56 height 29
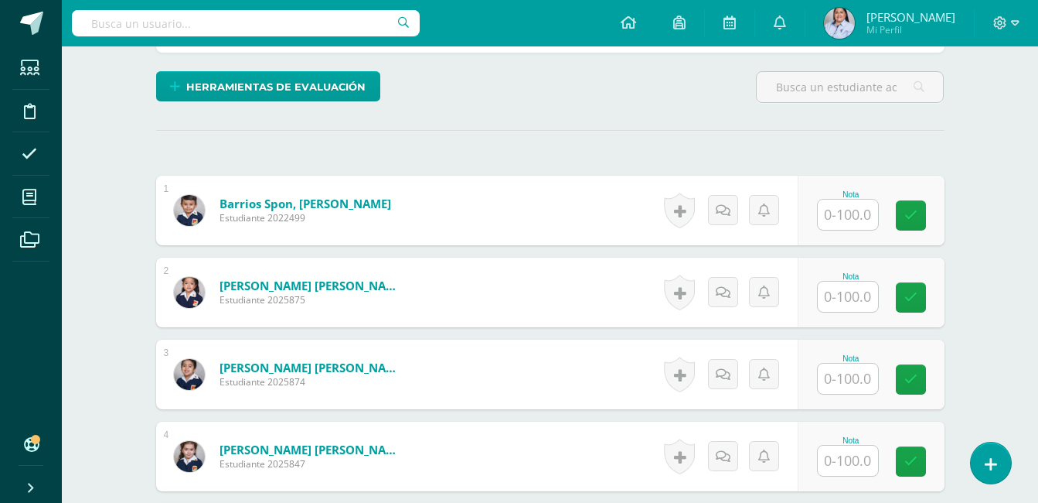
scroll to position [325, 0]
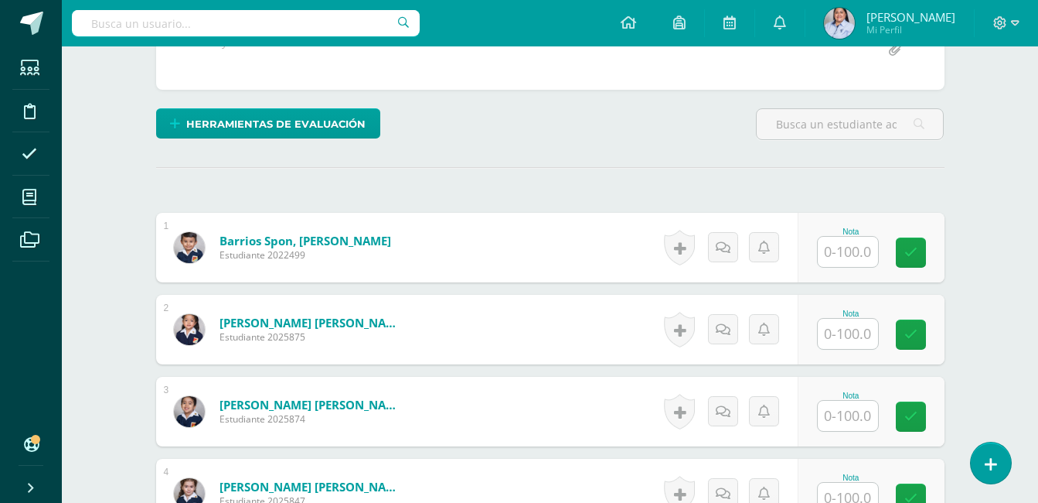
click at [854, 251] on input "text" at bounding box center [848, 252] width 60 height 30
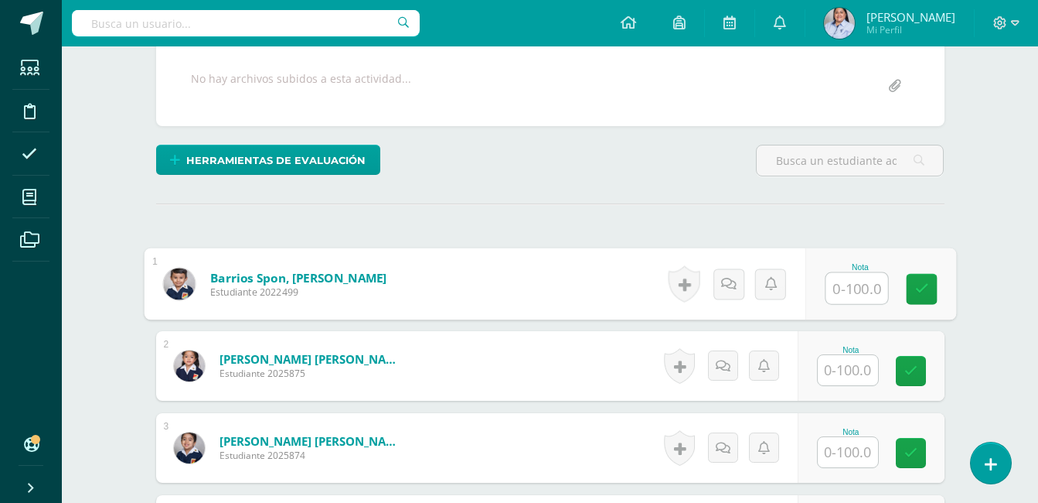
scroll to position [332, 0]
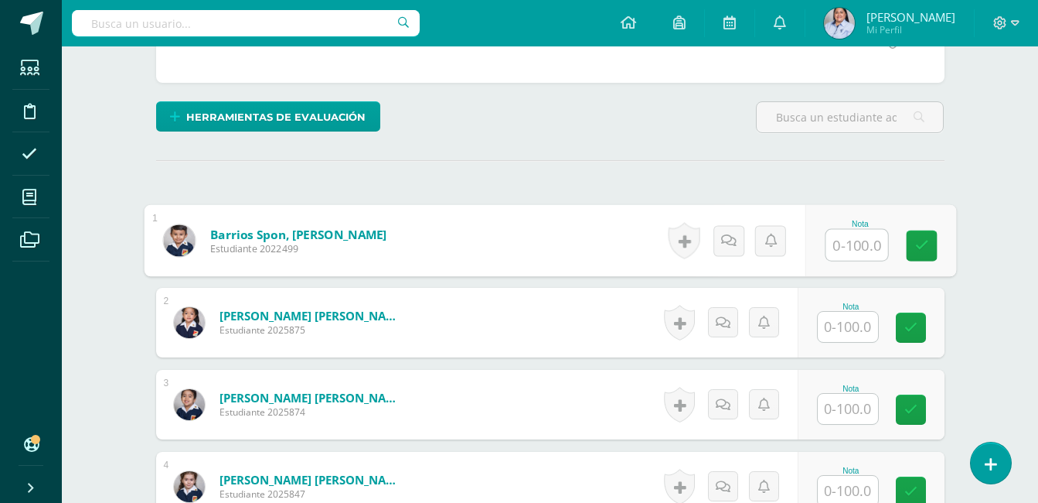
click at [855, 243] on input "text" at bounding box center [857, 245] width 62 height 31
type input "90"
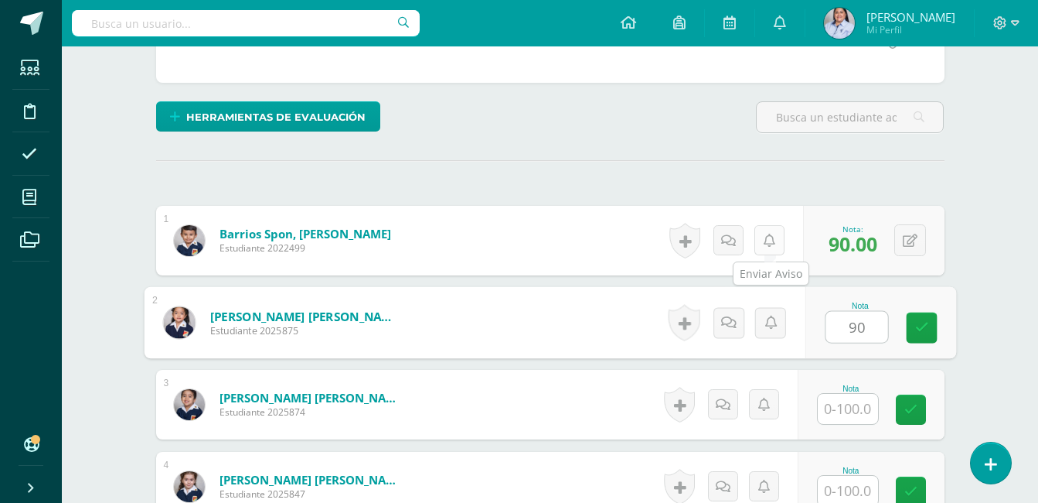
type input "90"
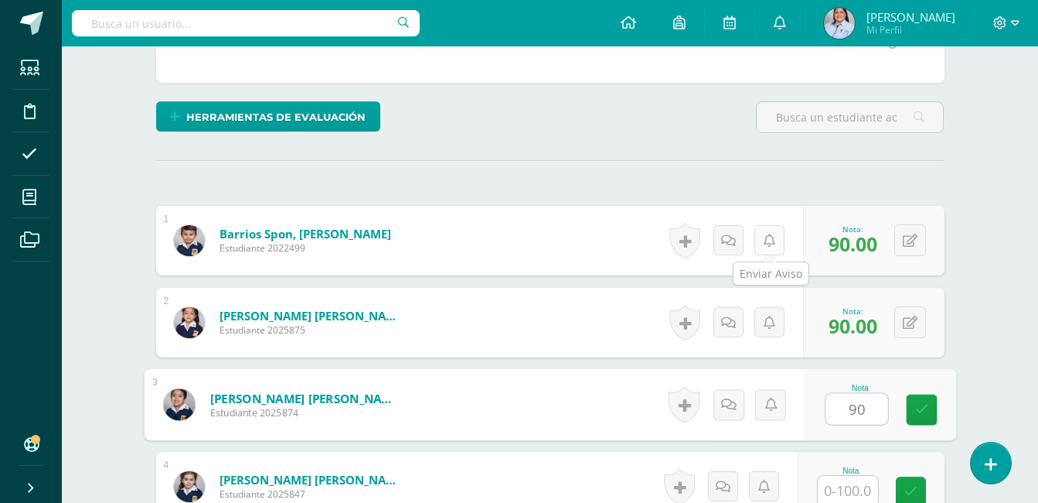
type input "90"
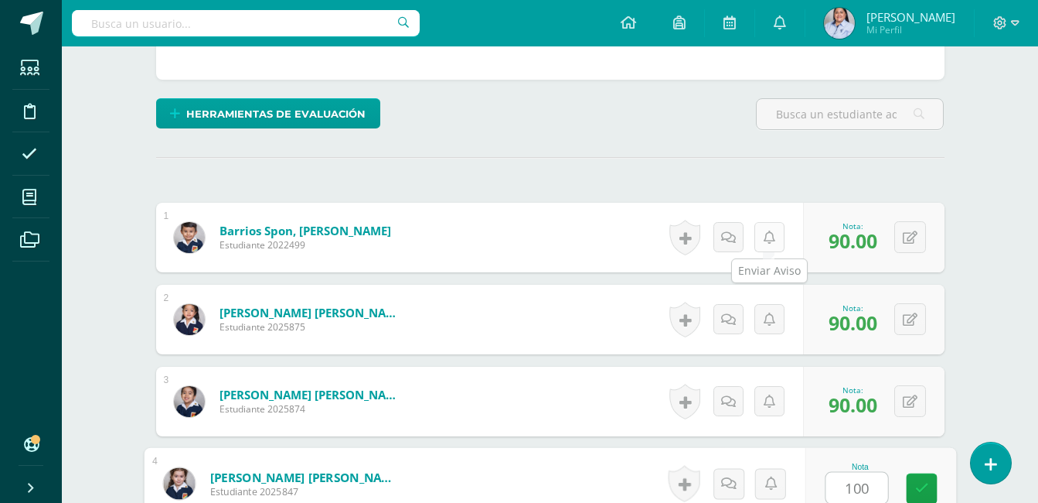
type input "100"
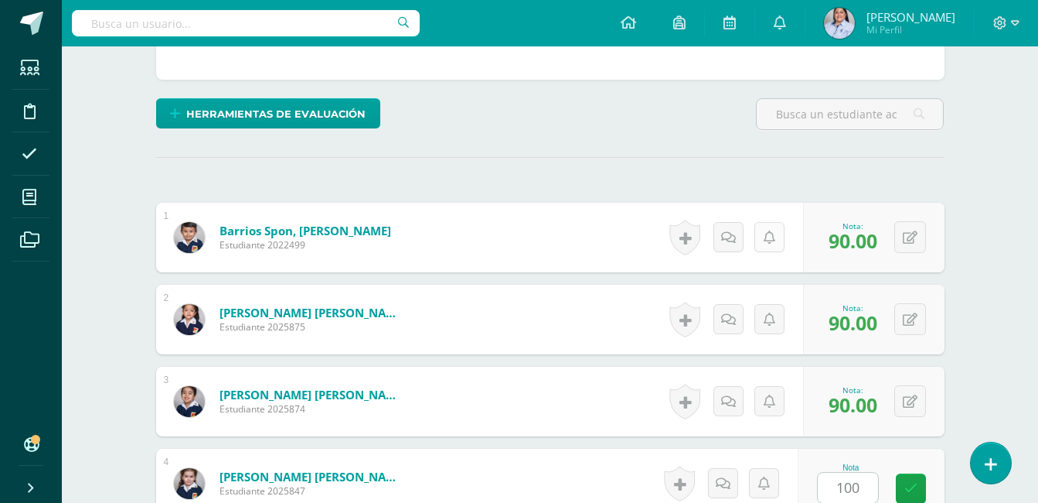
scroll to position [653, 0]
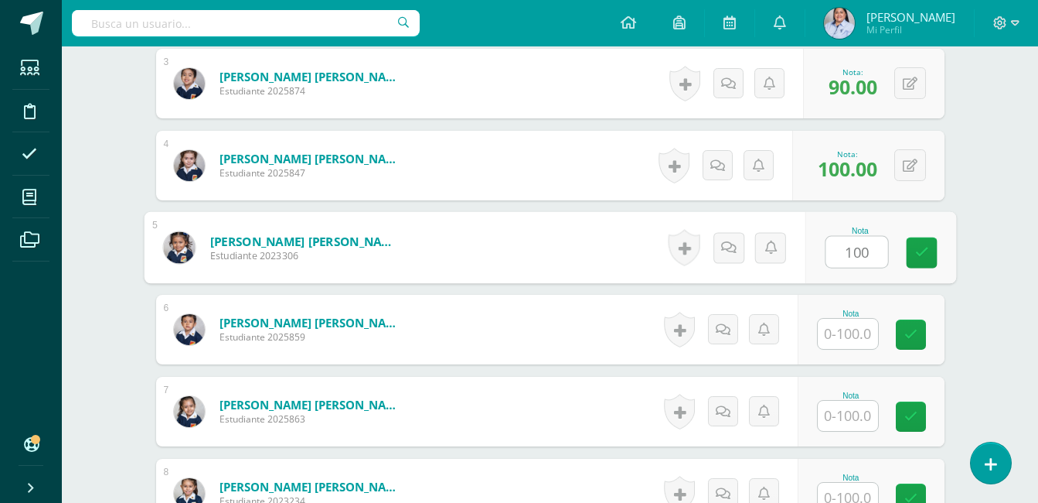
type input "100"
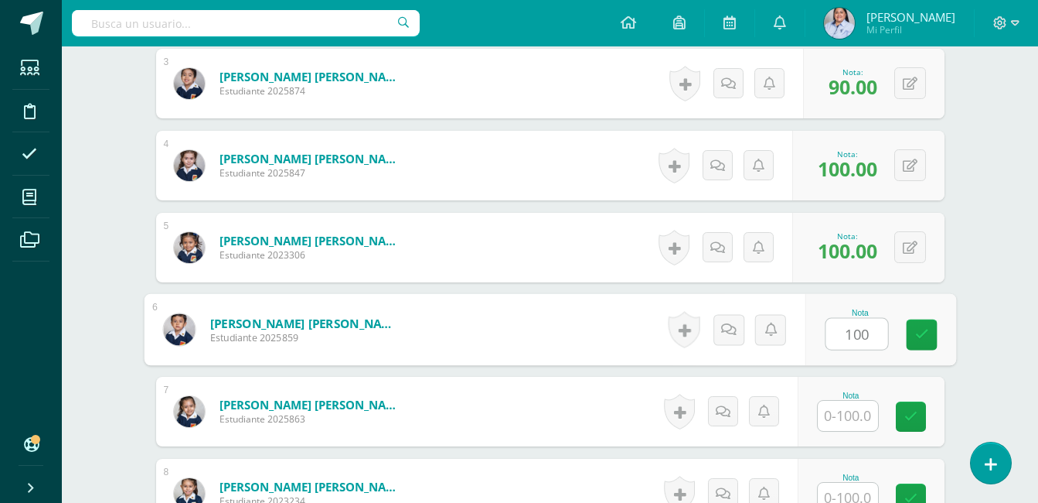
type input "100"
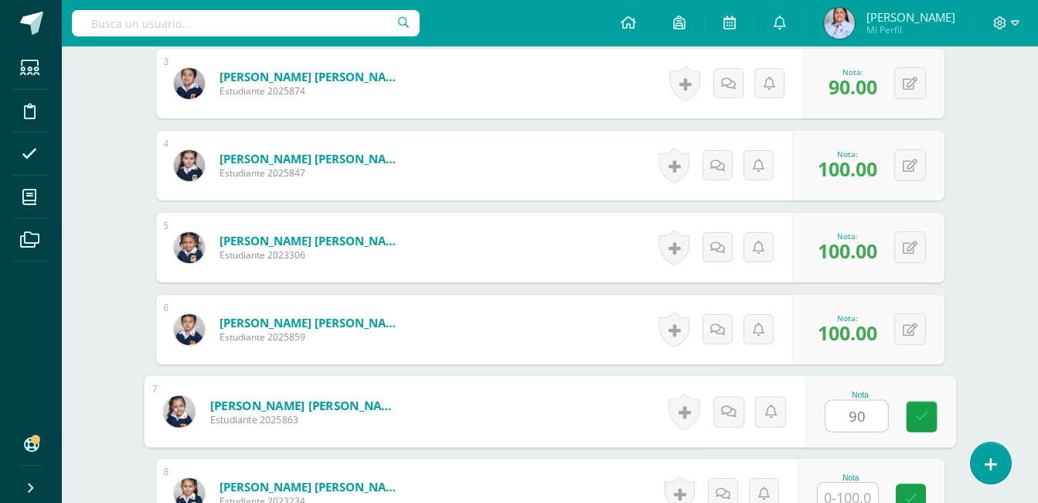
type input "90"
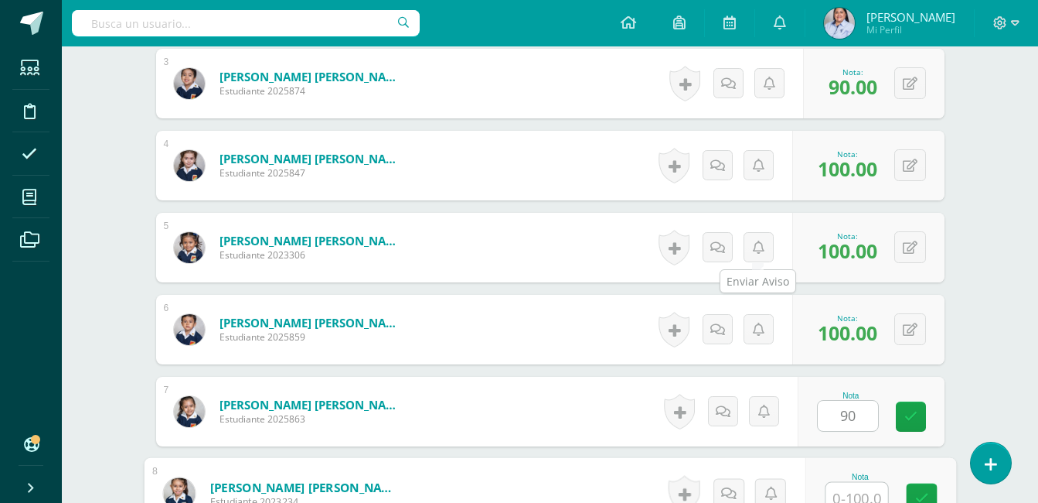
scroll to position [663, 0]
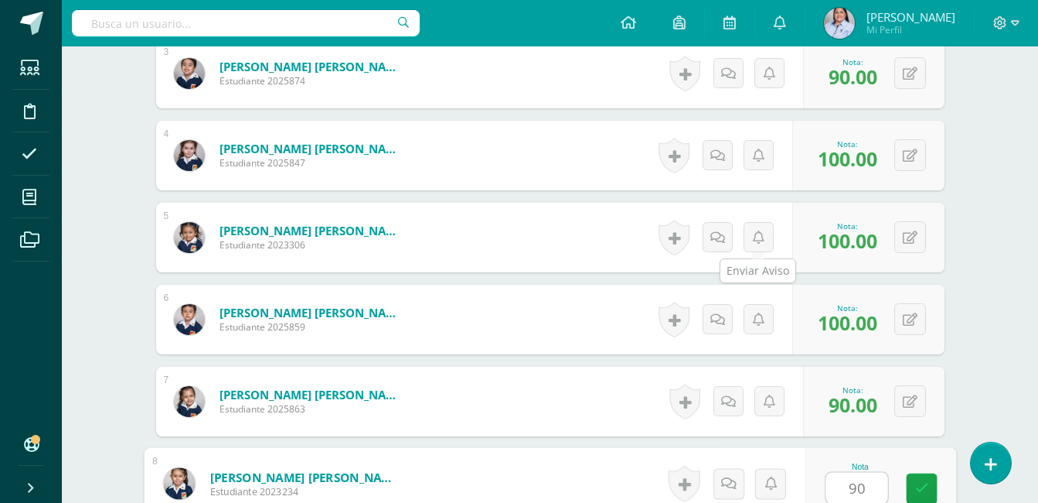
type input "90"
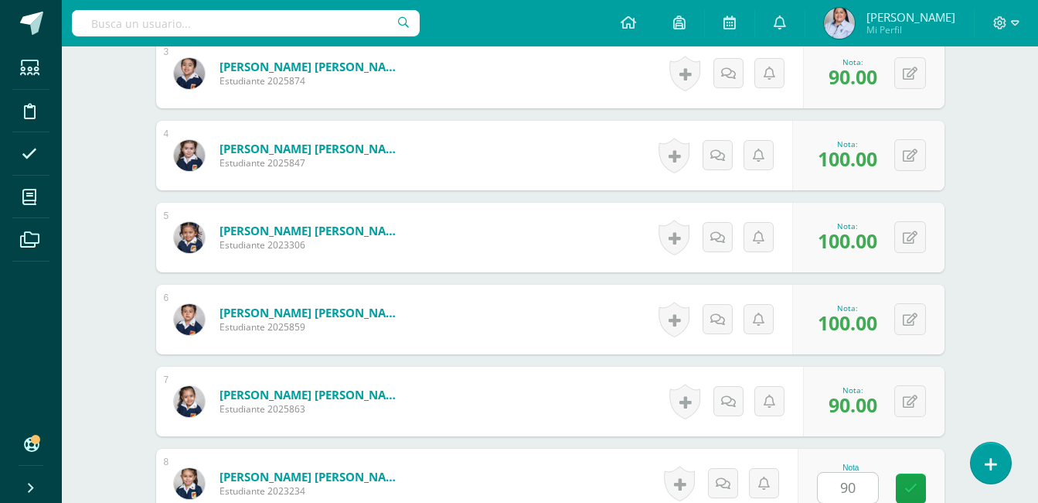
scroll to position [980, 0]
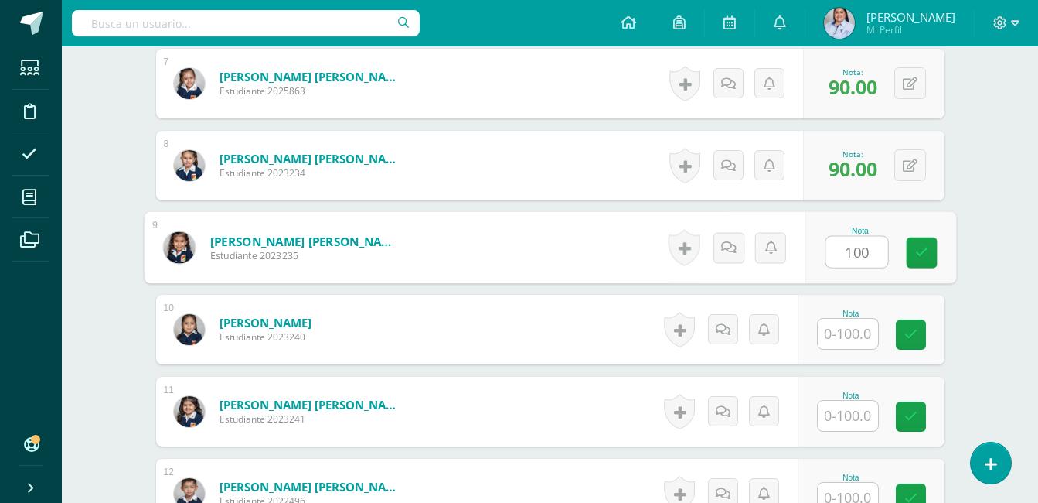
type input "100"
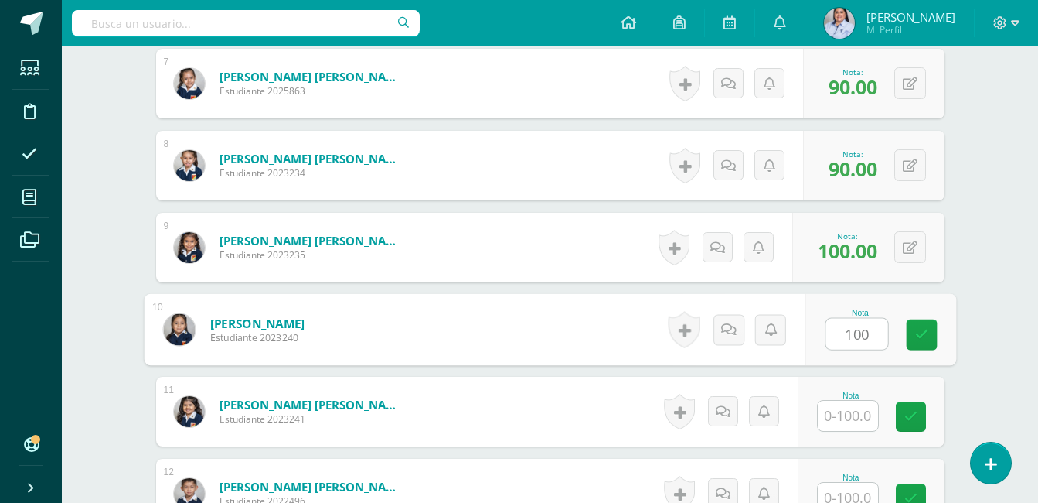
type input "100"
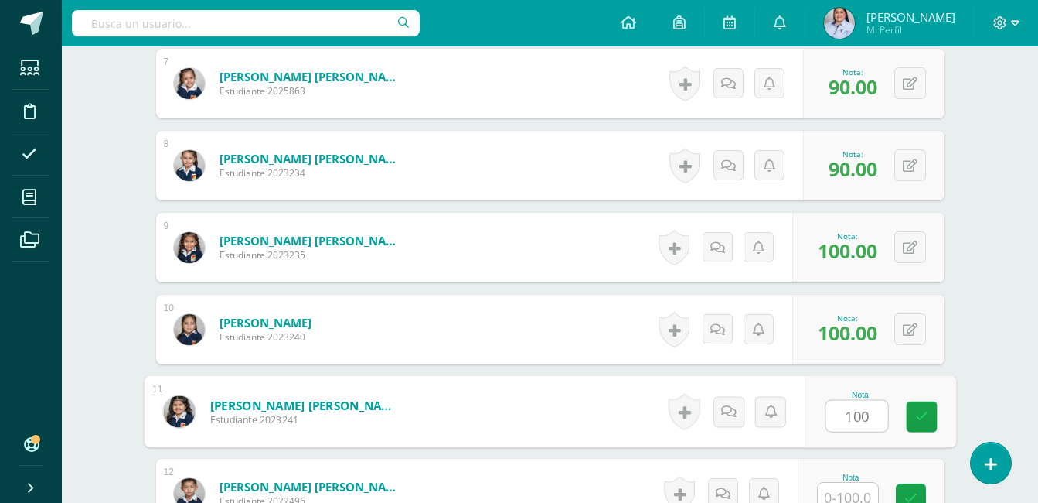
type input "100"
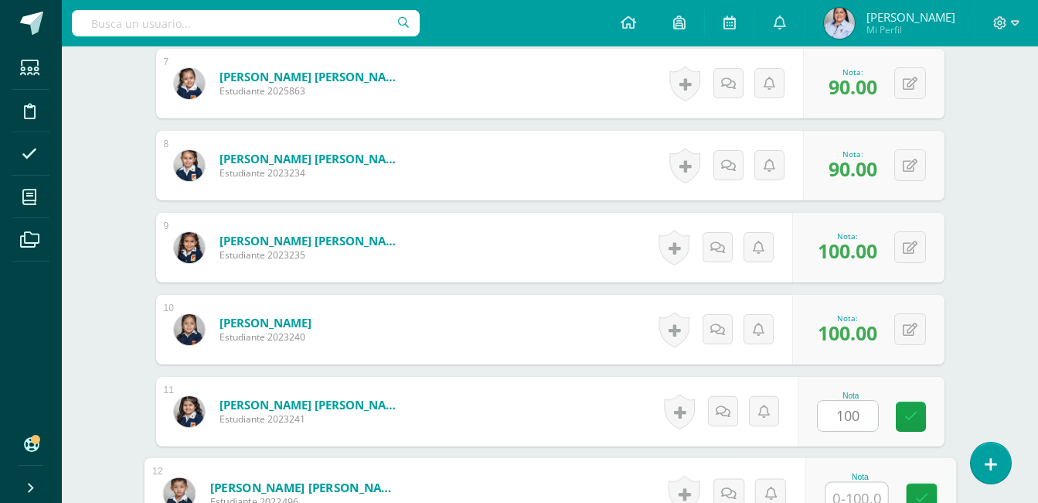
scroll to position [991, 0]
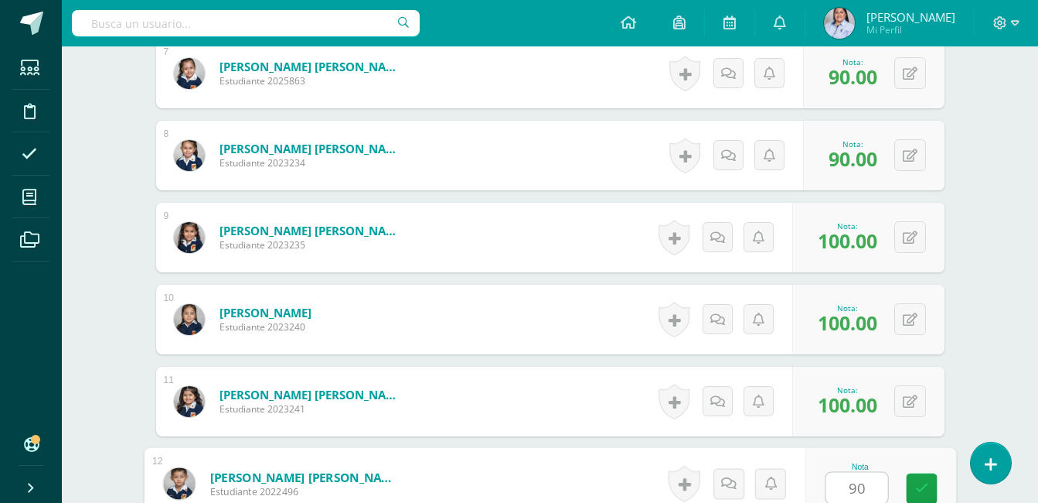
type input "90"
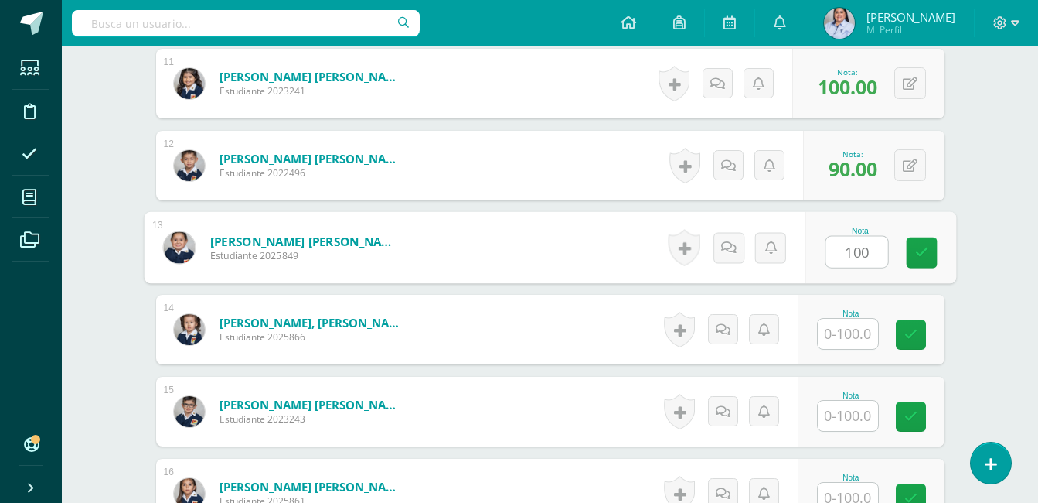
type input "100"
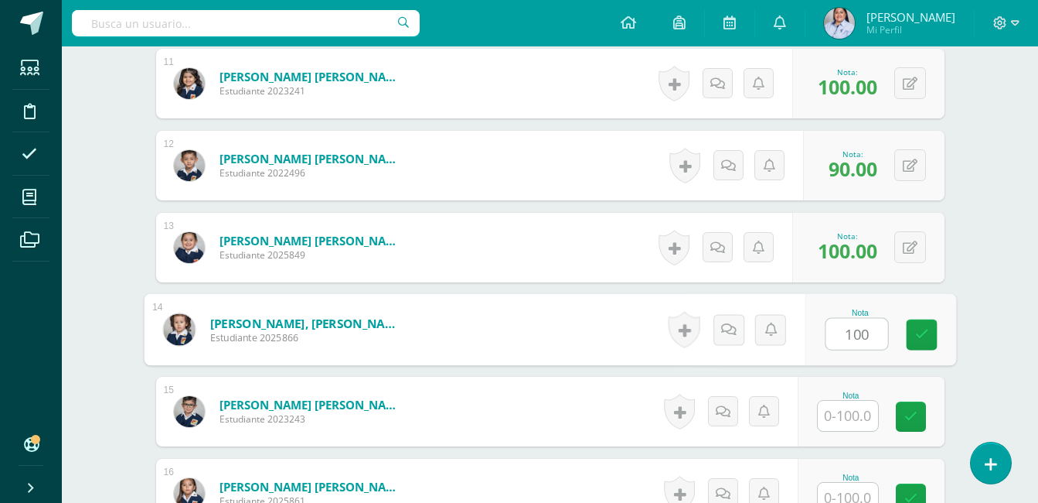
type input "100"
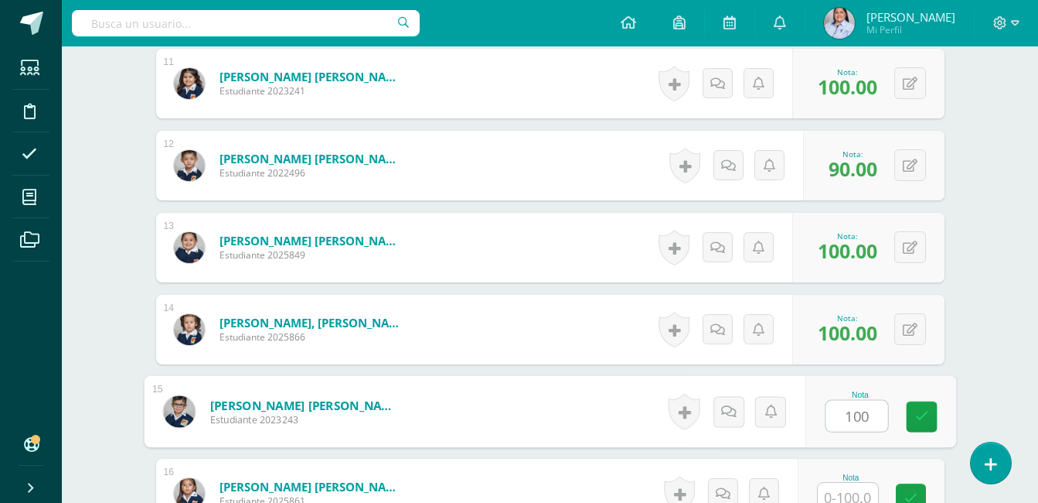
type input "100"
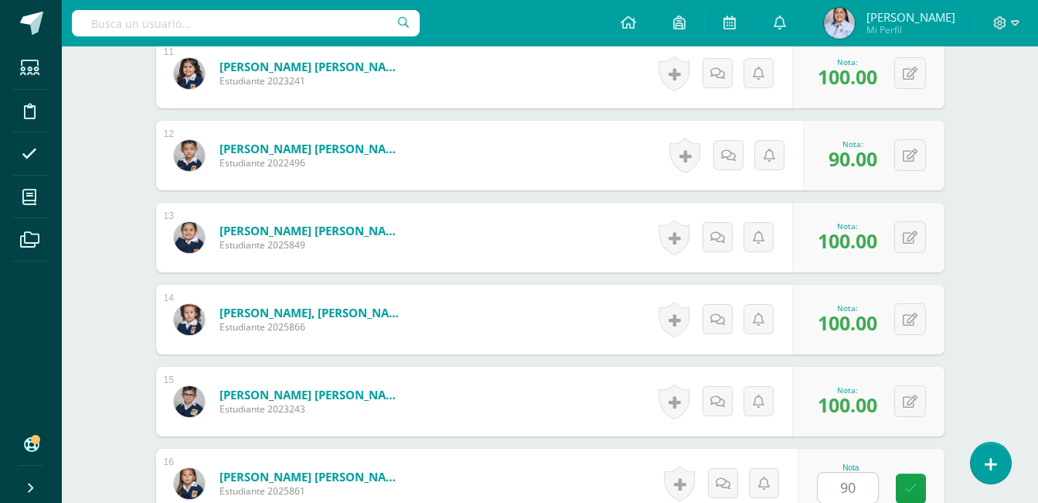
scroll to position [1511, 0]
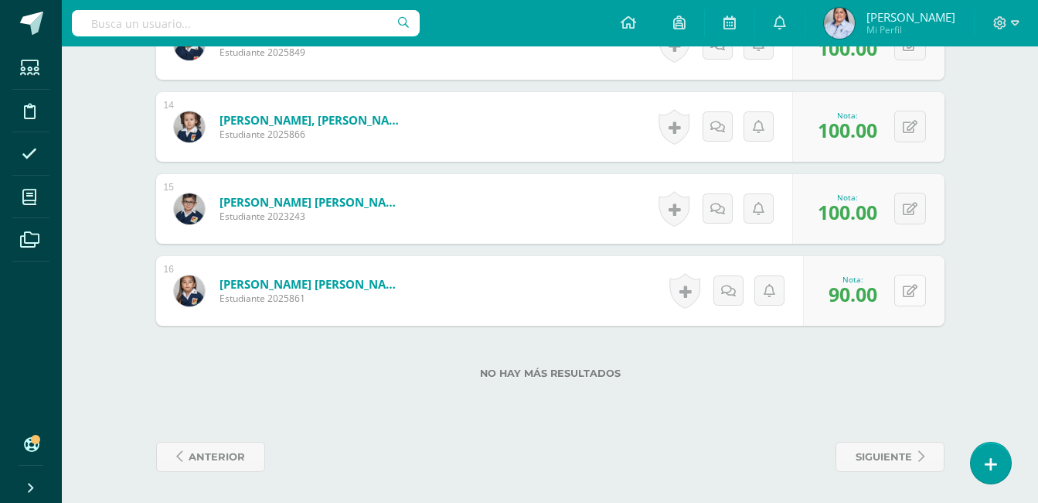
click at [909, 294] on button at bounding box center [911, 291] width 32 height 32
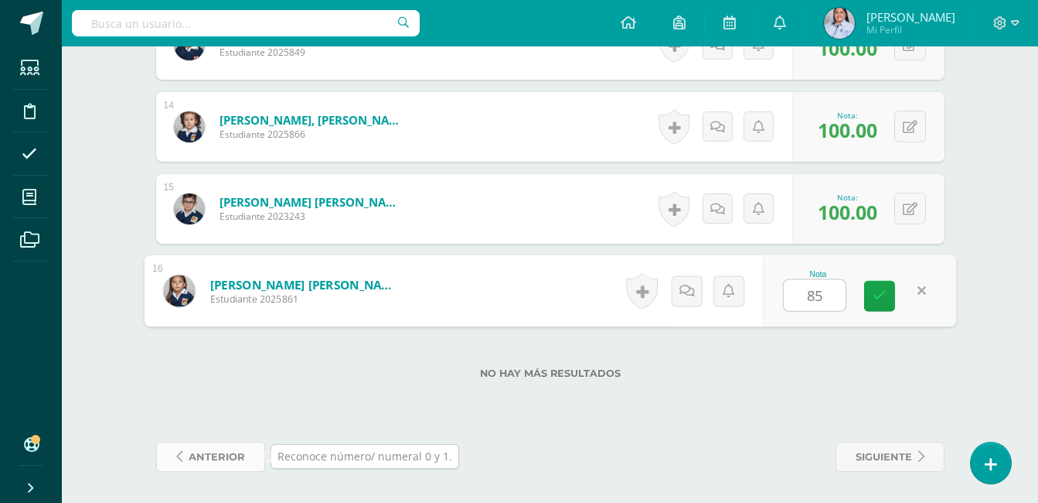
type input "85"
click at [240, 459] on span "anterior" at bounding box center [217, 456] width 56 height 29
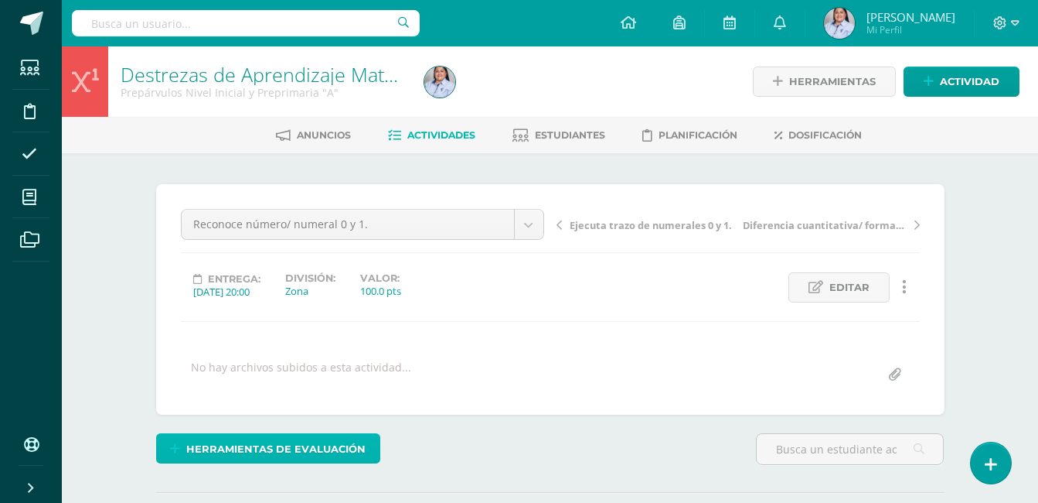
click at [240, 459] on span "Herramientas de evaluación" at bounding box center [275, 449] width 179 height 29
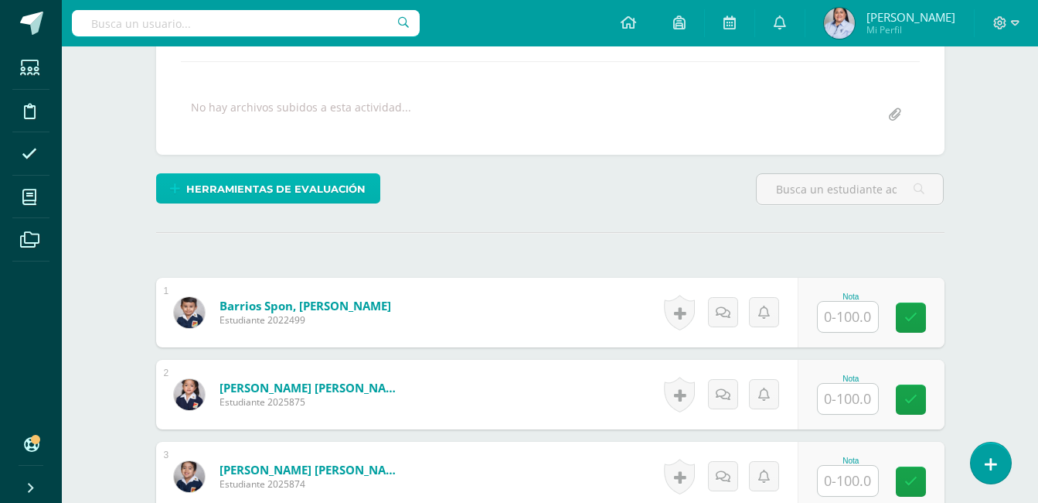
scroll to position [384, 0]
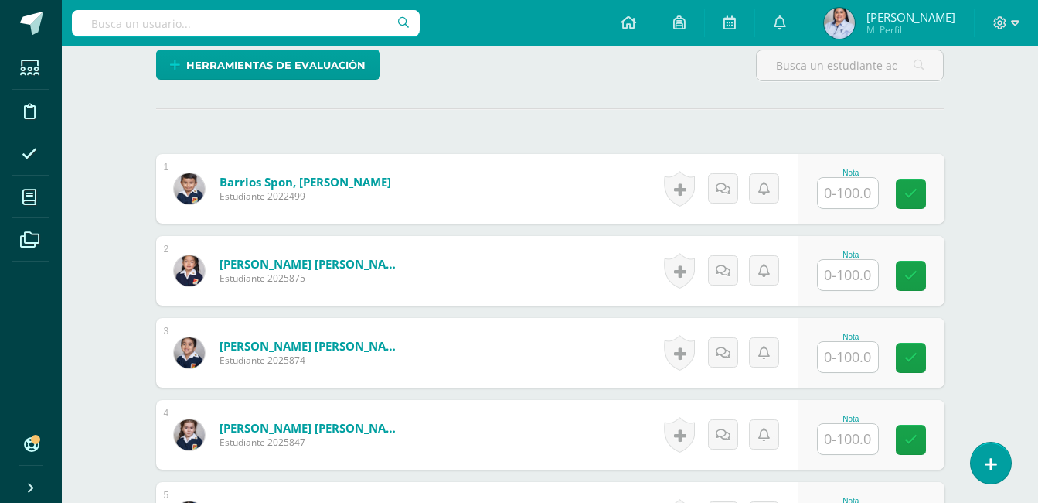
click at [841, 196] on input "text" at bounding box center [848, 193] width 60 height 30
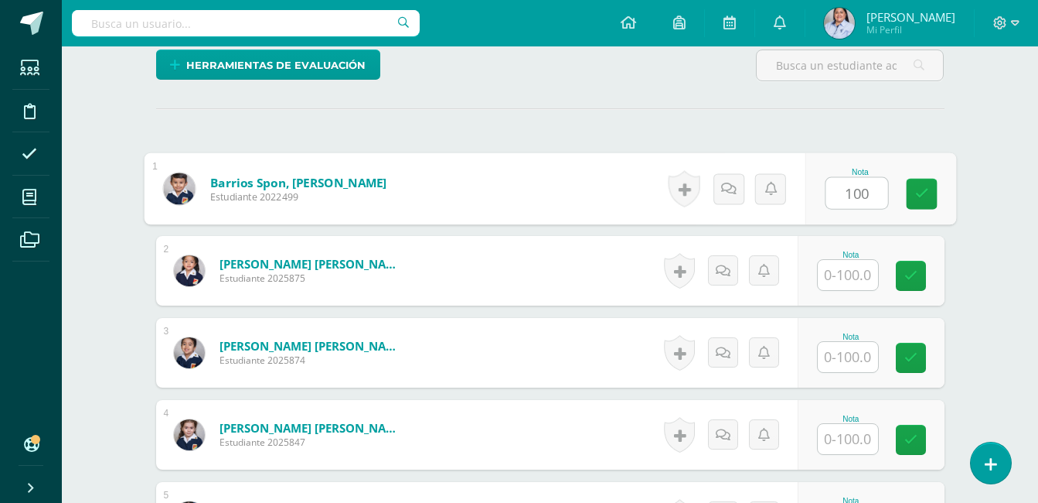
type input "100"
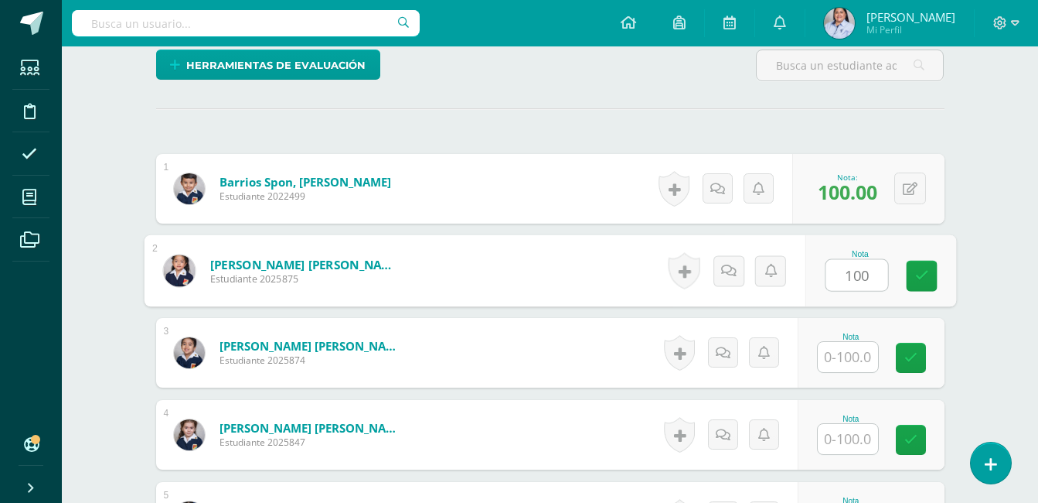
type input "100"
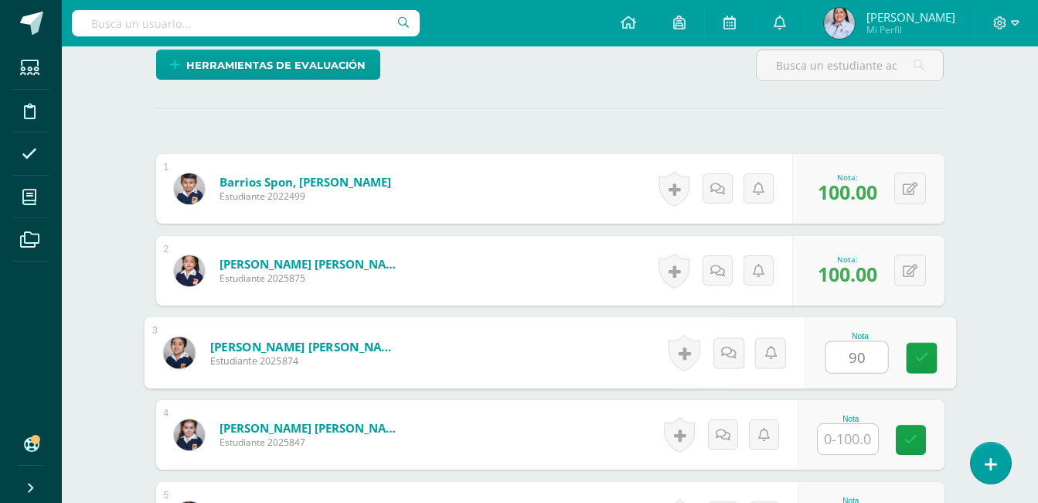
type input "90"
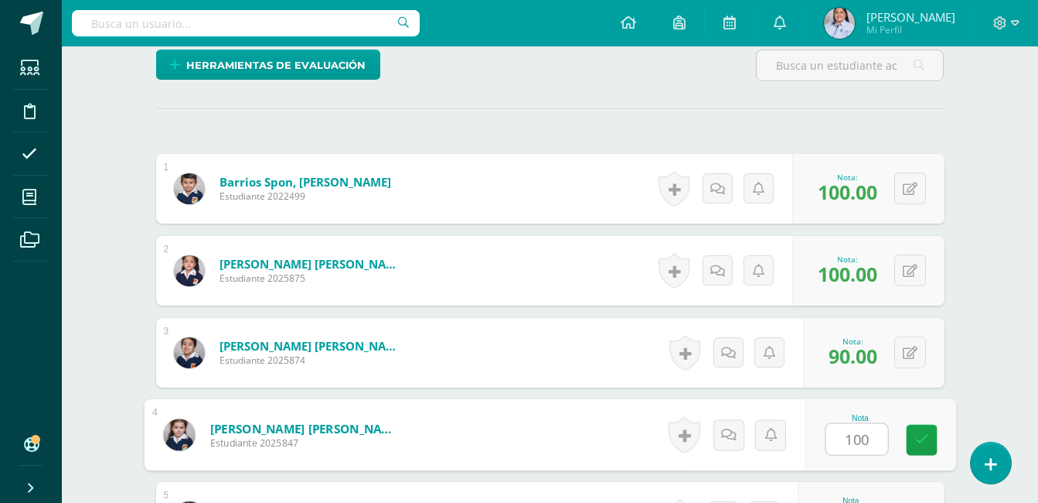
type input "100"
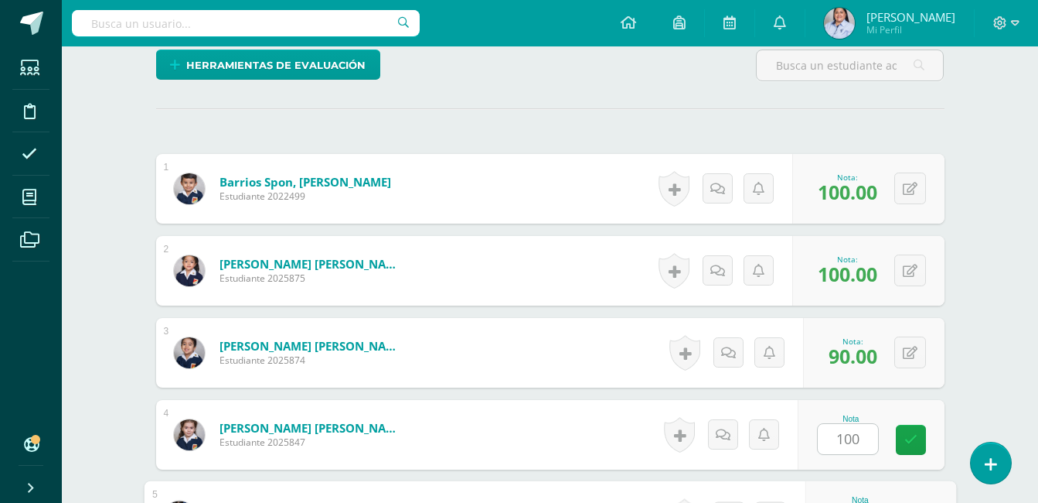
scroll to position [653, 0]
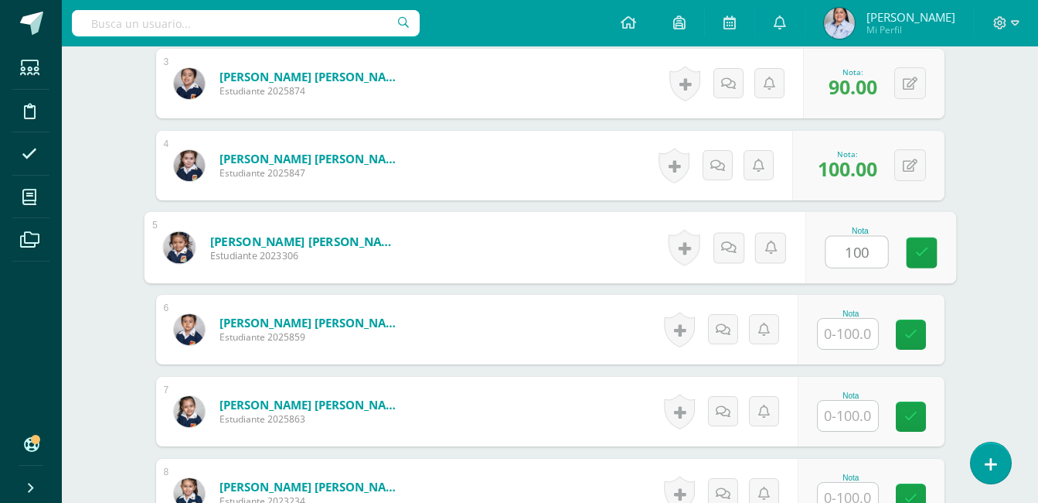
type input "100"
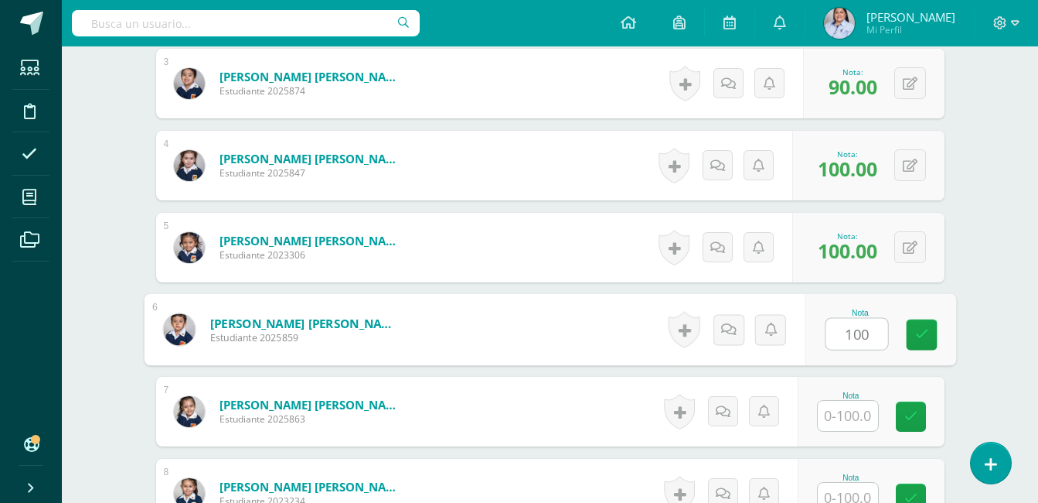
type input "100"
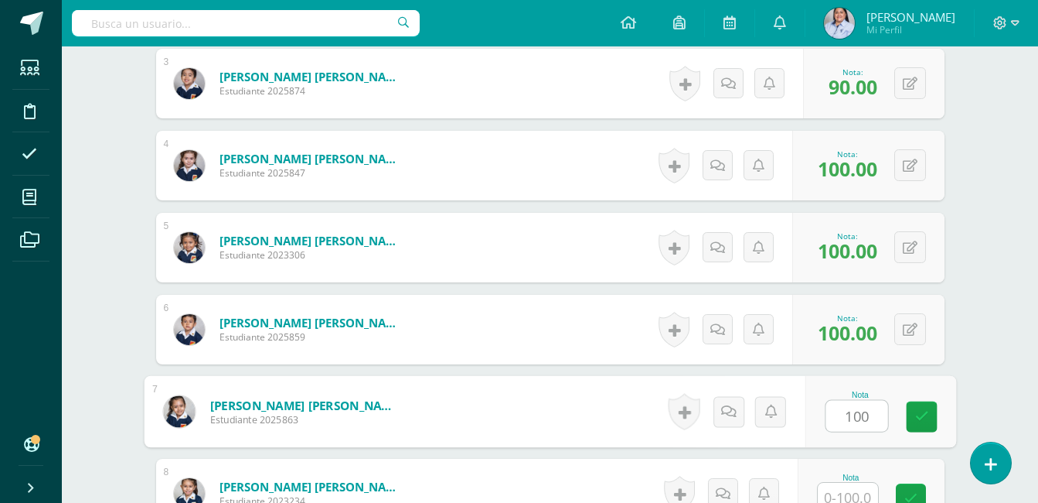
type input "100"
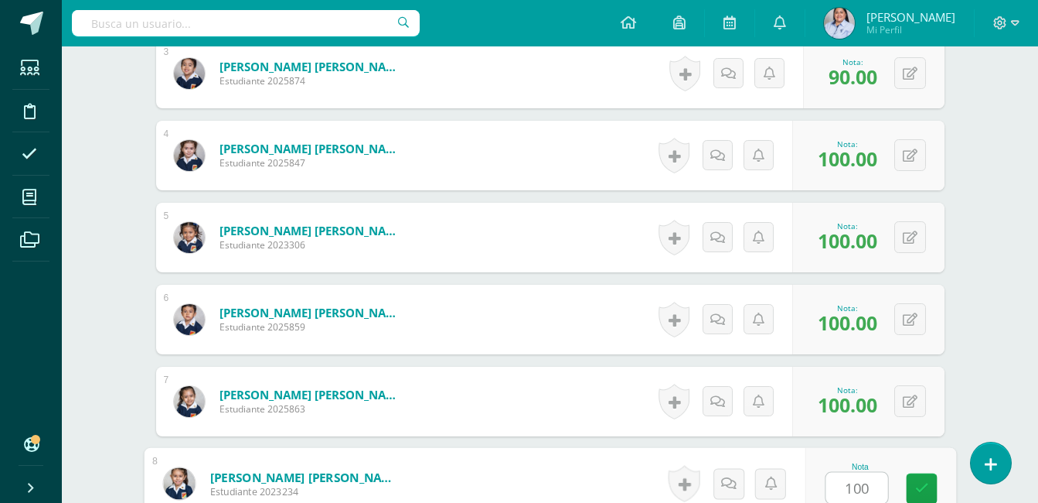
type input "100"
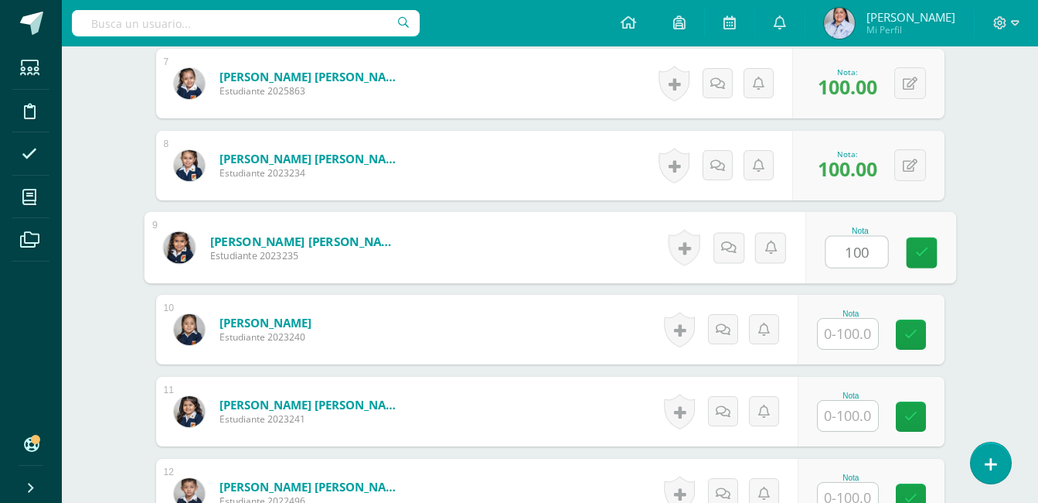
type input "100"
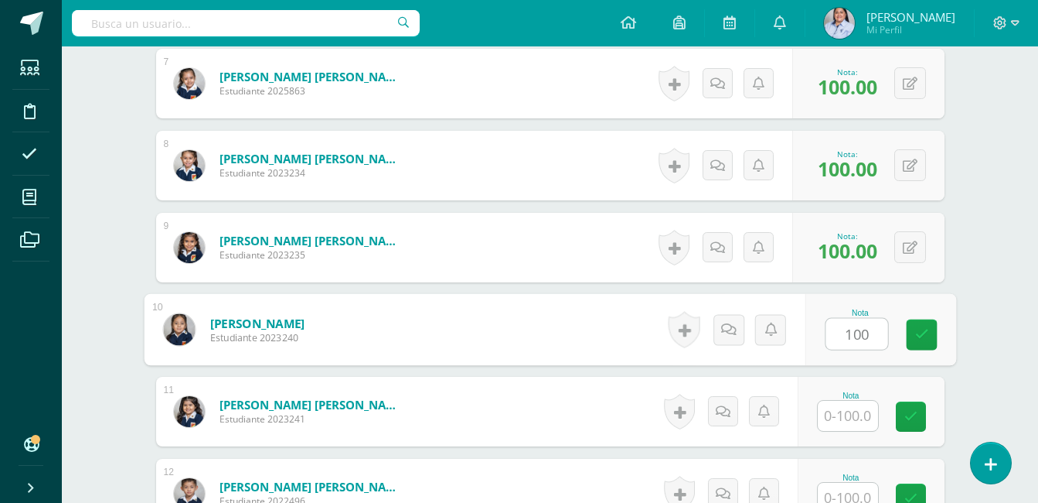
type input "100"
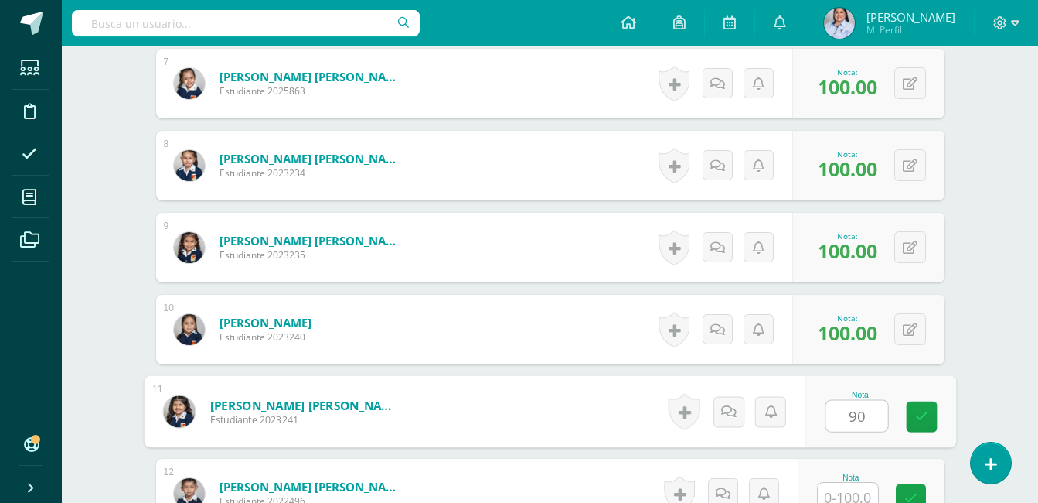
type input "90"
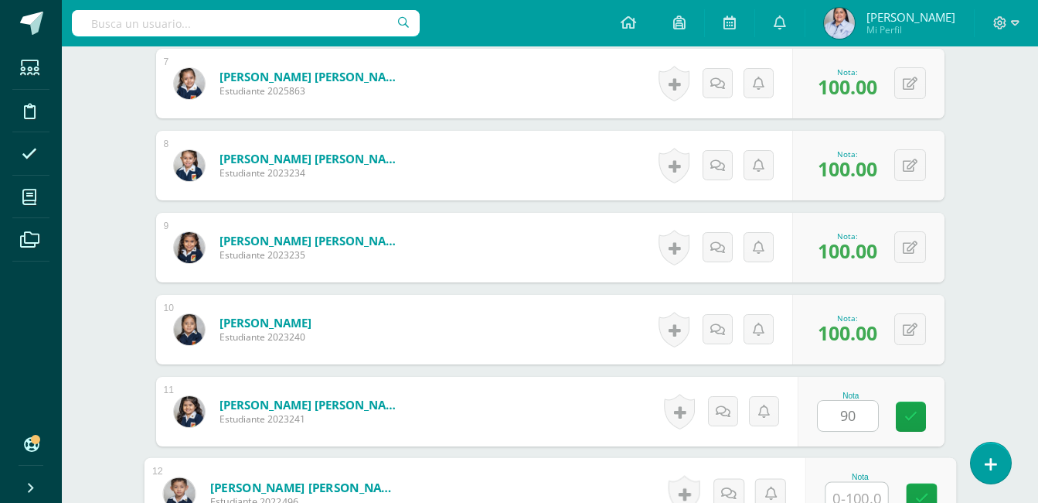
scroll to position [991, 0]
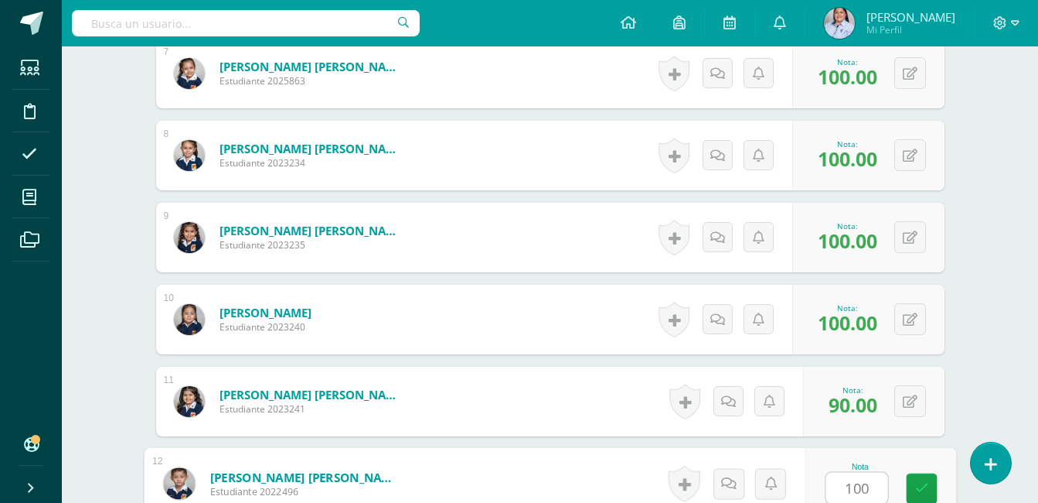
type input "100"
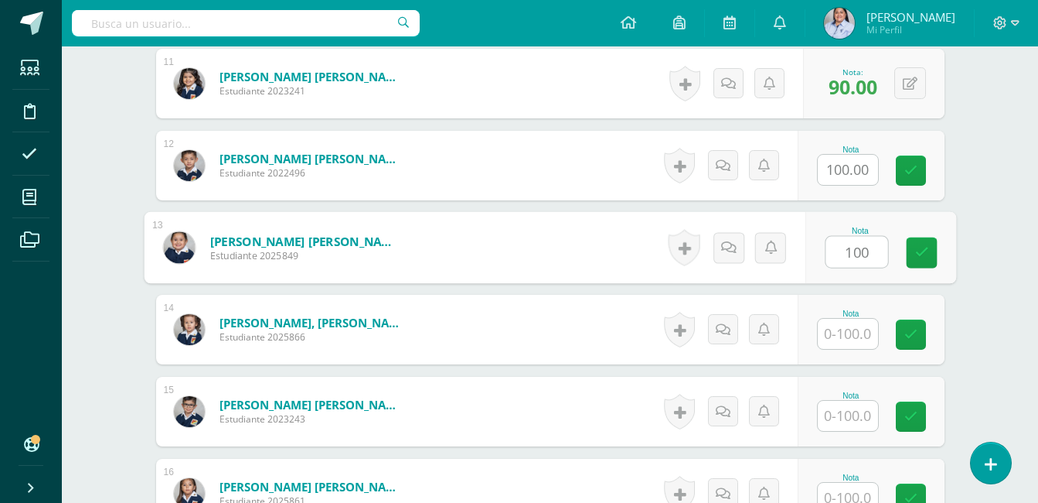
type input "100"
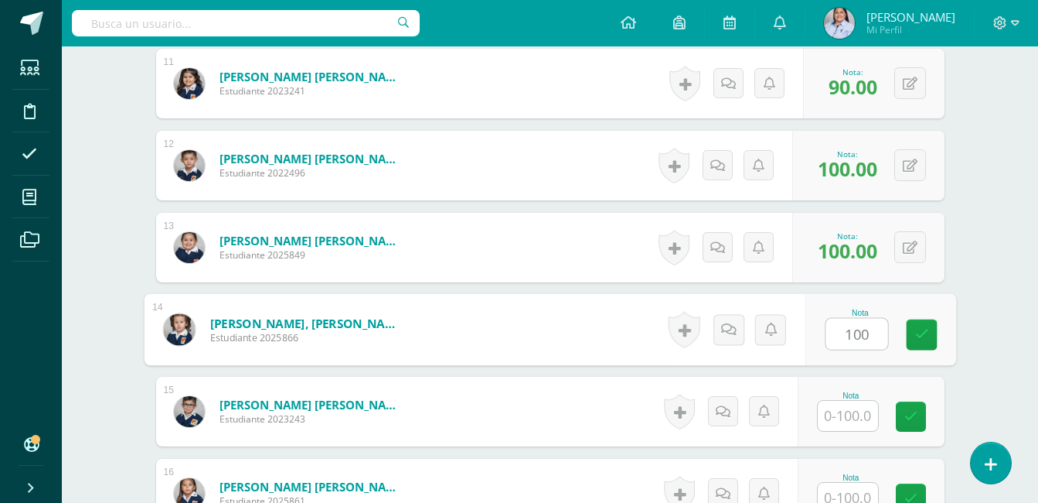
type input "100"
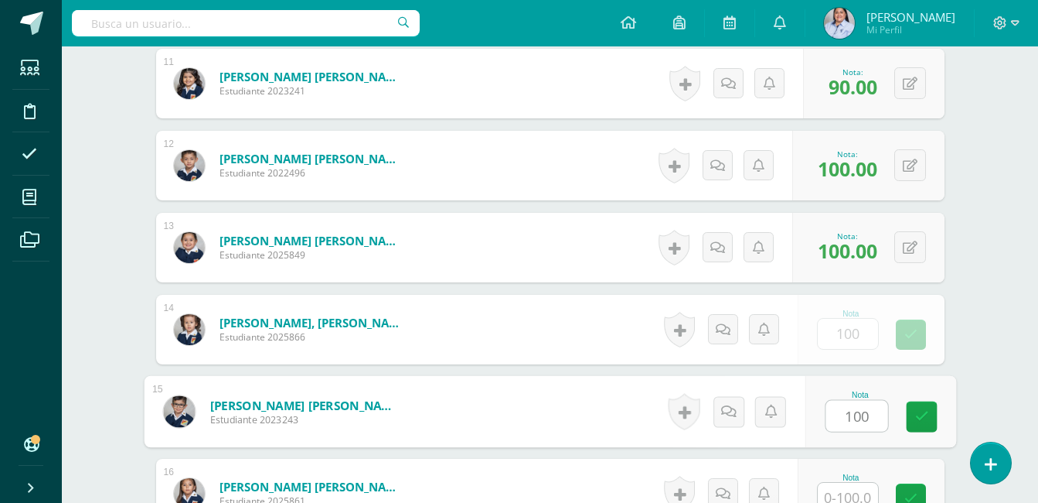
type input "100"
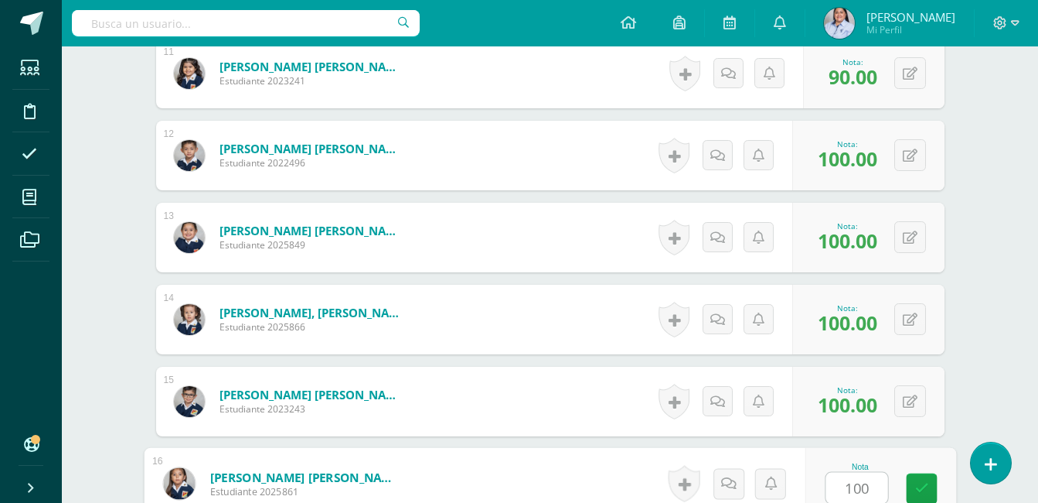
type input "100"
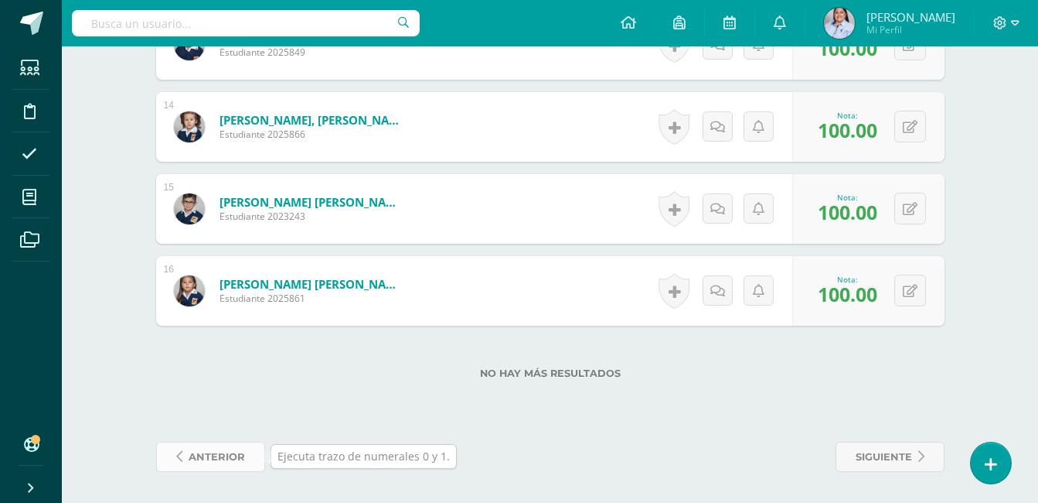
click at [223, 451] on span "anterior" at bounding box center [217, 456] width 56 height 29
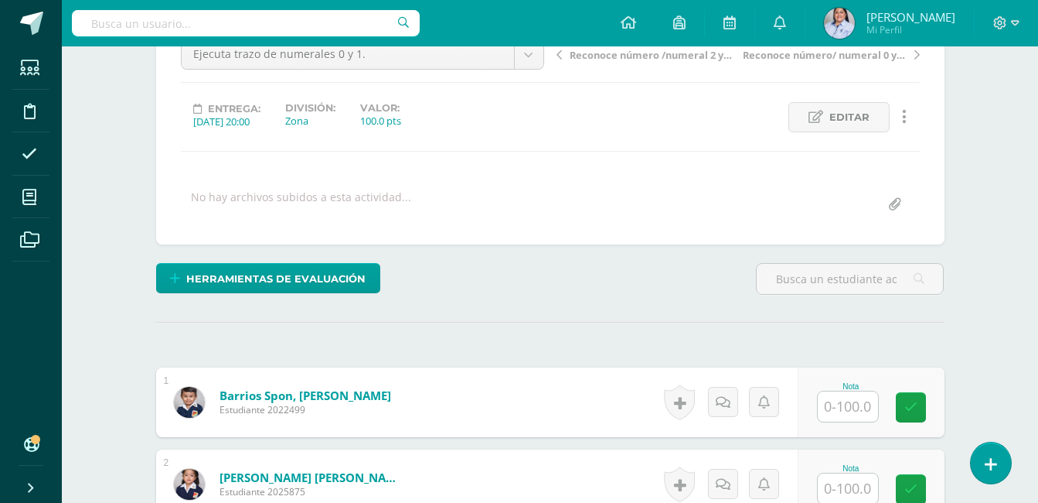
scroll to position [171, 0]
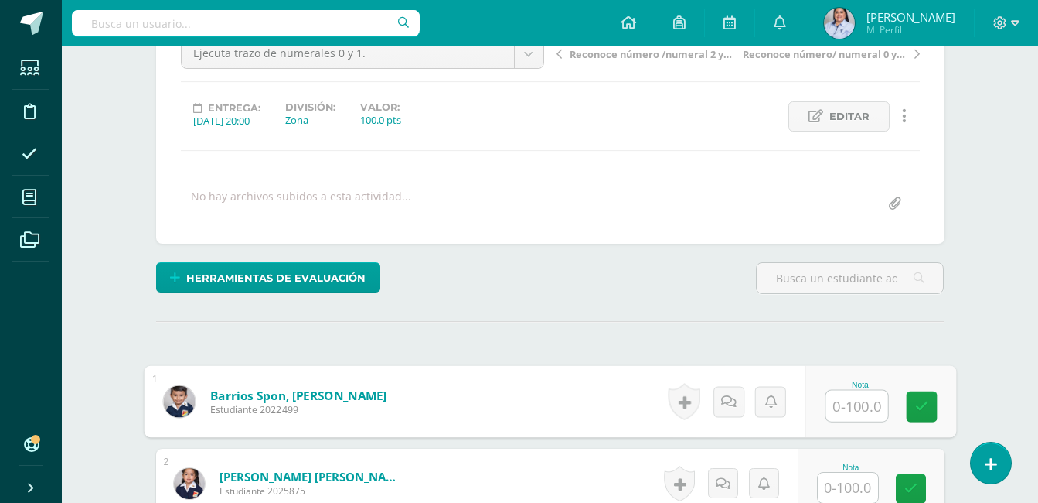
click at [854, 405] on input "text" at bounding box center [857, 405] width 62 height 31
type input "85"
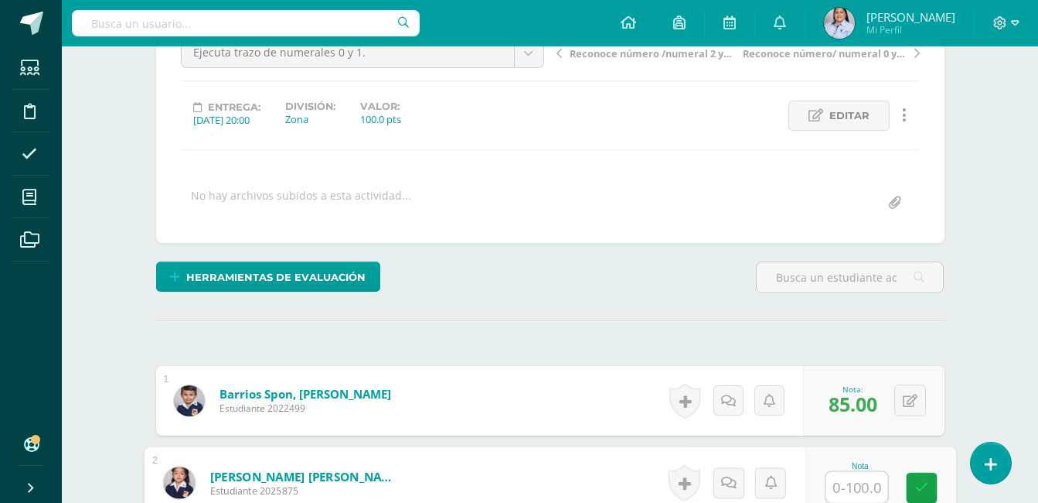
type input "8"
type input "90"
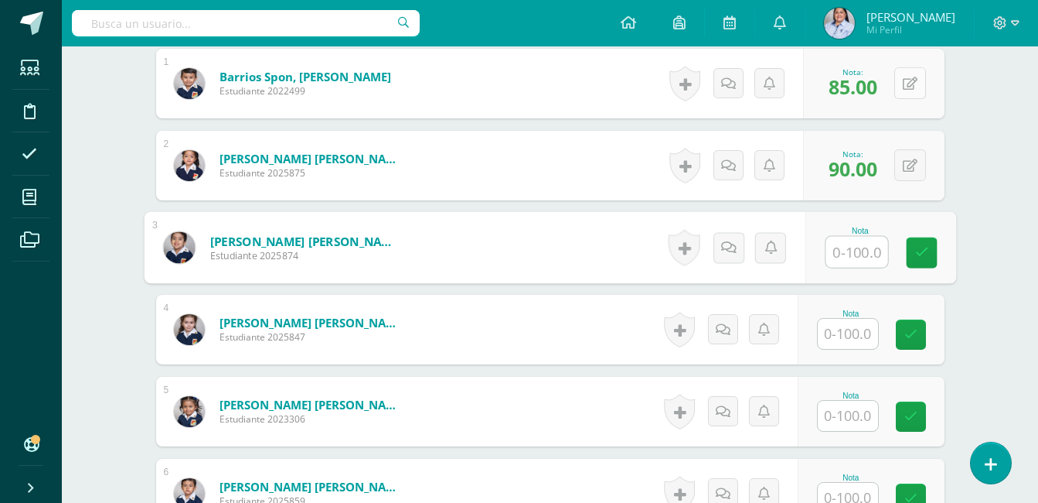
click at [911, 91] on button at bounding box center [911, 83] width 32 height 32
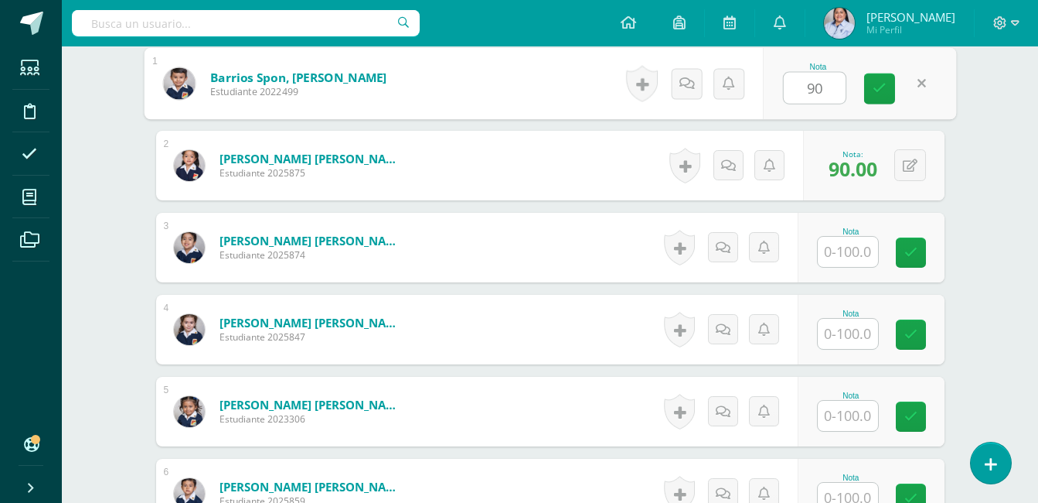
type input "90"
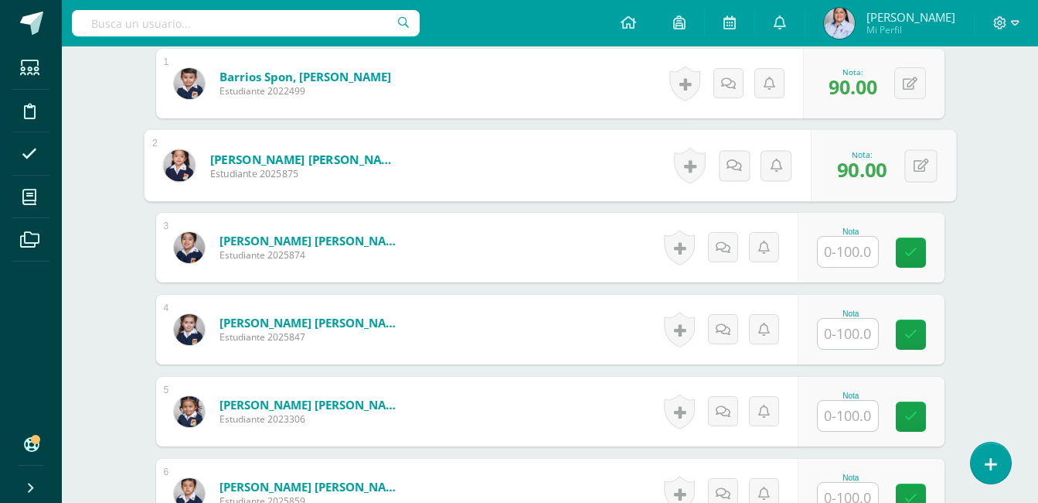
click at [855, 263] on input "text" at bounding box center [848, 252] width 60 height 30
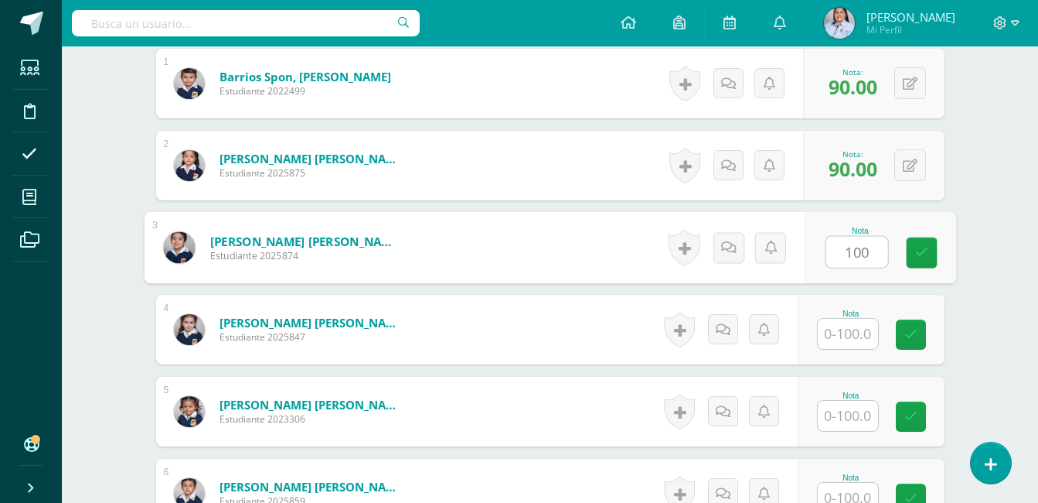
type input "100"
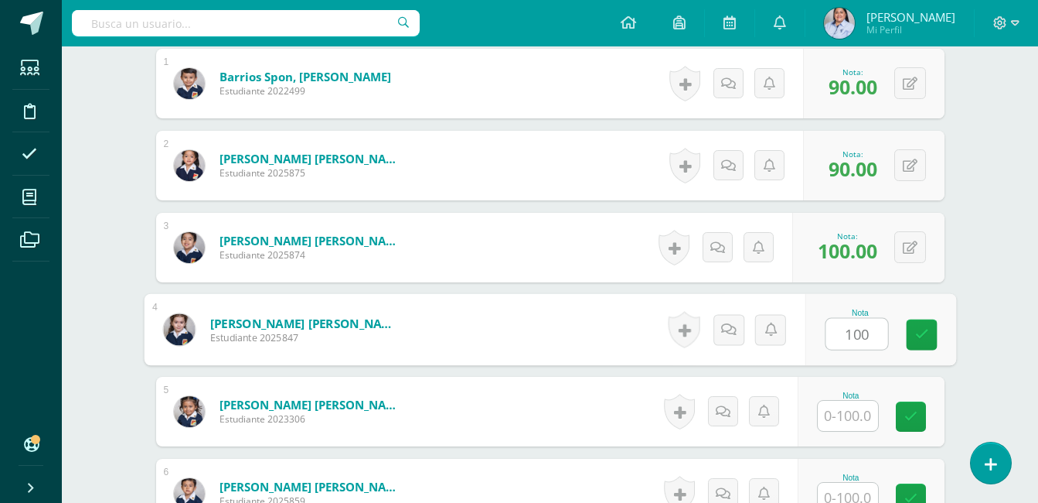
type input "100"
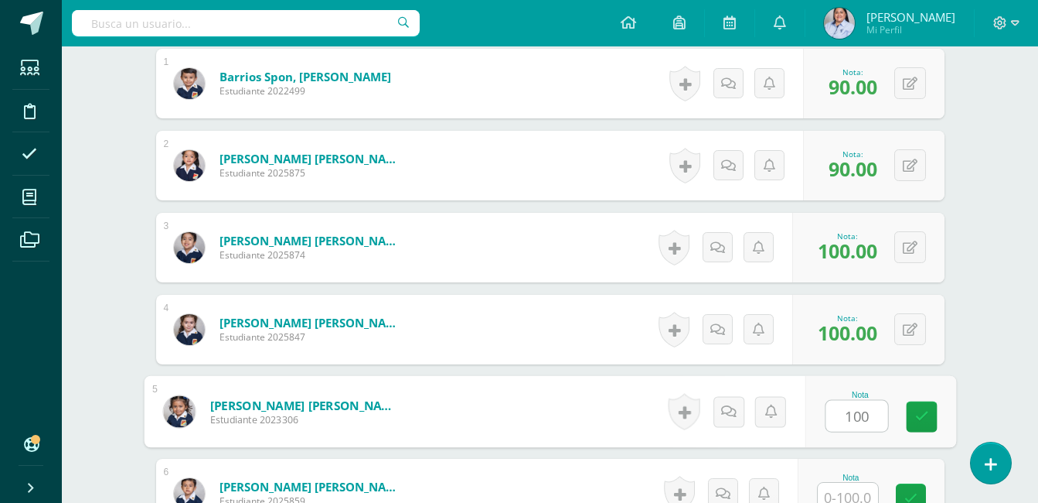
type input "100"
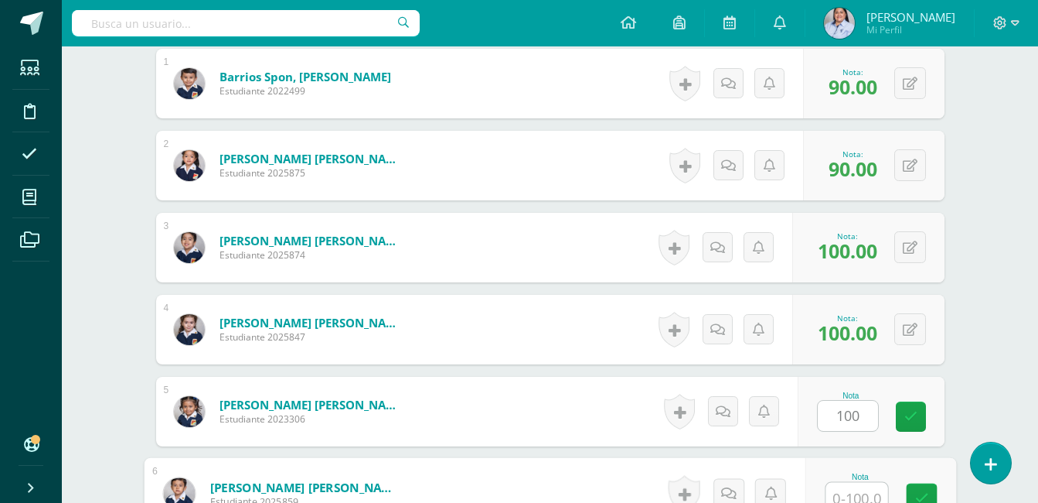
scroll to position [499, 0]
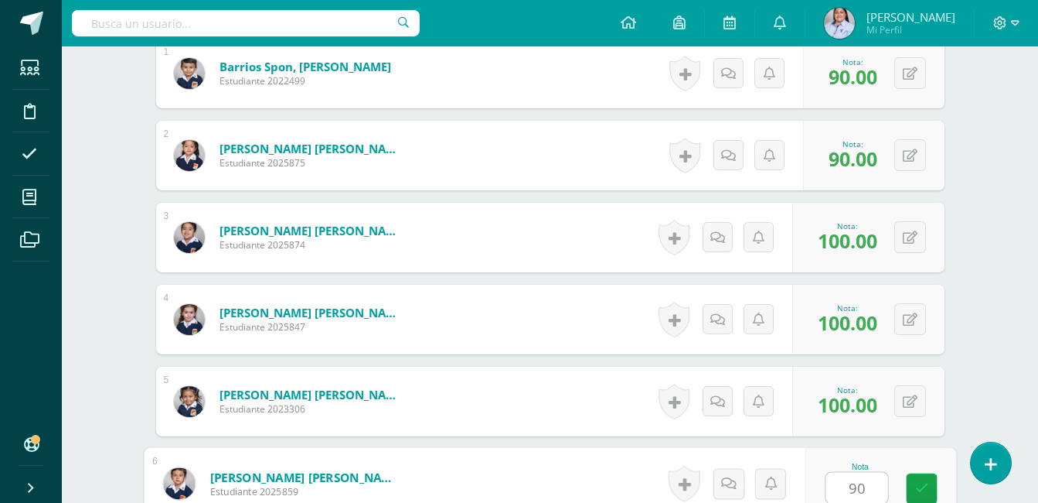
type input "90"
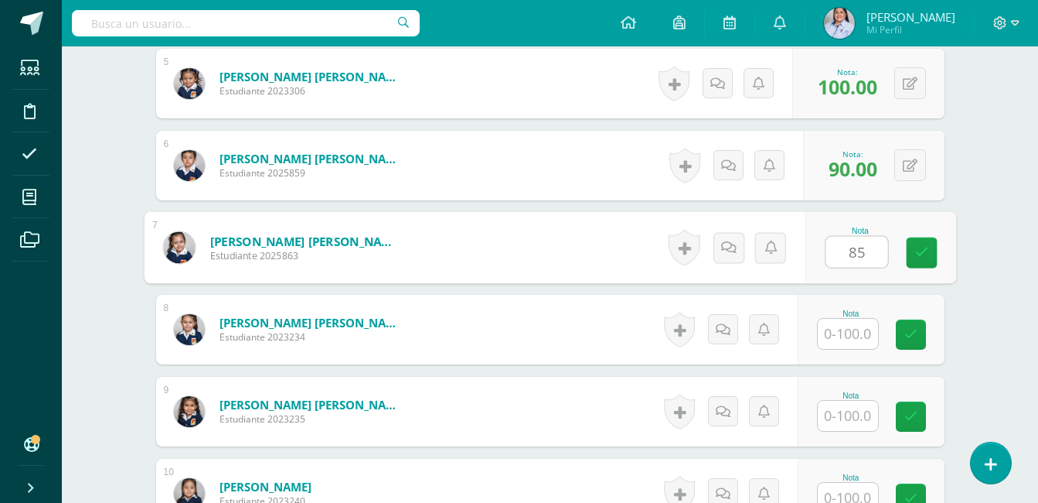
type input "85"
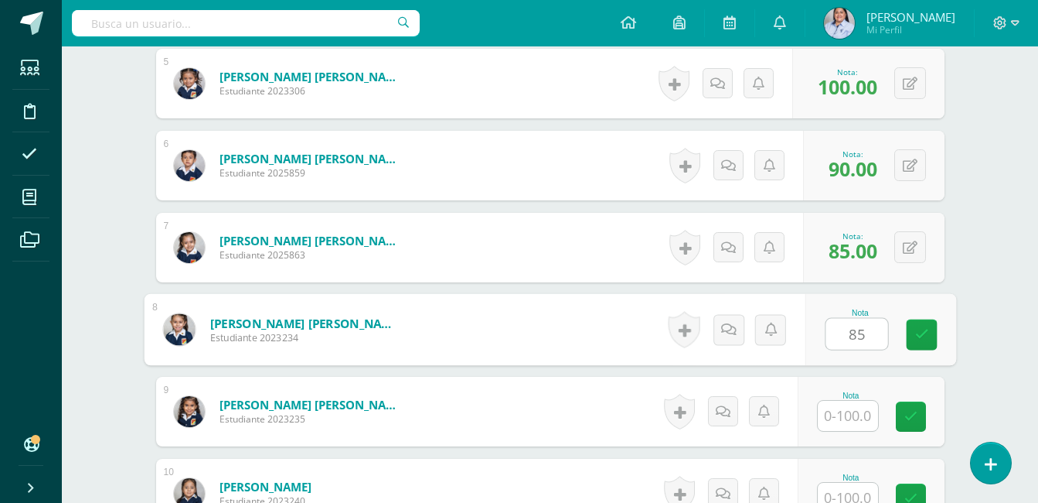
type input "85"
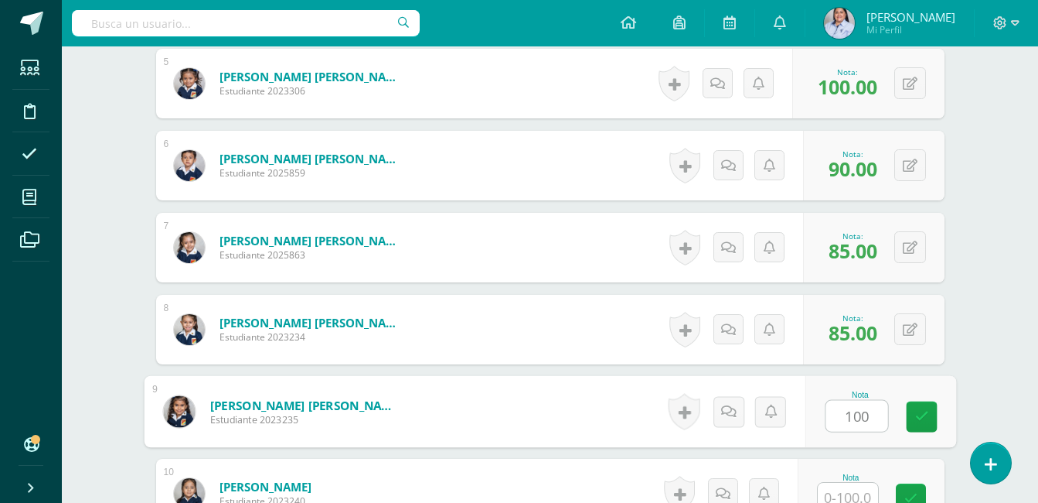
type input "100"
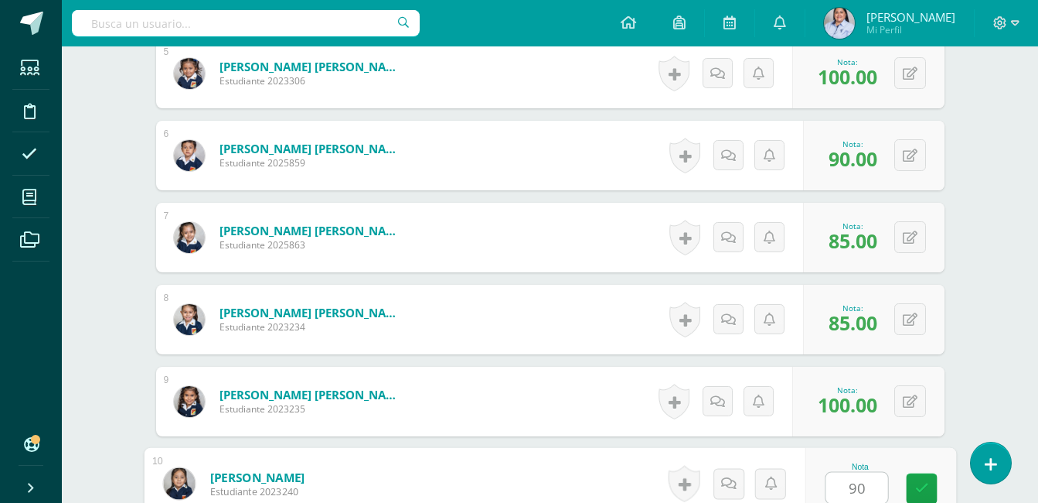
type input "90"
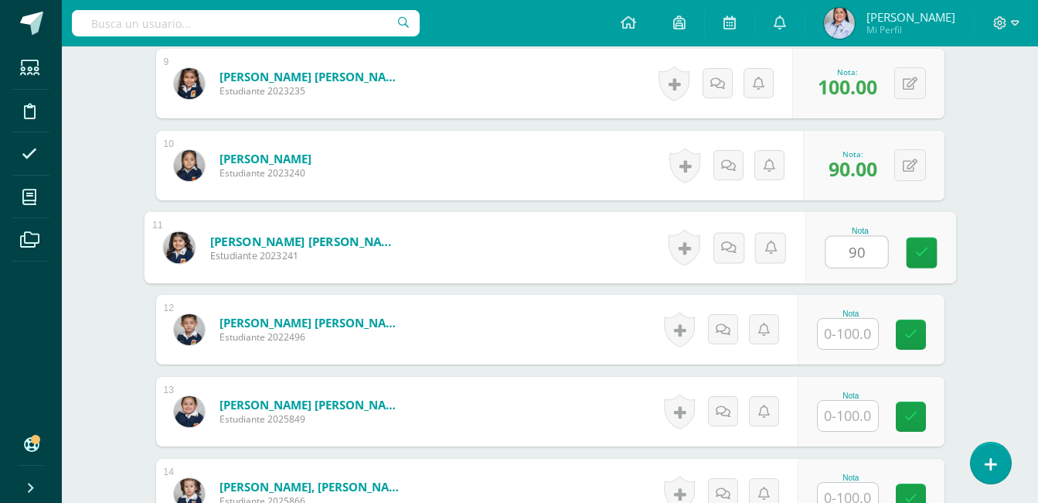
type input "90"
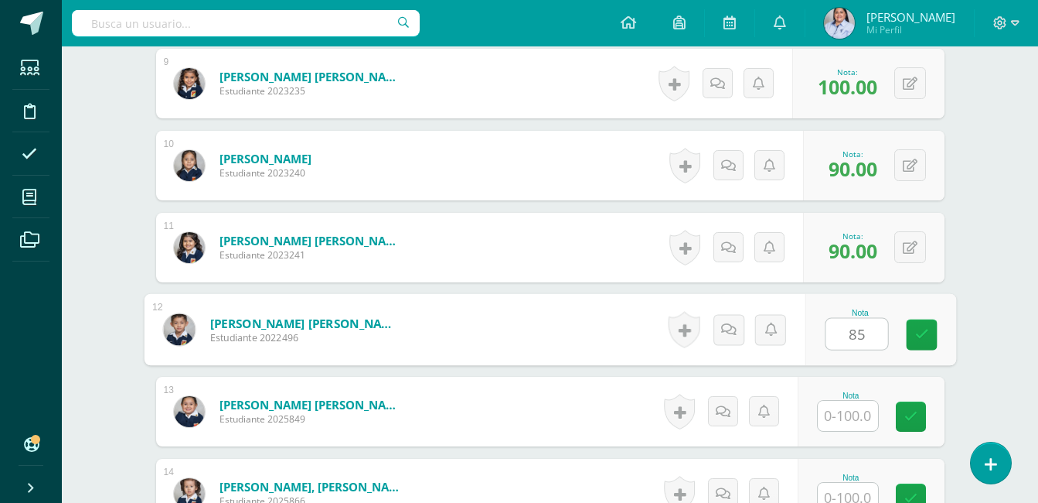
type input "85"
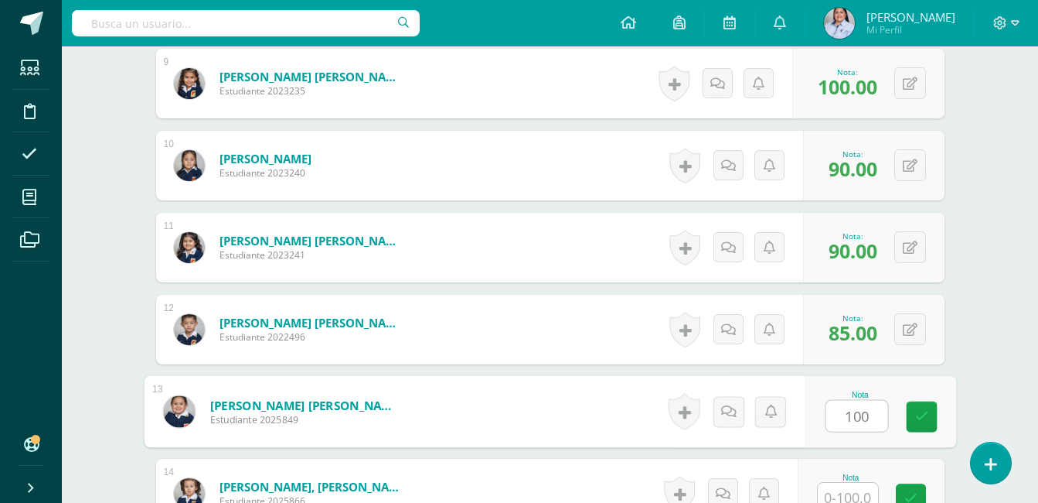
type input "100"
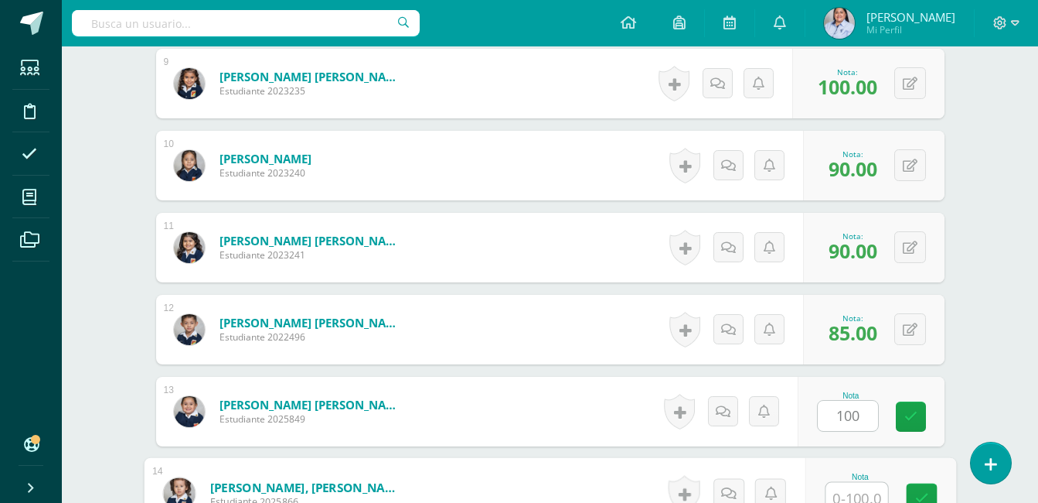
scroll to position [1154, 0]
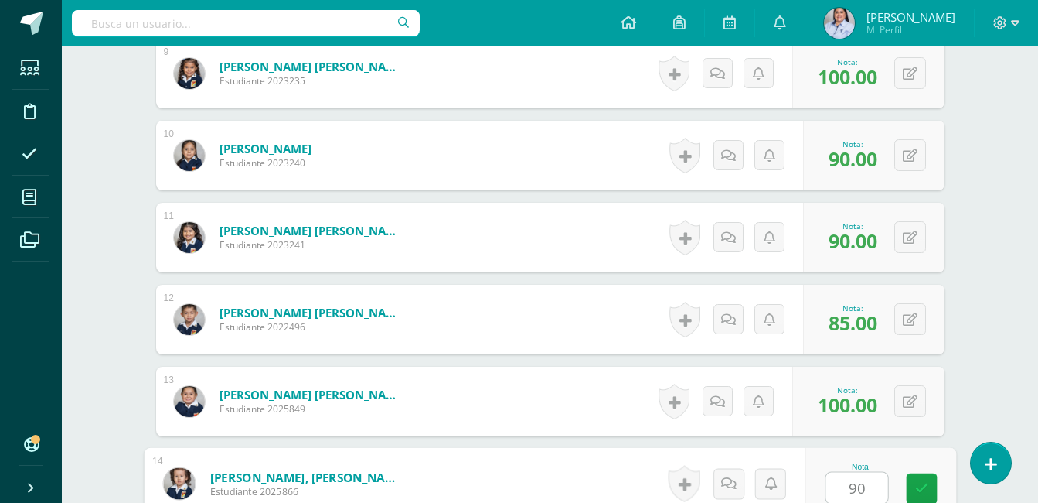
type input "90"
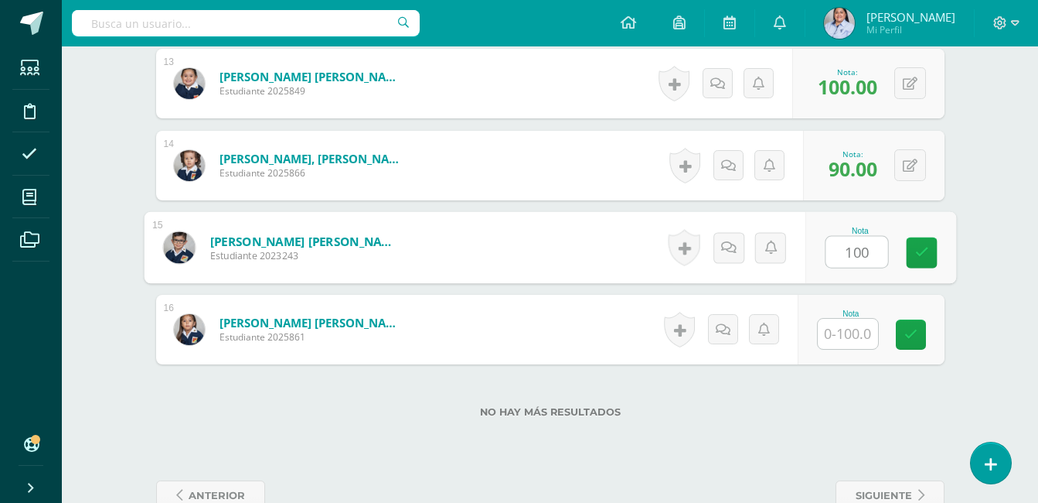
type input "100"
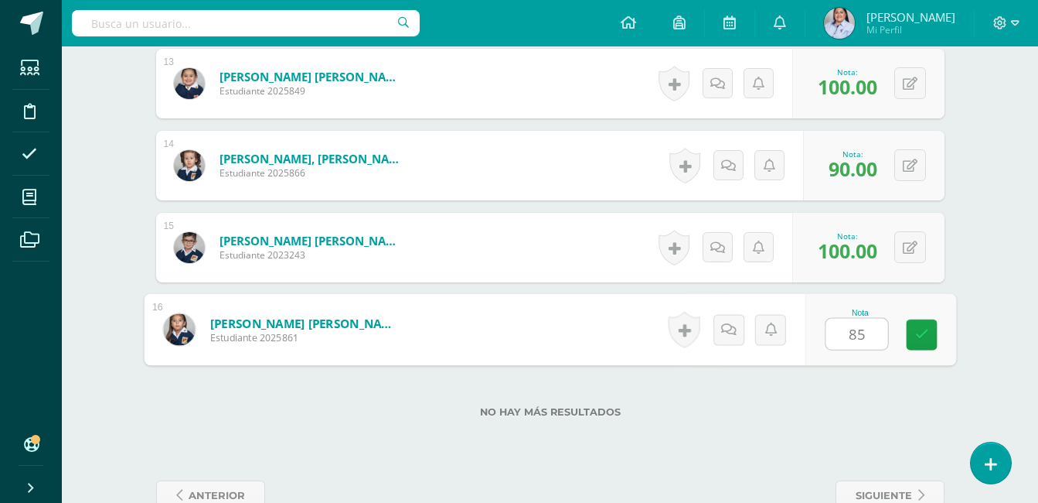
type input "85"
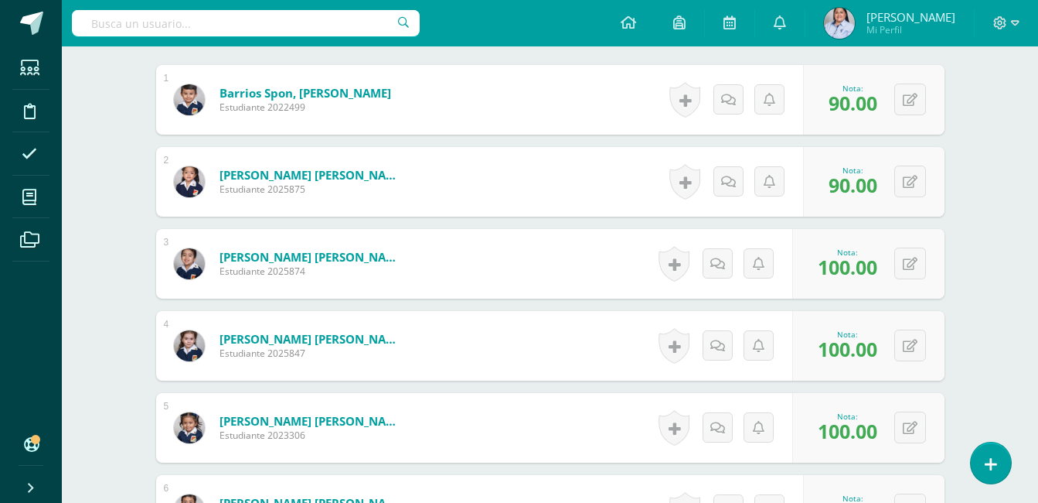
scroll to position [0, 0]
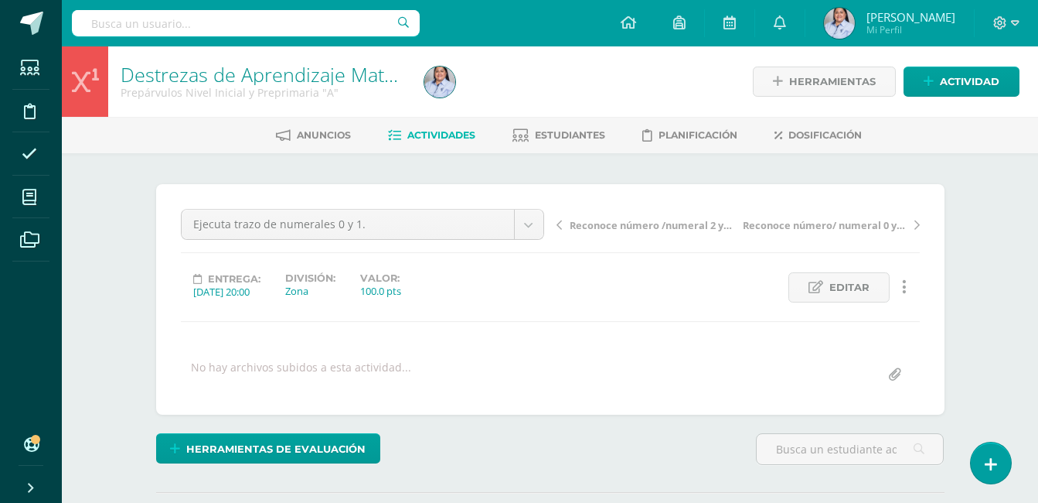
click at [422, 136] on span "Actividades" at bounding box center [442, 135] width 68 height 12
